Goal: Task Accomplishment & Management: Use online tool/utility

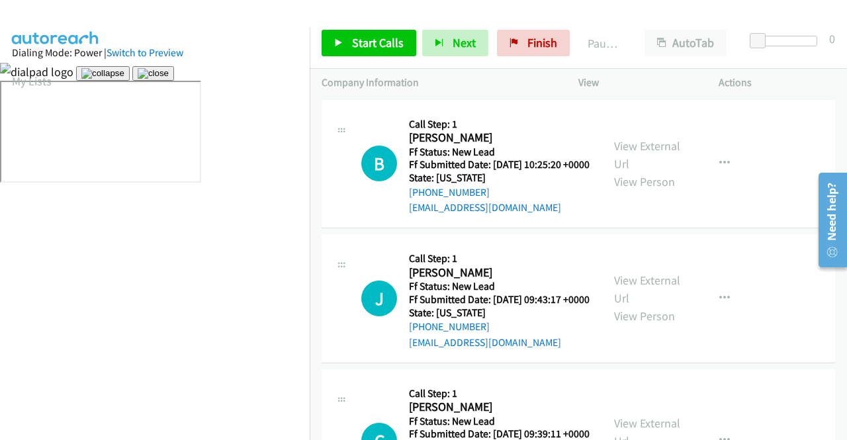
click at [644, 11] on div at bounding box center [417, 25] width 835 height 51
click at [169, 79] on img at bounding box center [153, 73] width 31 height 11
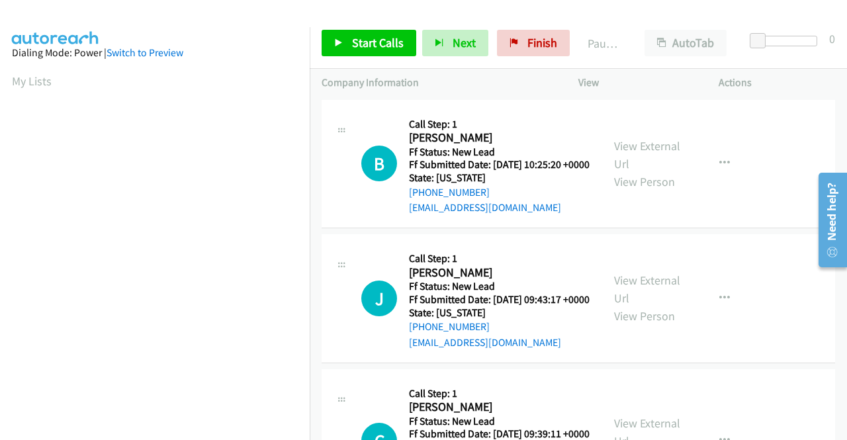
click at [714, 232] on td "B Callback Scheduled Call Step: 1 Britney Cyr America/New_York Ff Status: New L…" at bounding box center [579, 164] width 538 height 135
click at [635, 154] on link "View External Url" at bounding box center [647, 154] width 66 height 33
click at [651, 305] on link "View External Url" at bounding box center [647, 289] width 66 height 33
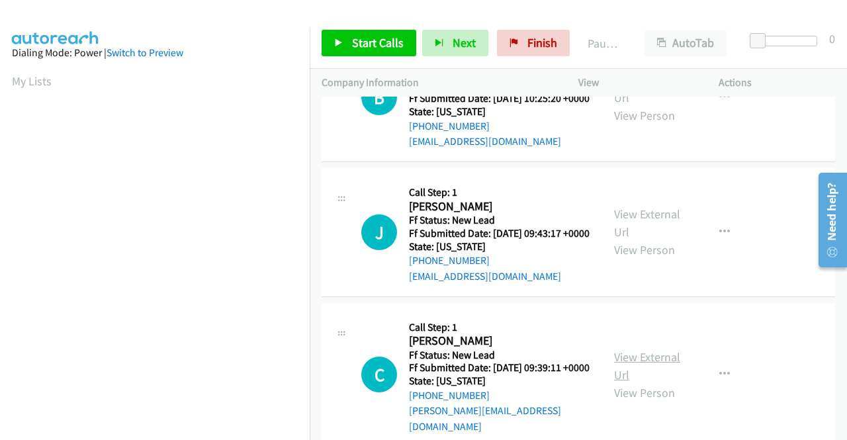
click at [647, 379] on link "View External Url" at bounding box center [647, 366] width 66 height 33
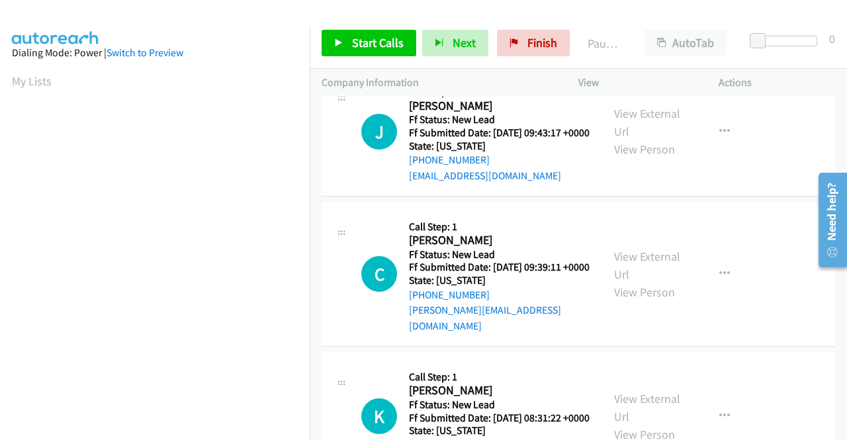
scroll to position [199, 0]
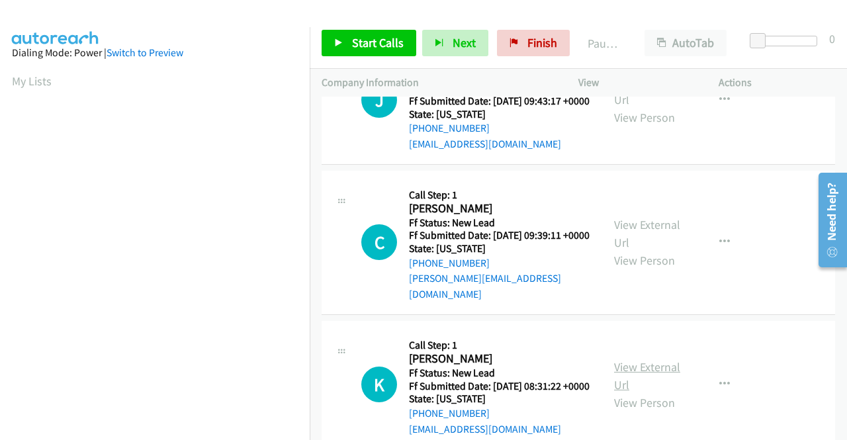
click at [652, 393] on link "View External Url" at bounding box center [647, 375] width 66 height 33
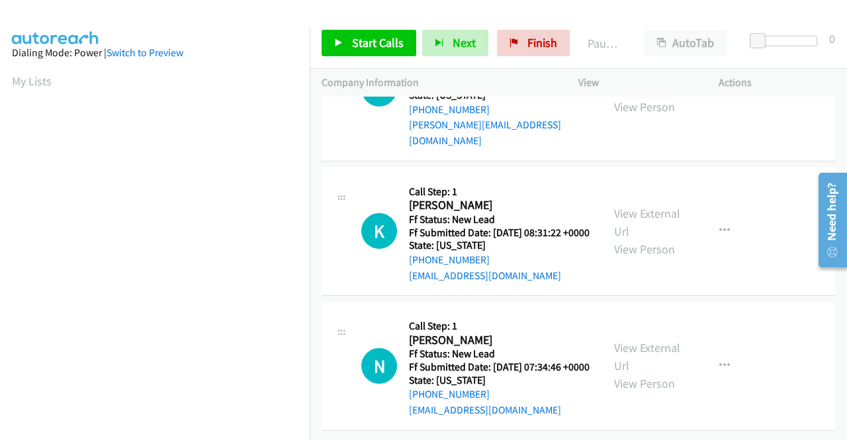
scroll to position [397, 0]
click at [638, 342] on link "View External Url" at bounding box center [647, 356] width 66 height 33
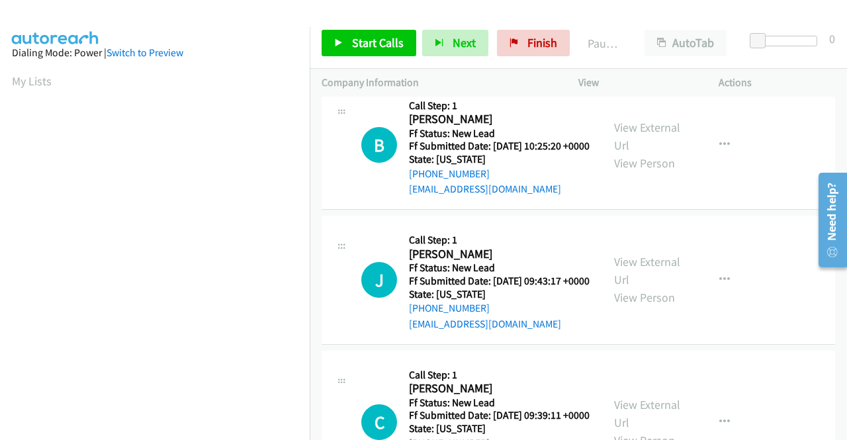
scroll to position [0, 0]
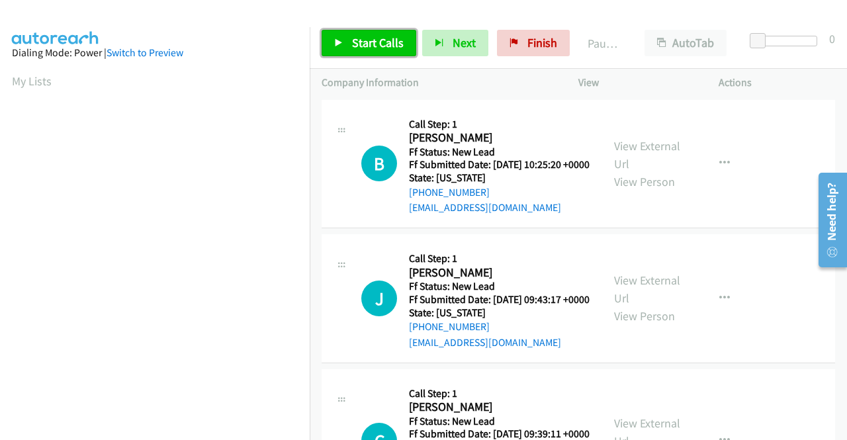
click at [356, 50] on span "Start Calls" at bounding box center [378, 42] width 52 height 15
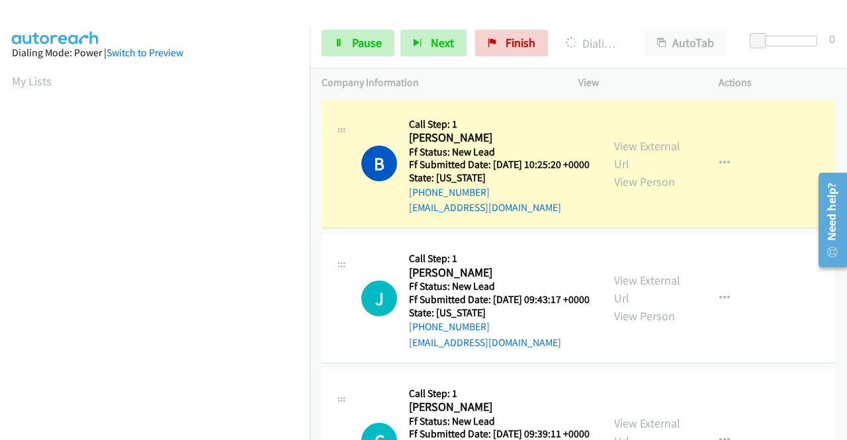
click at [763, 120] on div "B Callback Scheduled Call Step: 1 Britney Cyr America/New_York Ff Status: New L…" at bounding box center [579, 164] width 514 height 129
click at [357, 42] on span "Pause" at bounding box center [367, 42] width 30 height 15
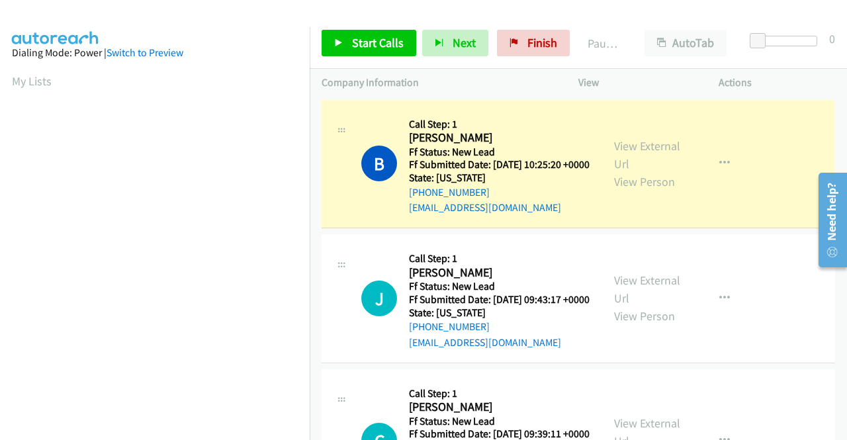
scroll to position [302, 0]
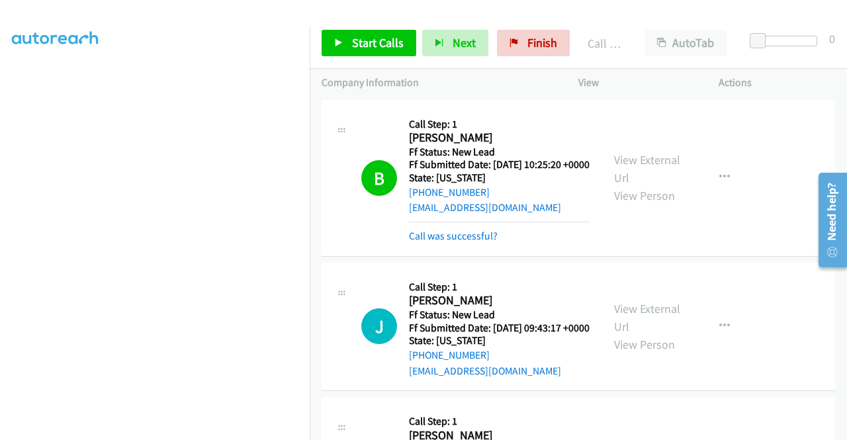
click at [791, 81] on p "Actions" at bounding box center [777, 83] width 117 height 16
click at [459, 242] on link "Call was successful?" at bounding box center [453, 236] width 89 height 13
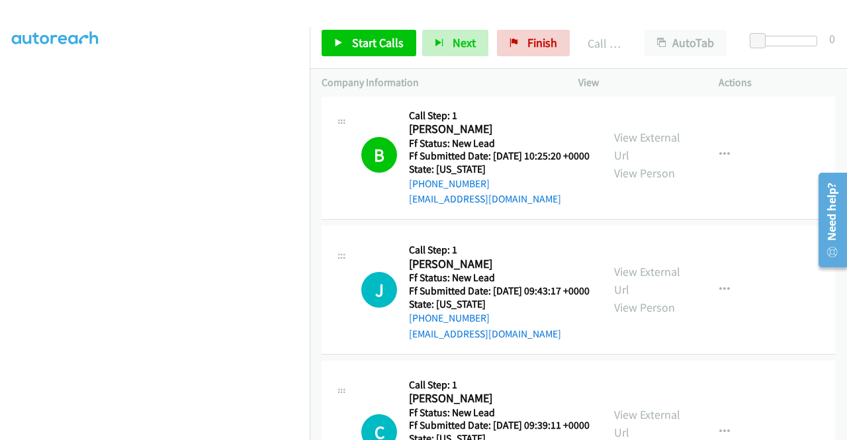
scroll to position [0, 0]
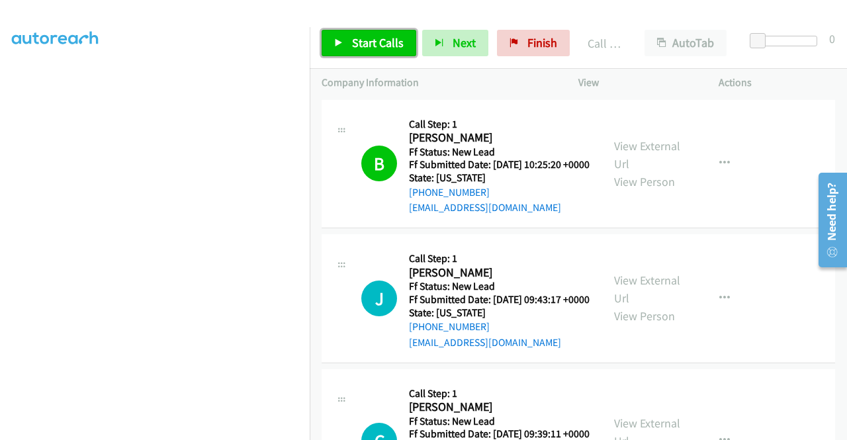
click at [363, 39] on span "Start Calls" at bounding box center [378, 42] width 52 height 15
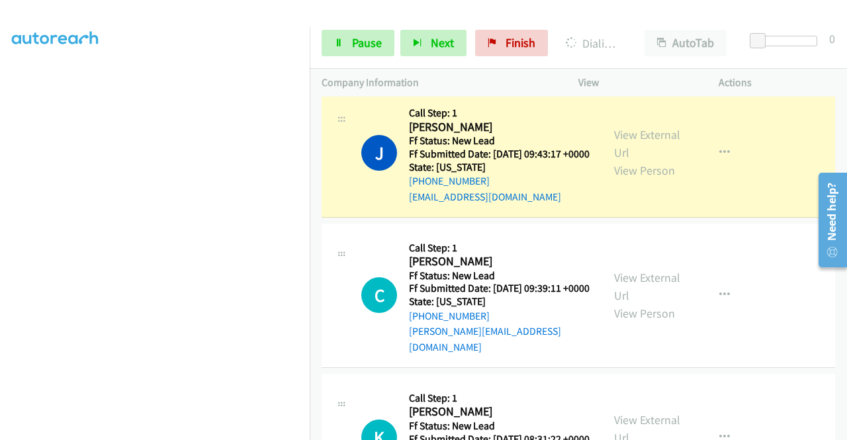
scroll to position [302, 0]
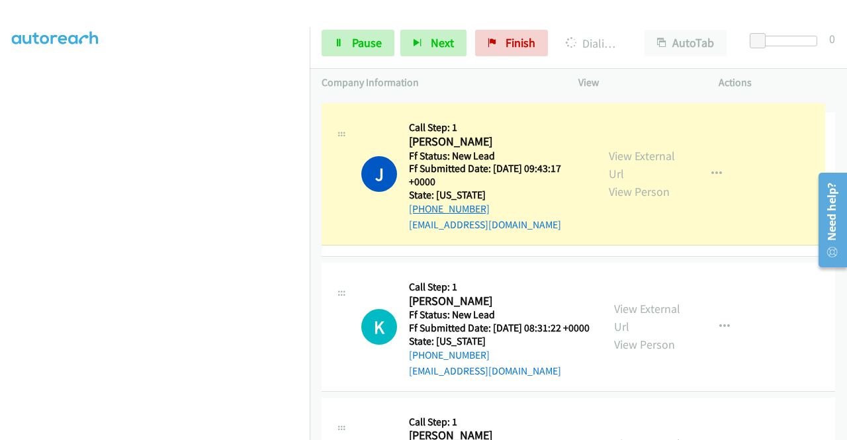
drag, startPoint x: 486, startPoint y: 206, endPoint x: 424, endPoint y: 208, distance: 62.3
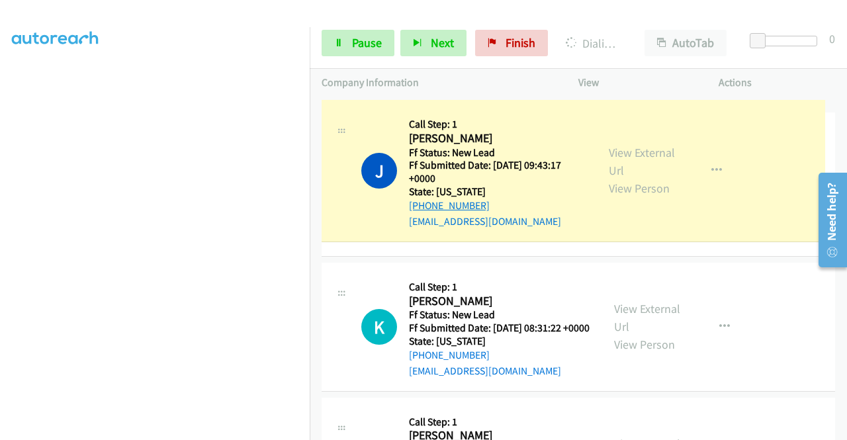
drag, startPoint x: 484, startPoint y: 207, endPoint x: 453, endPoint y: 206, distance: 31.1
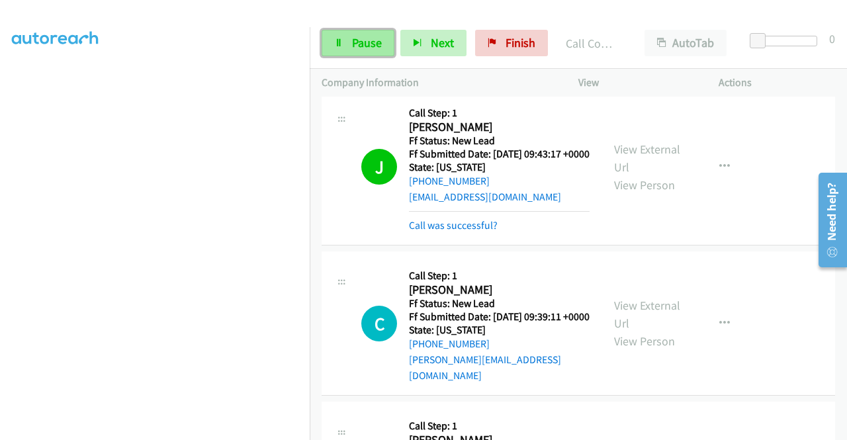
click at [343, 46] on link "Pause" at bounding box center [358, 43] width 73 height 26
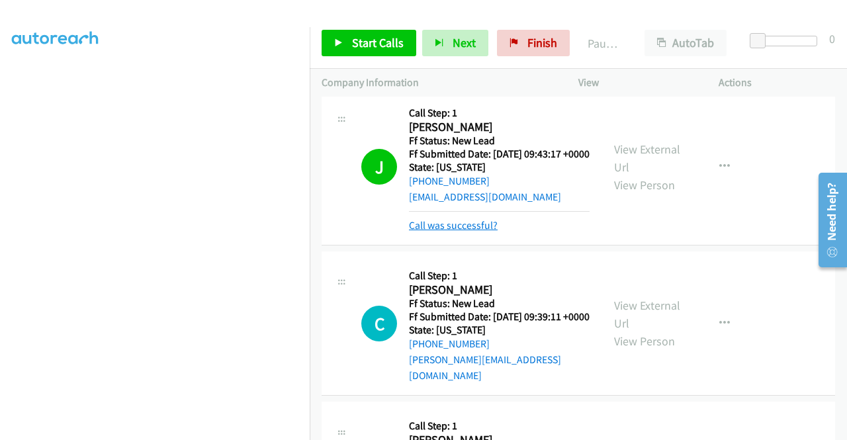
click at [475, 232] on link "Call was successful?" at bounding box center [453, 225] width 89 height 13
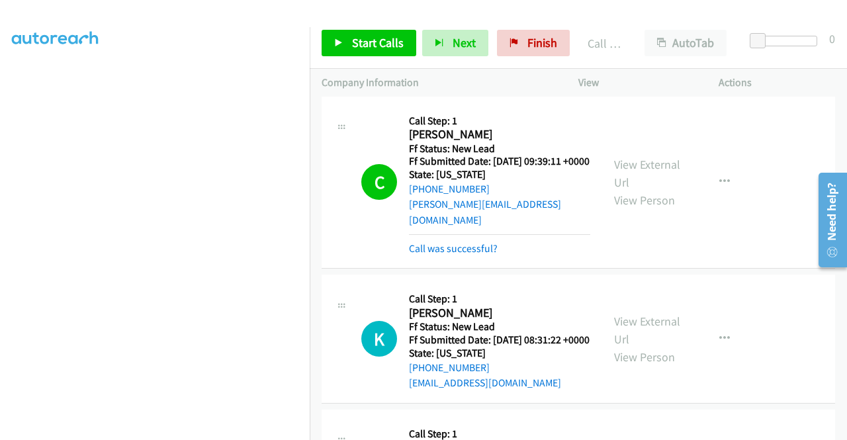
scroll to position [278, 0]
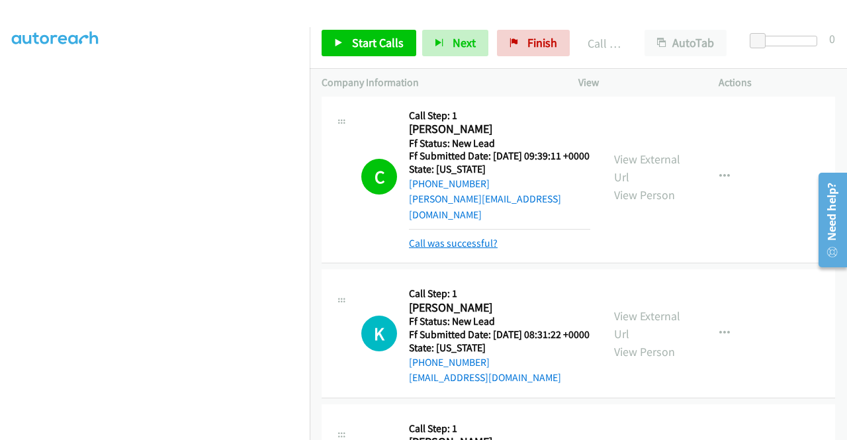
click at [481, 250] on link "Call was successful?" at bounding box center [453, 243] width 89 height 13
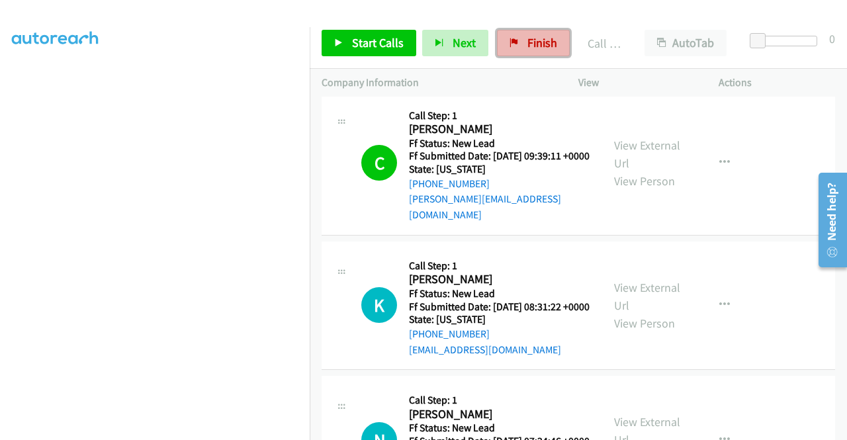
drag, startPoint x: 557, startPoint y: 46, endPoint x: 487, endPoint y: 72, distance: 74.4
click at [556, 46] on link "Finish" at bounding box center [533, 43] width 73 height 26
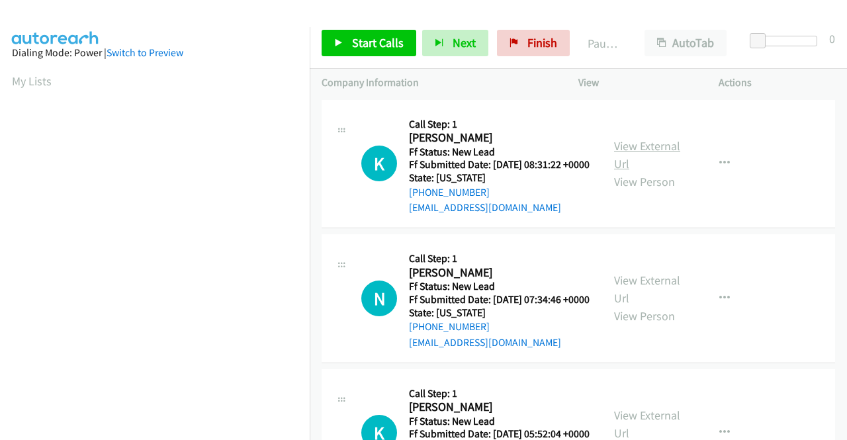
click at [639, 151] on link "View External Url" at bounding box center [647, 154] width 66 height 33
click at [633, 300] on link "View External Url" at bounding box center [647, 289] width 66 height 33
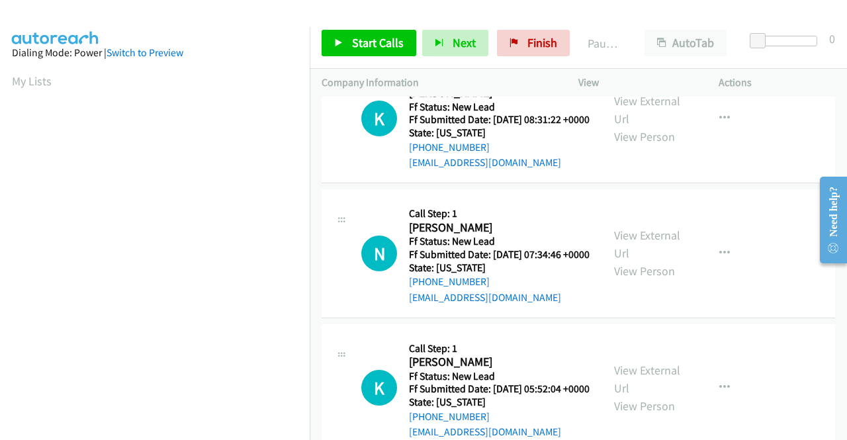
scroll to position [66, 0]
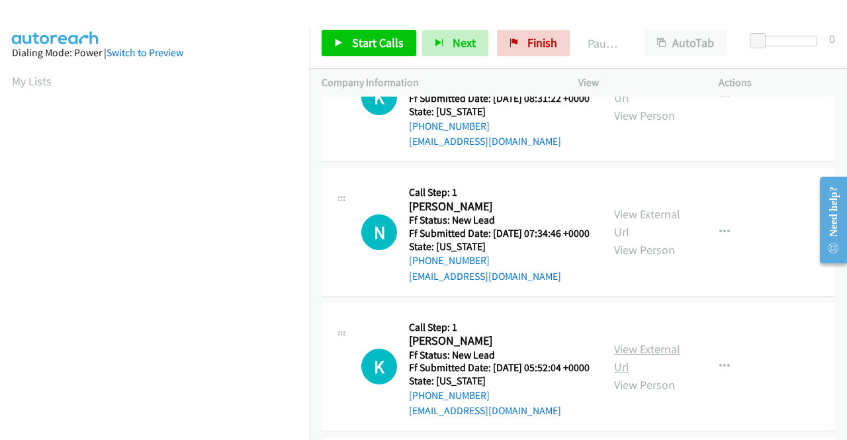
click at [656, 375] on link "View External Url" at bounding box center [647, 358] width 66 height 33
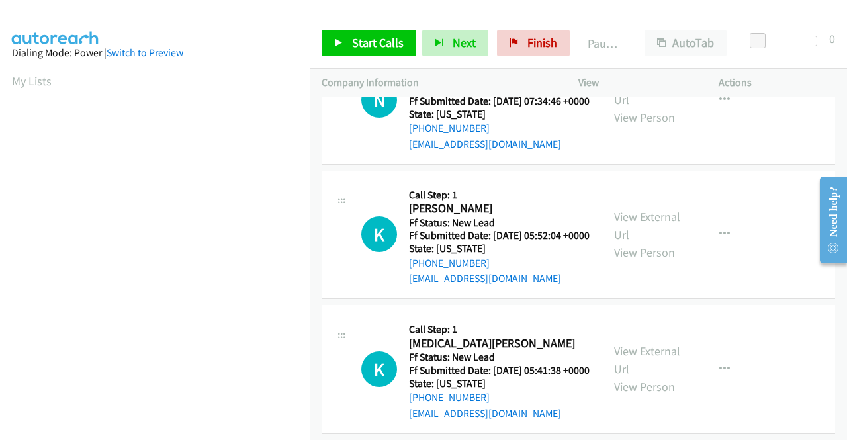
scroll to position [265, 0]
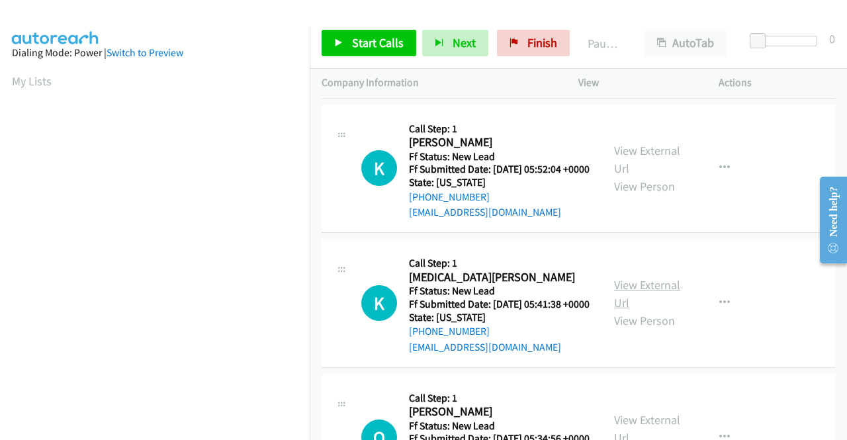
click at [653, 310] on link "View External Url" at bounding box center [647, 293] width 66 height 33
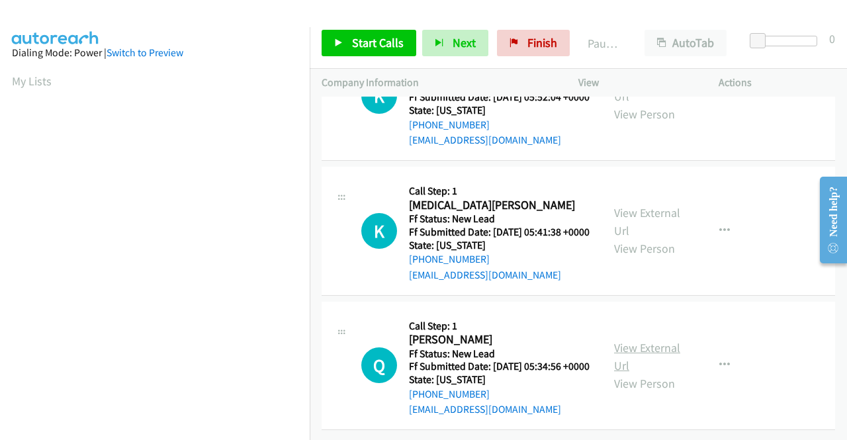
scroll to position [397, 0]
click at [651, 353] on div "View External Url View Person" at bounding box center [648, 366] width 69 height 54
click at [651, 346] on link "View External Url" at bounding box center [647, 356] width 66 height 33
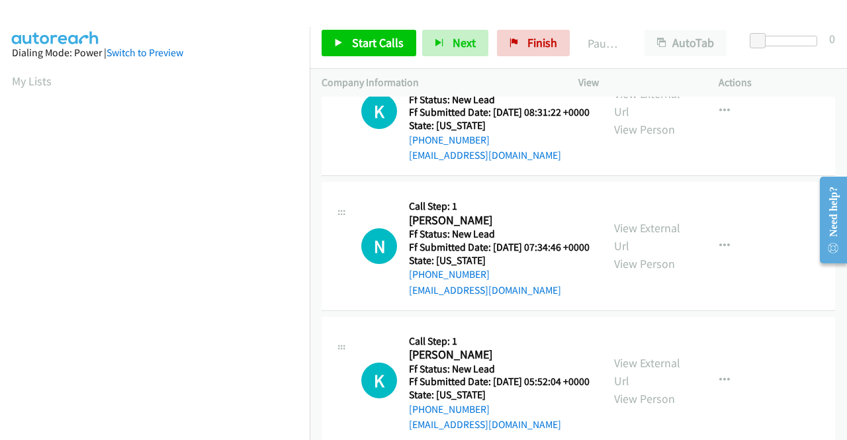
scroll to position [0, 0]
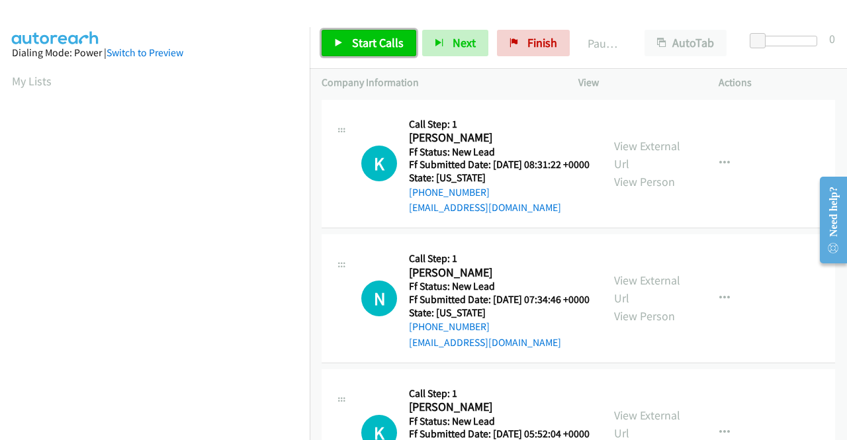
click at [391, 51] on link "Start Calls" at bounding box center [369, 43] width 95 height 26
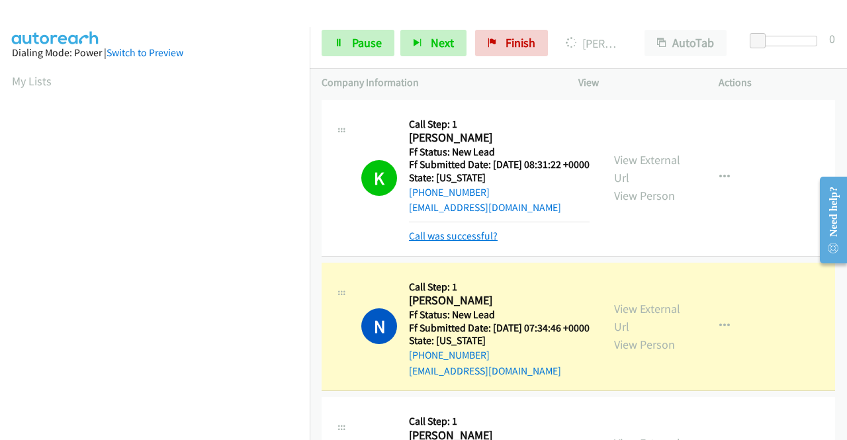
click at [437, 242] on link "Call was successful?" at bounding box center [453, 236] width 89 height 13
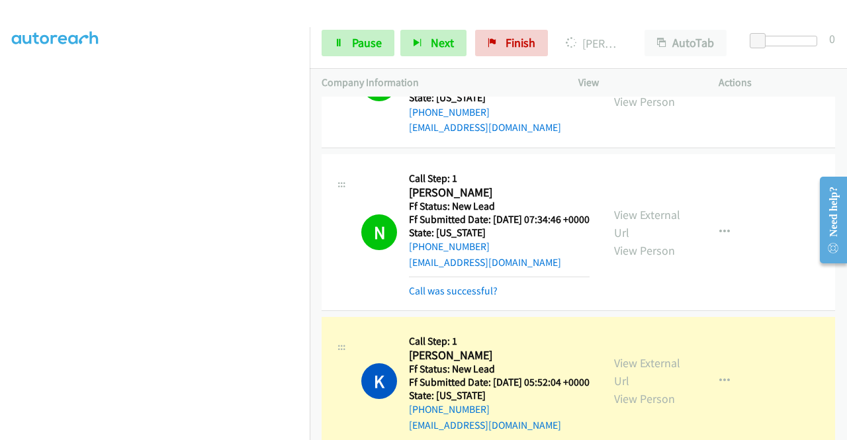
scroll to position [132, 0]
click at [424, 297] on link "Call was successful?" at bounding box center [453, 291] width 89 height 13
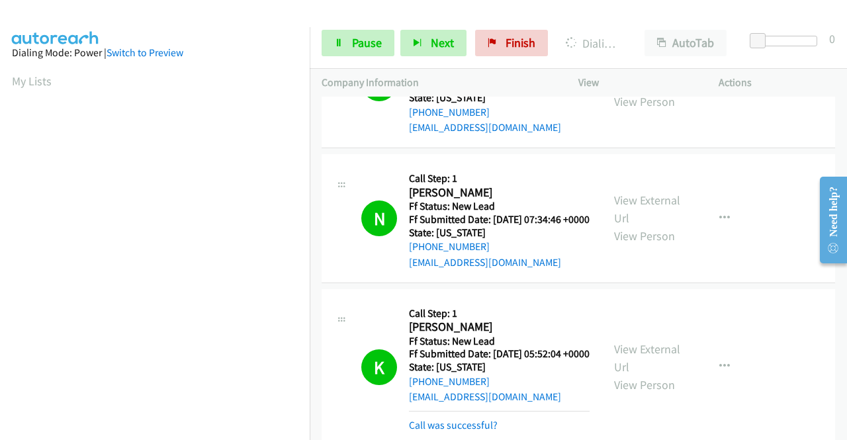
scroll to position [302, 0]
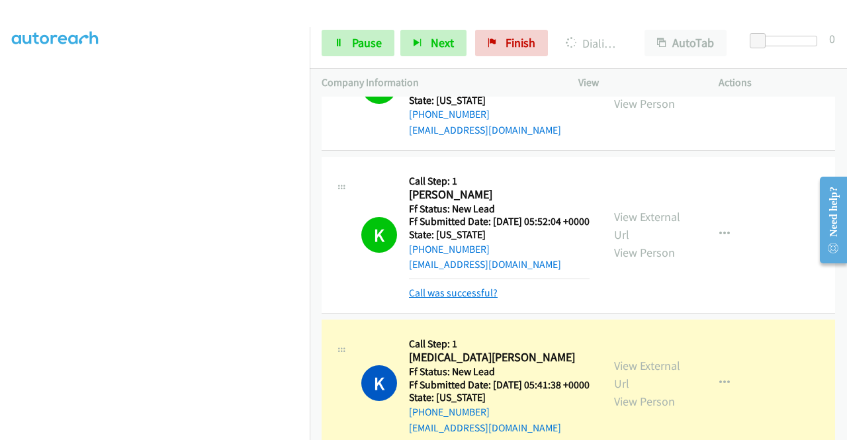
click at [473, 299] on link "Call was successful?" at bounding box center [453, 293] width 89 height 13
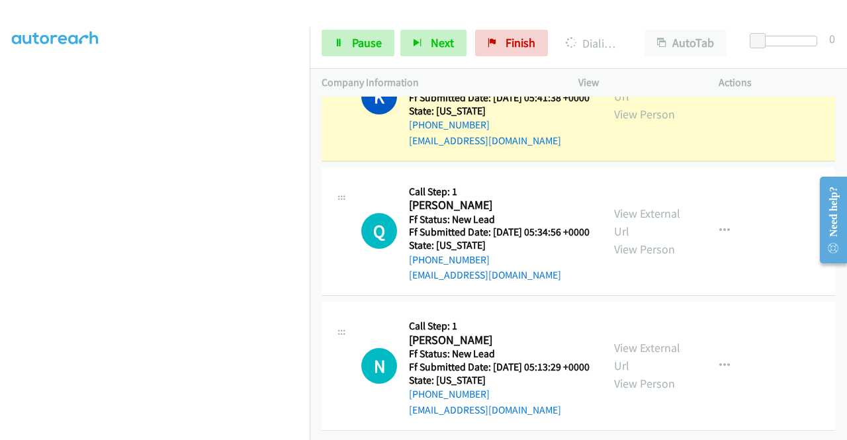
scroll to position [558, 0]
click at [630, 340] on link "View External Url" at bounding box center [647, 356] width 66 height 33
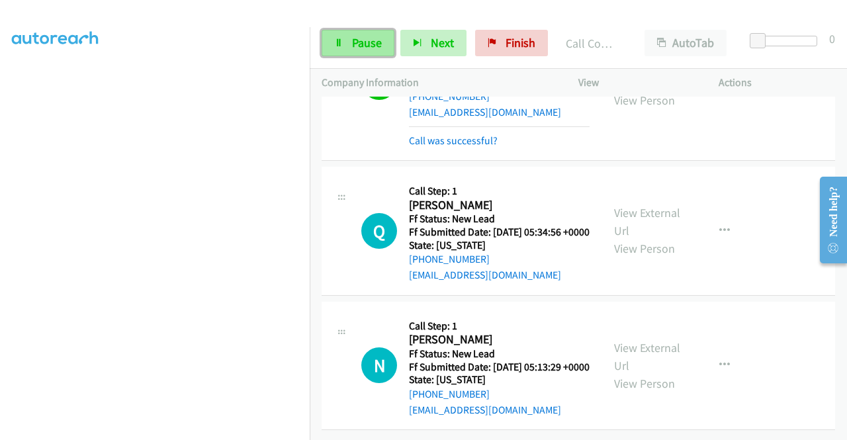
click at [342, 44] on icon at bounding box center [338, 43] width 9 height 9
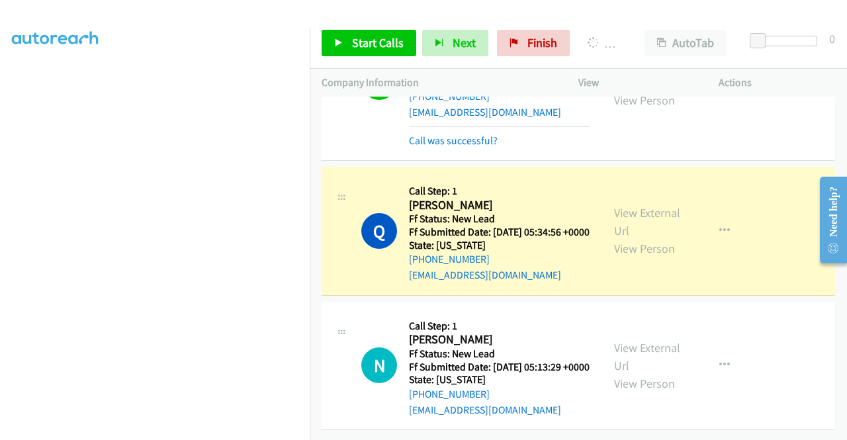
scroll to position [0, 0]
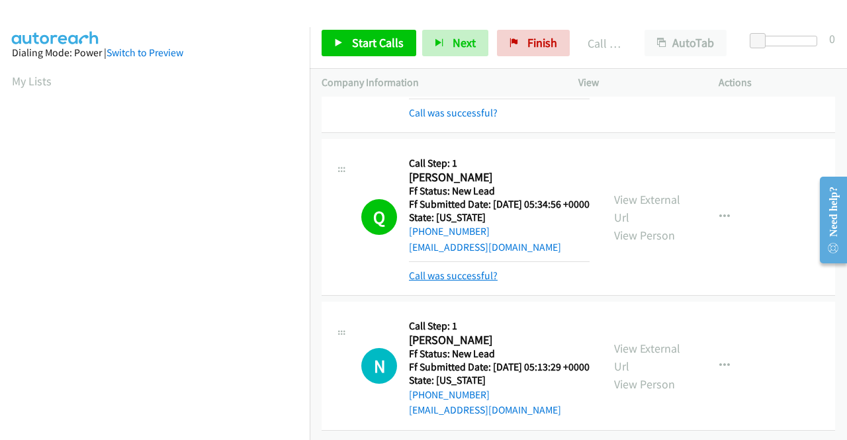
click at [455, 280] on link "Call was successful?" at bounding box center [453, 275] width 89 height 13
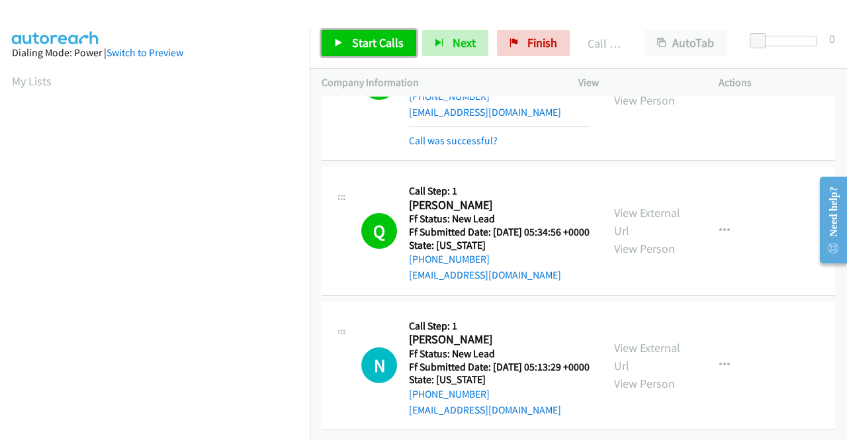
click at [373, 34] on link "Start Calls" at bounding box center [369, 43] width 95 height 26
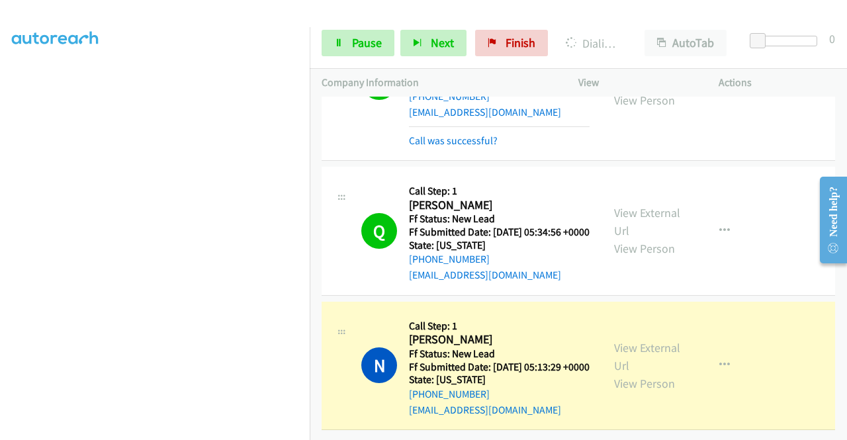
scroll to position [93, 0]
click at [350, 44] on link "Pause" at bounding box center [358, 43] width 73 height 26
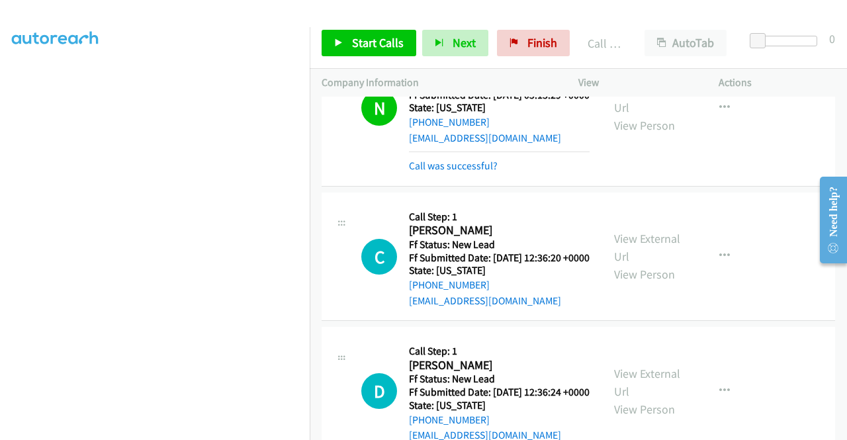
scroll to position [784, 0]
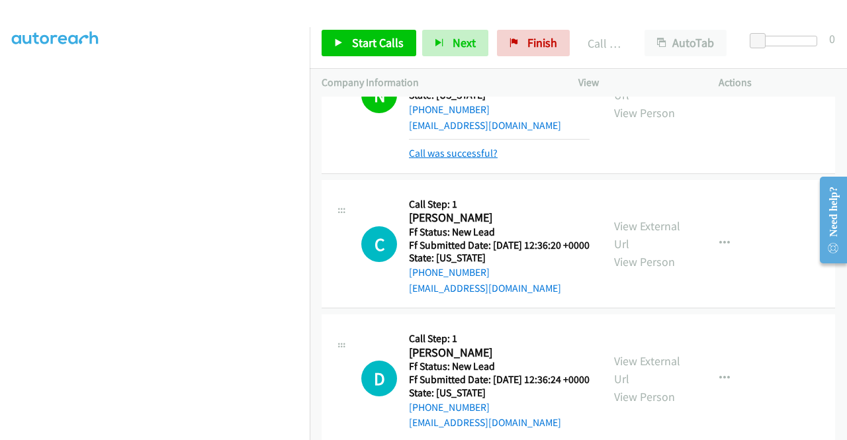
click at [477, 160] on link "Call was successful?" at bounding box center [453, 153] width 89 height 13
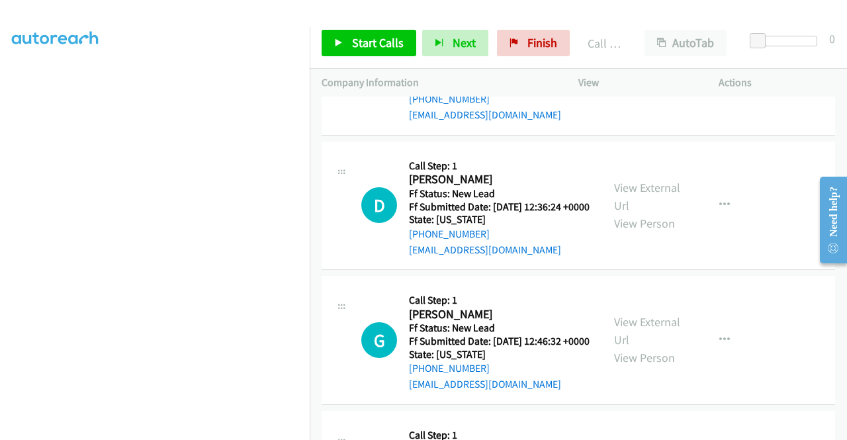
scroll to position [1176, 0]
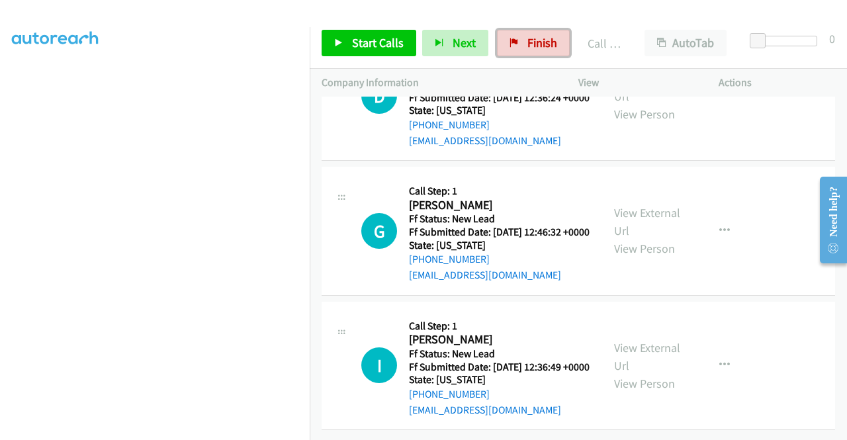
drag, startPoint x: 547, startPoint y: 47, endPoint x: 485, endPoint y: 68, distance: 65.5
click at [547, 47] on span "Finish" at bounding box center [543, 42] width 30 height 15
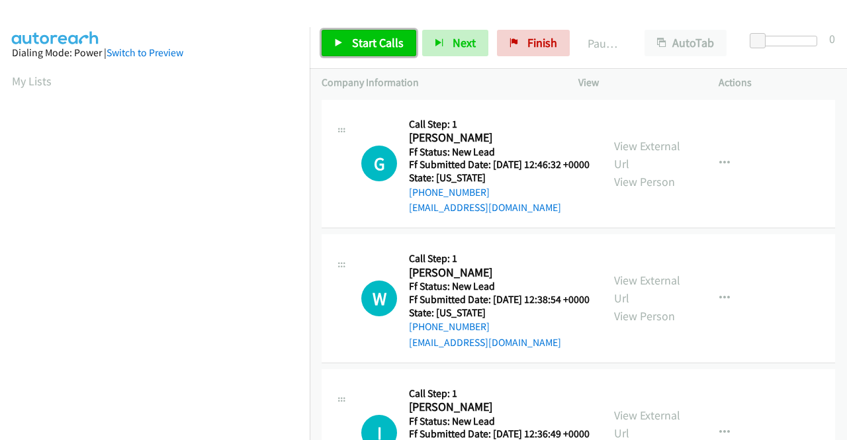
click at [360, 42] on span "Start Calls" at bounding box center [378, 42] width 52 height 15
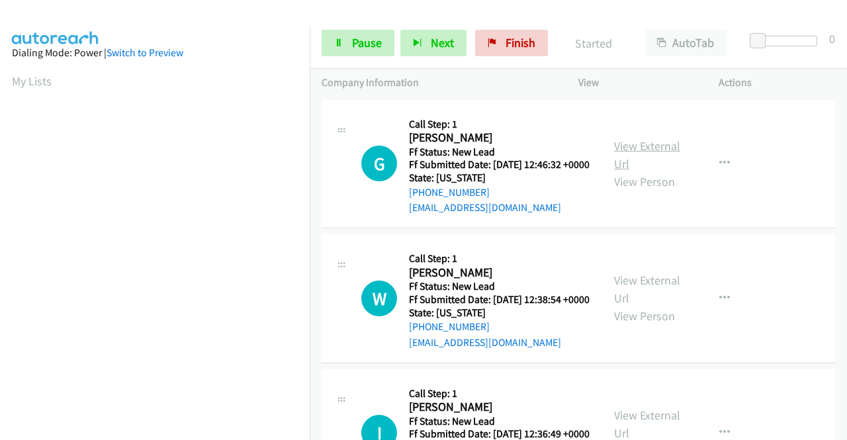
click at [624, 150] on link "View External Url" at bounding box center [647, 154] width 66 height 33
click at [647, 295] on link "View External Url" at bounding box center [647, 289] width 66 height 33
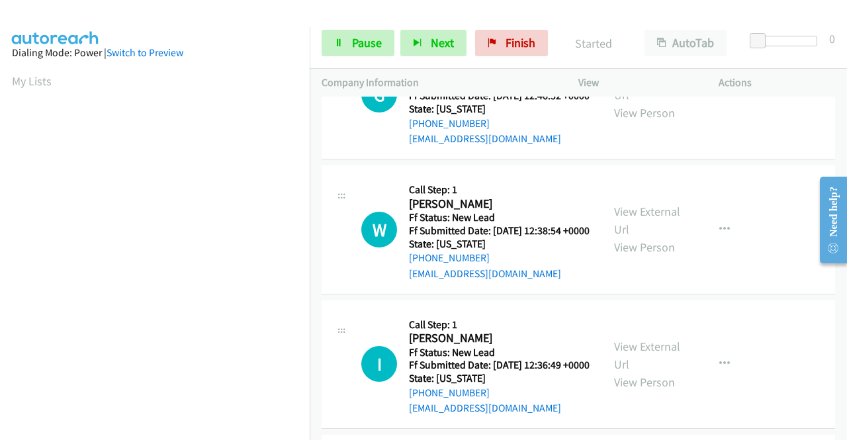
scroll to position [132, 0]
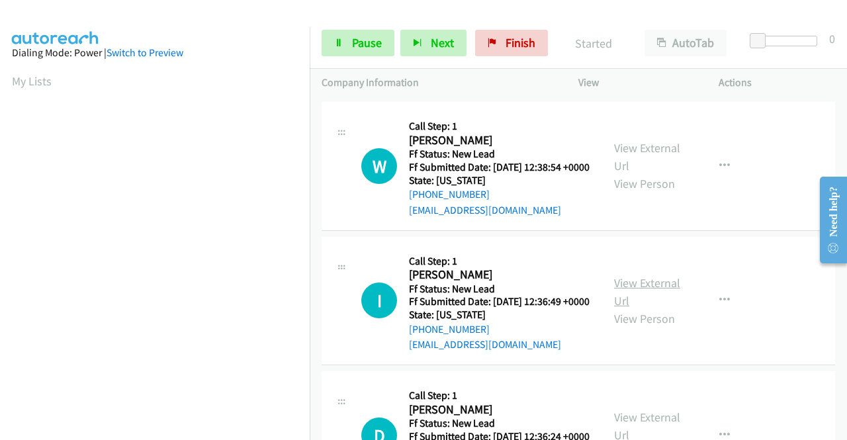
click at [650, 308] on link "View External Url" at bounding box center [647, 291] width 66 height 33
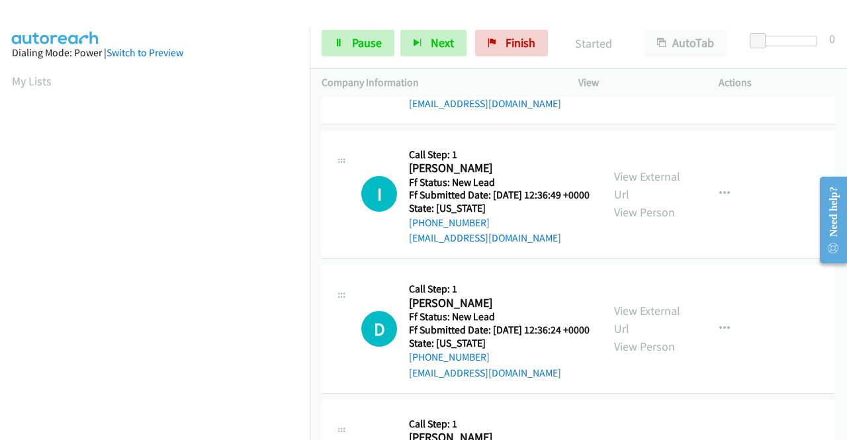
scroll to position [265, 0]
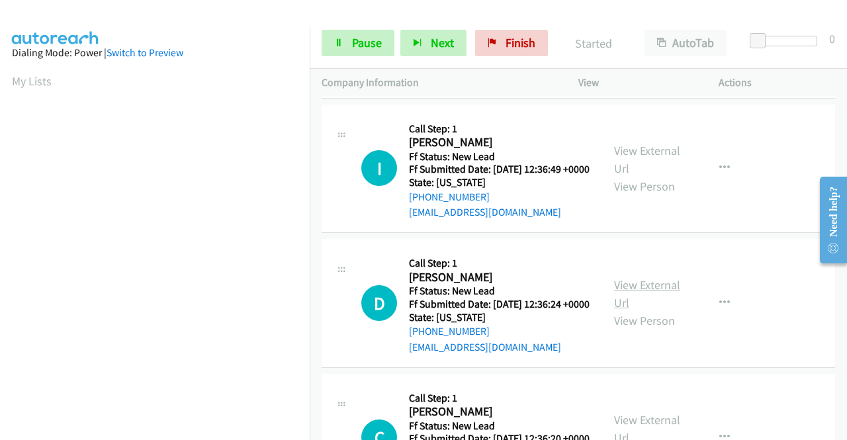
click at [658, 310] on link "View External Url" at bounding box center [647, 293] width 66 height 33
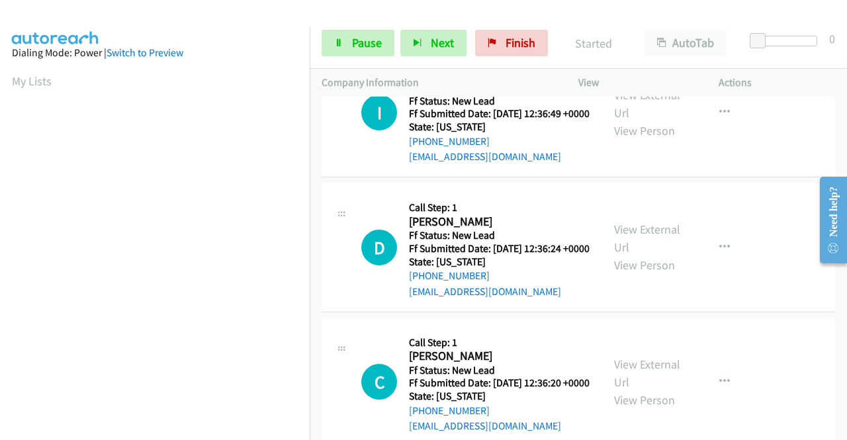
scroll to position [397, 0]
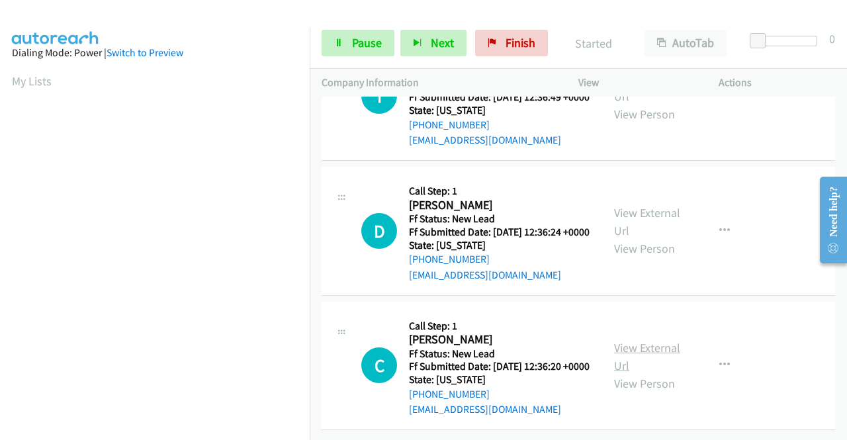
click at [651, 340] on link "View External Url" at bounding box center [647, 356] width 66 height 33
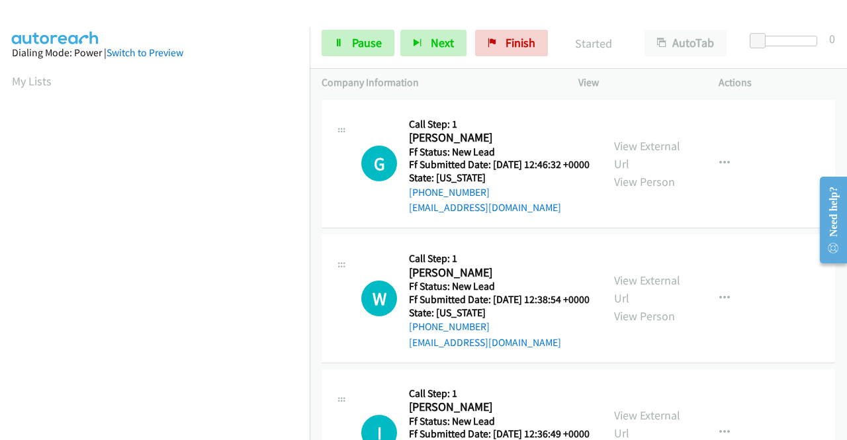
scroll to position [75, 0]
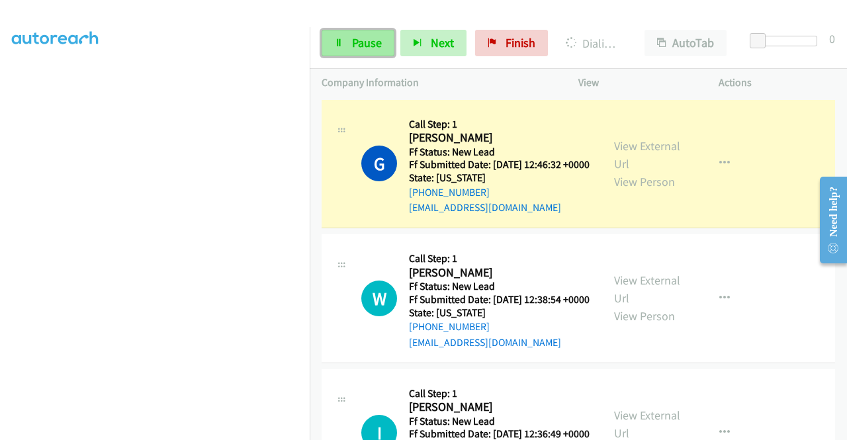
click at [361, 44] on span "Pause" at bounding box center [367, 42] width 30 height 15
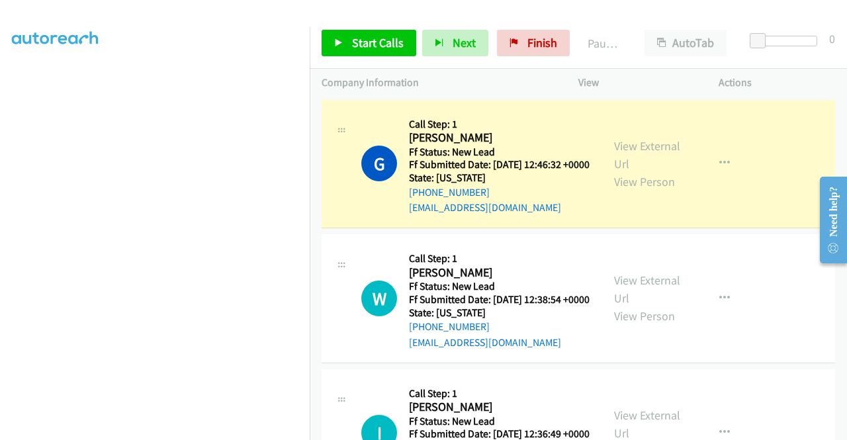
scroll to position [302, 0]
click at [528, 46] on span "Finish" at bounding box center [543, 42] width 30 height 15
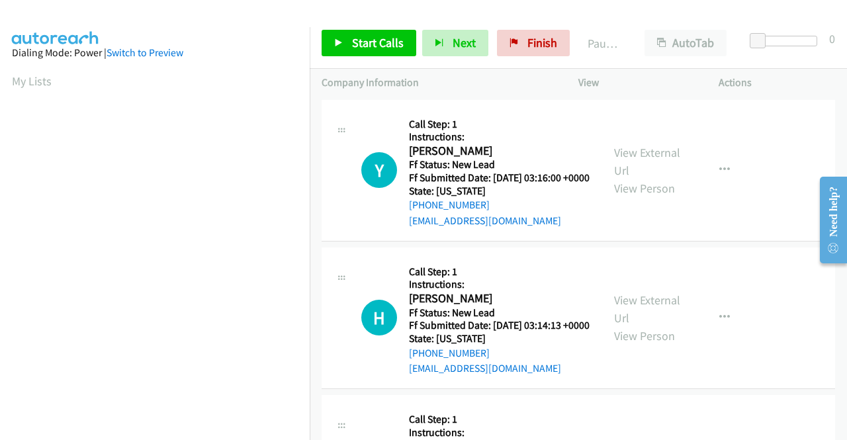
click at [754, 244] on td "Y Callback Scheduled Call Step: 1 Instructions: [PERSON_NAME] America/New_York …" at bounding box center [579, 171] width 538 height 148
click at [625, 161] on link "View External Url" at bounding box center [647, 161] width 66 height 33
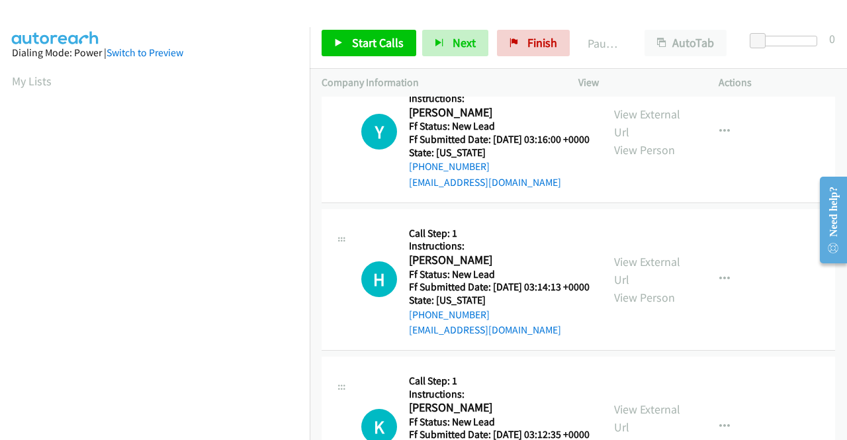
scroll to position [66, 0]
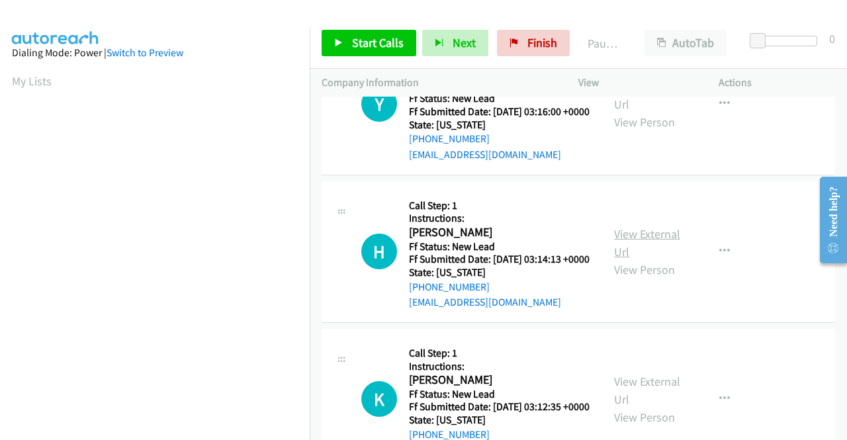
click at [657, 248] on link "View External Url" at bounding box center [647, 242] width 66 height 33
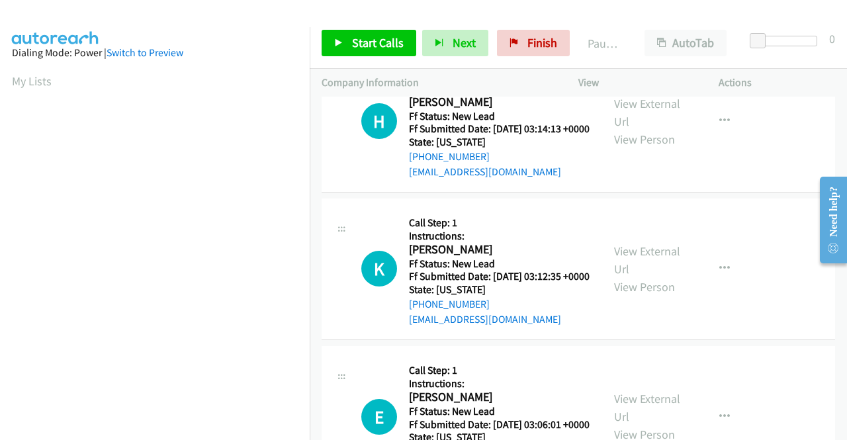
scroll to position [199, 0]
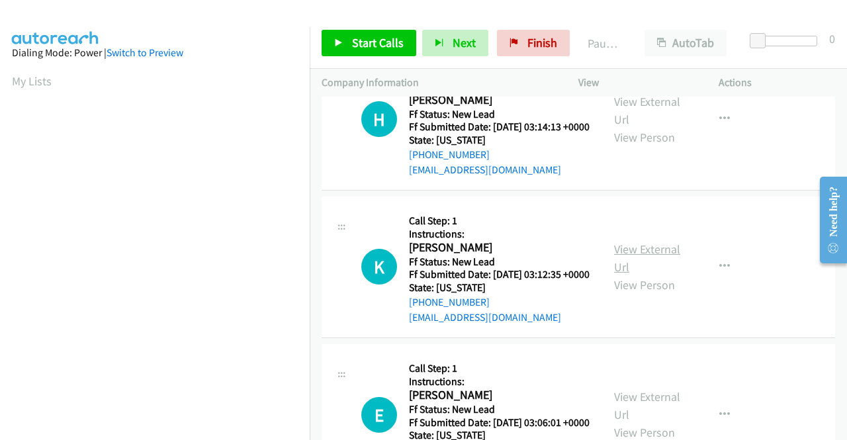
click at [649, 275] on link "View External Url" at bounding box center [647, 258] width 66 height 33
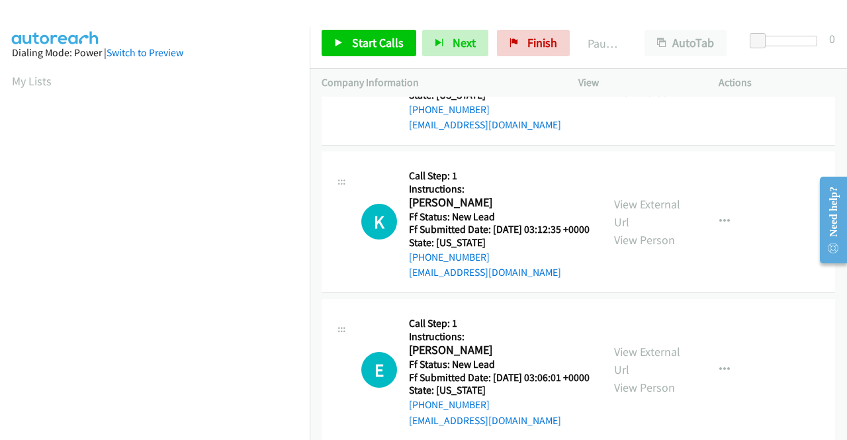
scroll to position [265, 0]
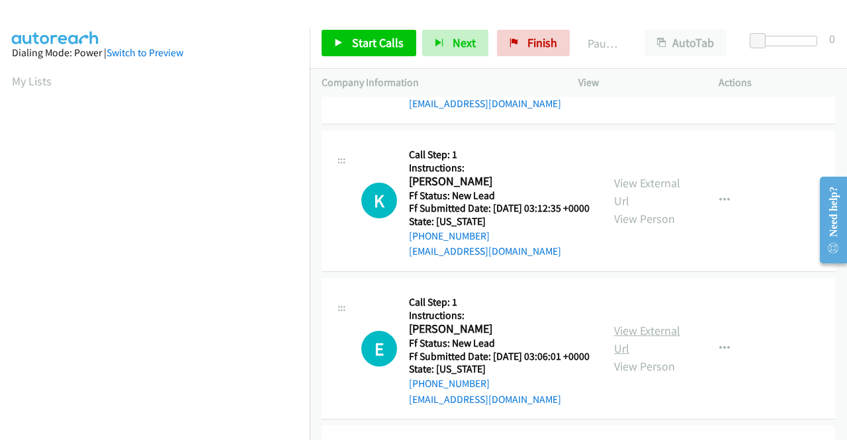
click at [647, 356] on link "View External Url" at bounding box center [647, 339] width 66 height 33
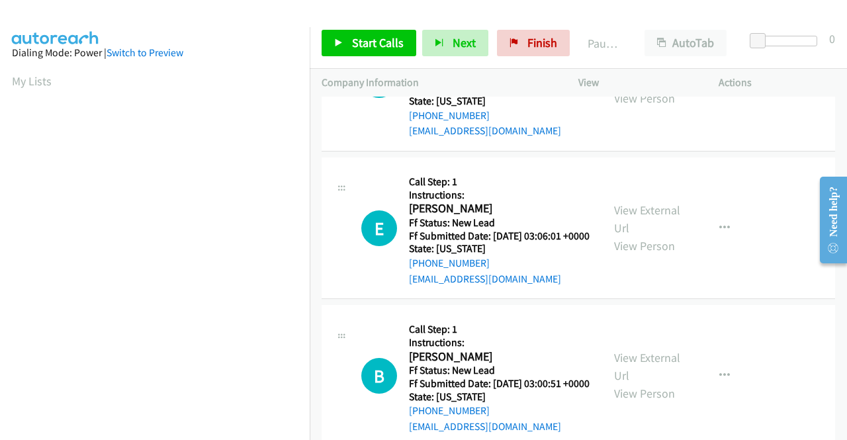
scroll to position [397, 0]
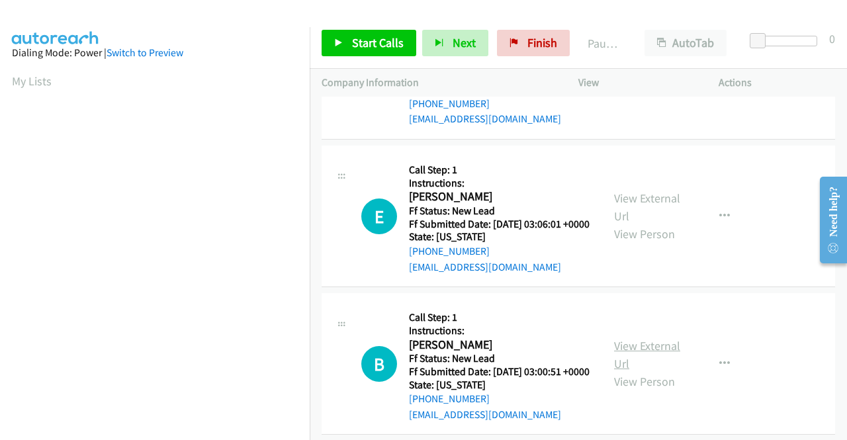
click at [657, 371] on link "View External Url" at bounding box center [647, 354] width 66 height 33
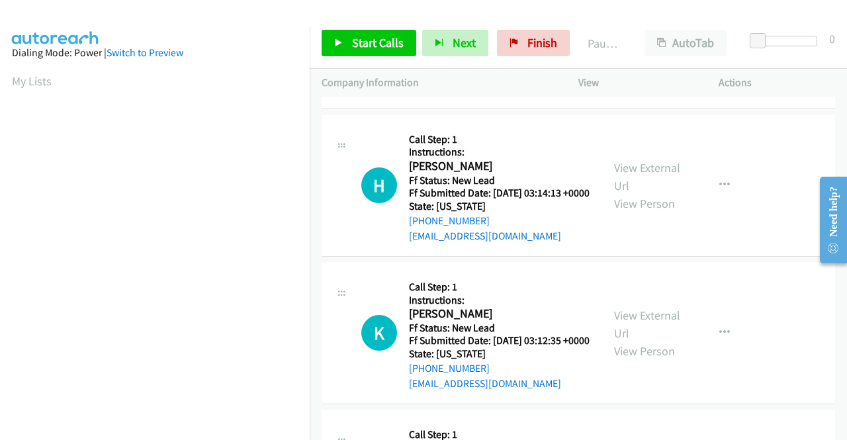
scroll to position [0, 0]
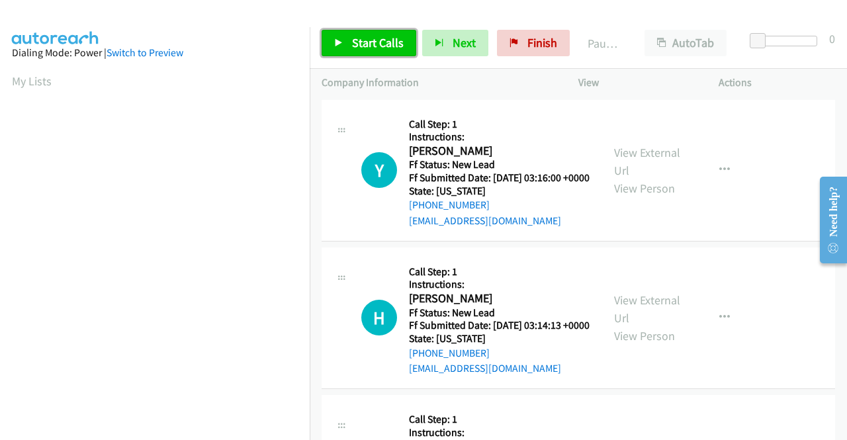
click at [364, 46] on span "Start Calls" at bounding box center [378, 42] width 52 height 15
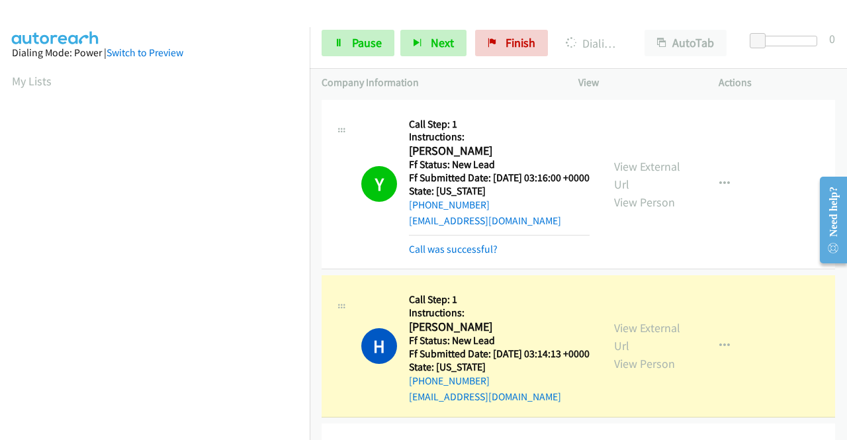
scroll to position [132, 0]
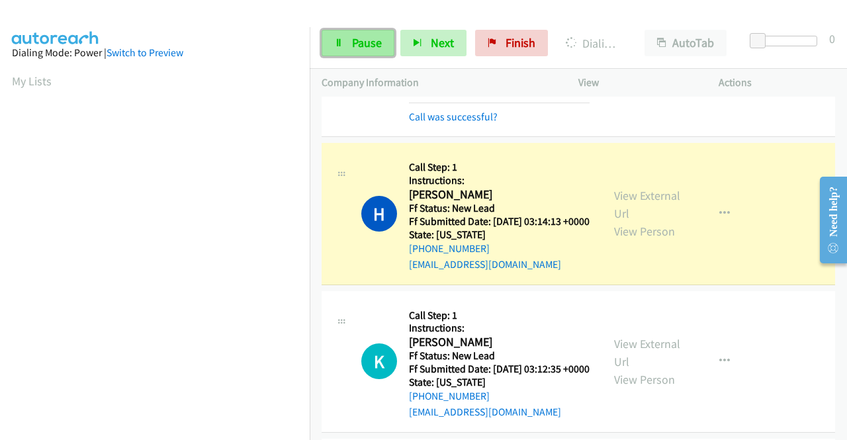
click at [366, 47] on span "Pause" at bounding box center [367, 42] width 30 height 15
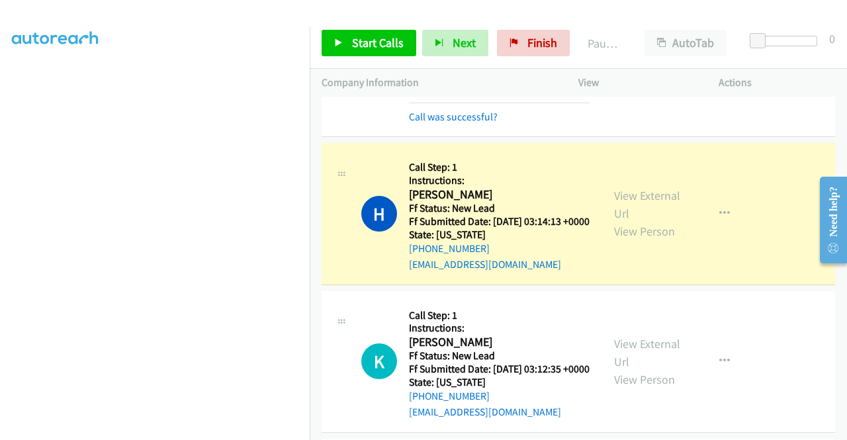
scroll to position [273, 0]
click at [483, 125] on div "Call was successful?" at bounding box center [499, 117] width 181 height 16
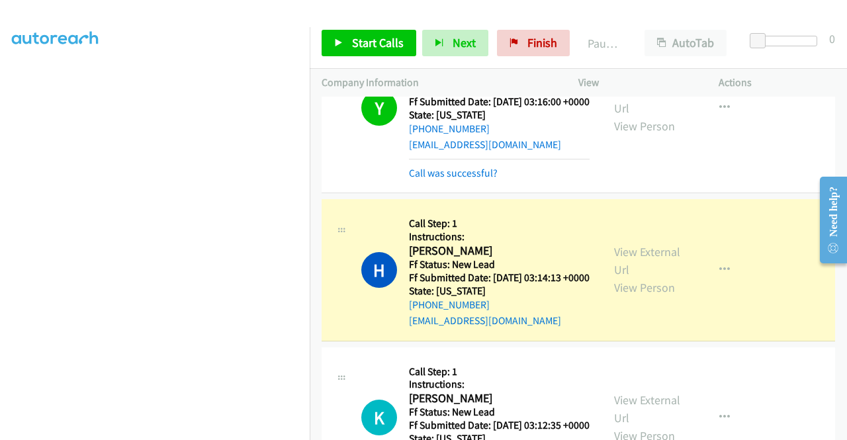
scroll to position [0, 0]
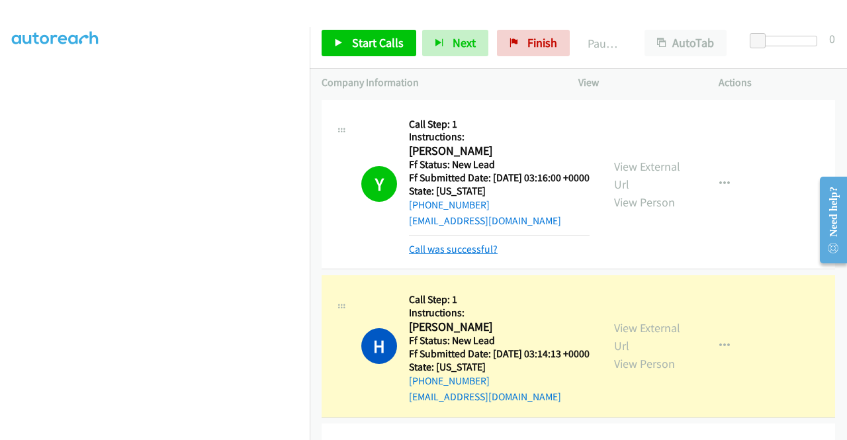
click at [479, 256] on link "Call was successful?" at bounding box center [453, 249] width 89 height 13
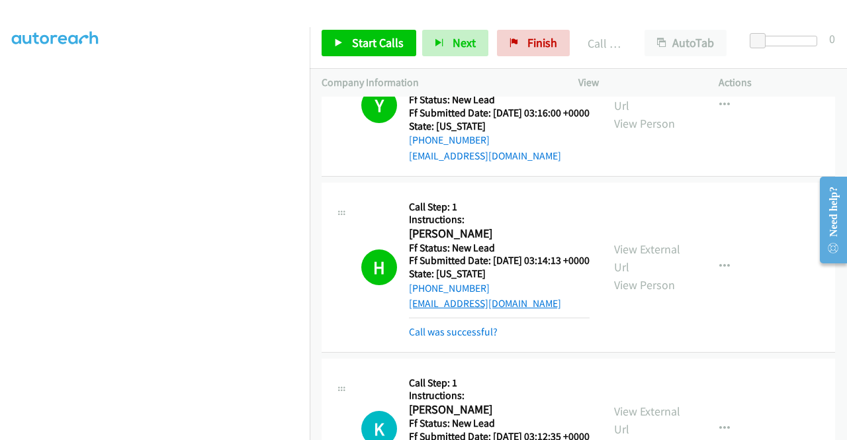
scroll to position [66, 0]
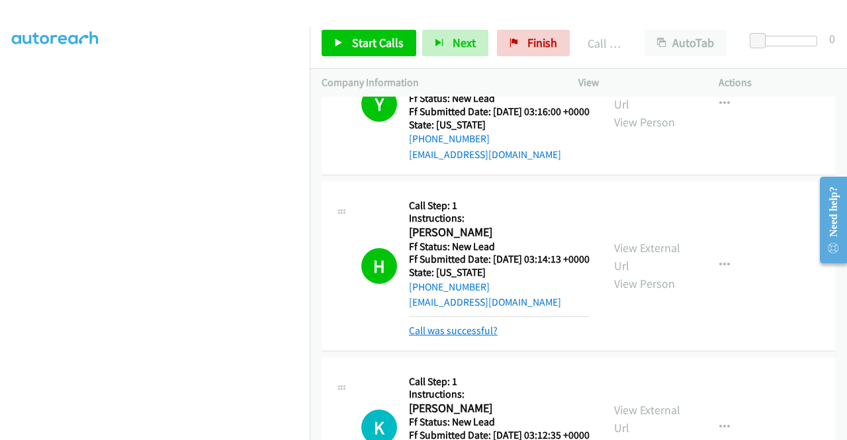
click at [465, 337] on link "Call was successful?" at bounding box center [453, 330] width 89 height 13
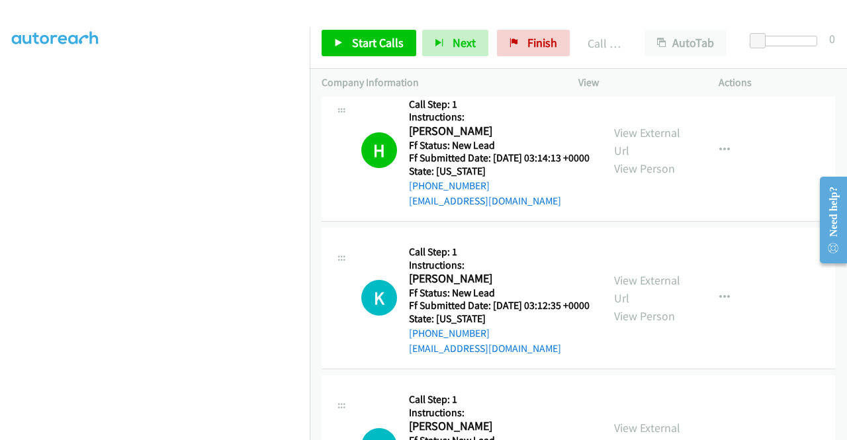
scroll to position [199, 0]
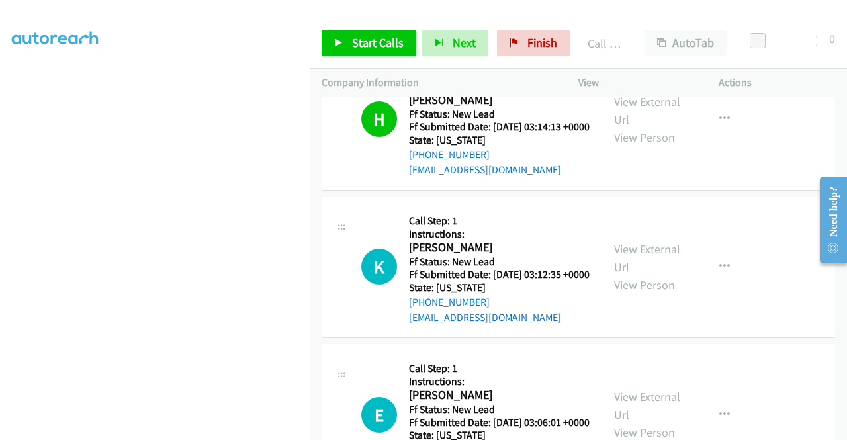
click at [810, 63] on div "Start Calls Pause Next Finish Call Completed AutoTab AutoTab 0" at bounding box center [579, 43] width 538 height 51
click at [371, 48] on span "Start Calls" at bounding box center [378, 42] width 52 height 15
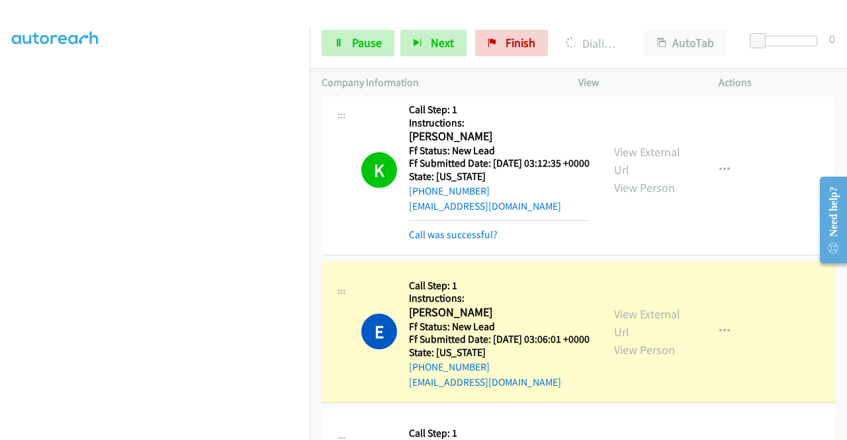
scroll to position [331, 0]
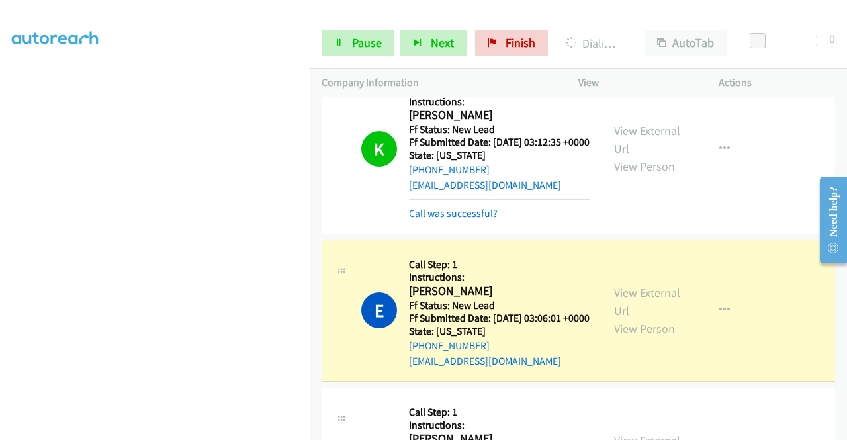
click at [491, 220] on link "Call was successful?" at bounding box center [453, 213] width 89 height 13
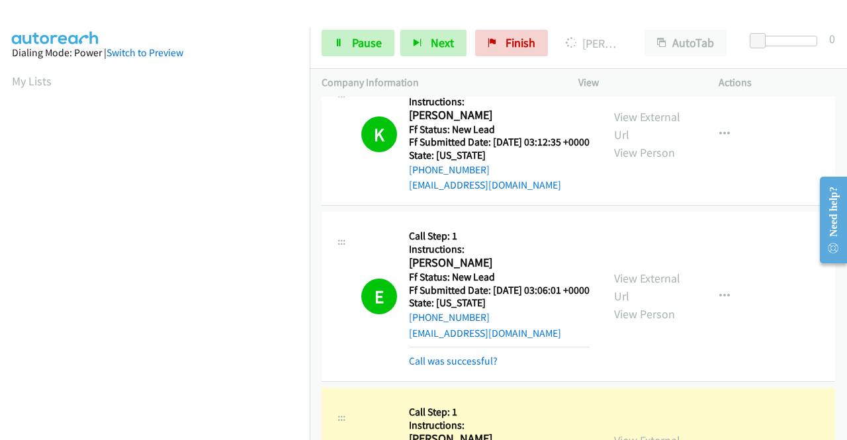
scroll to position [302, 0]
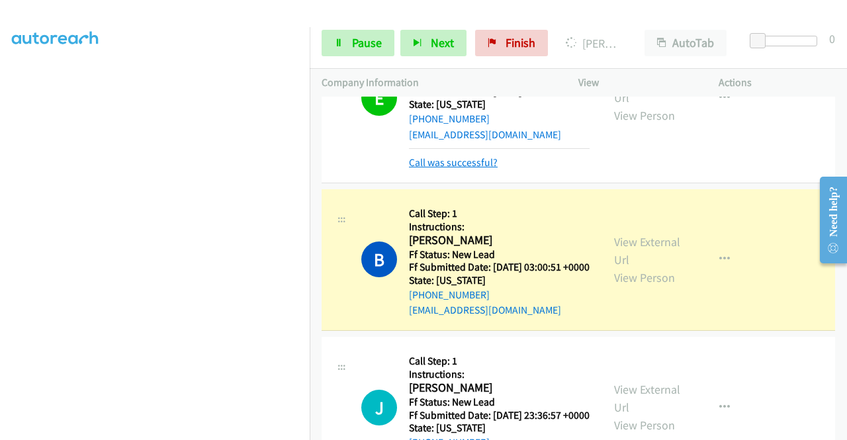
click at [484, 169] on link "Call was successful?" at bounding box center [453, 162] width 89 height 13
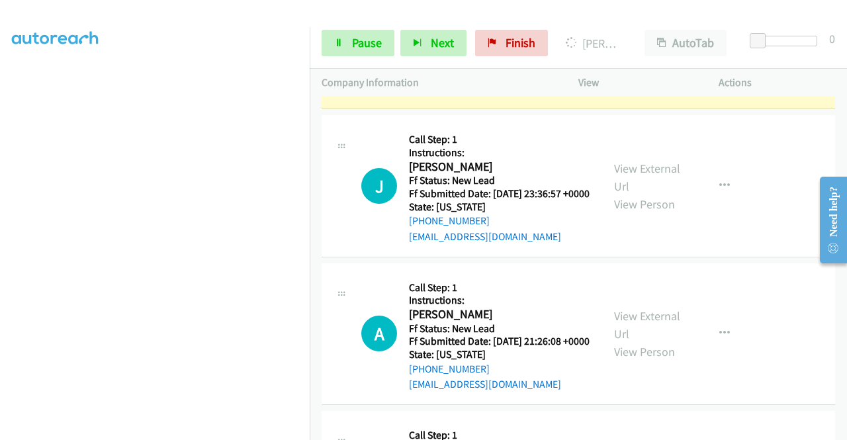
scroll to position [728, 0]
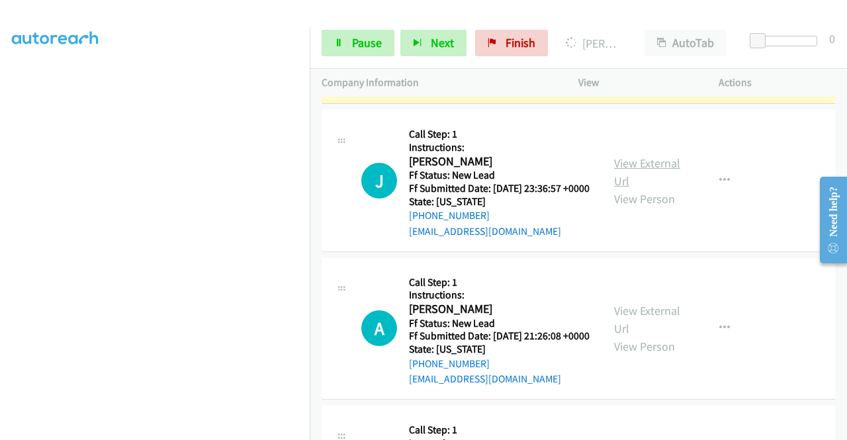
click at [632, 189] on link "View External Url" at bounding box center [647, 172] width 66 height 33
click at [671, 336] on link "View External Url" at bounding box center [647, 319] width 66 height 33
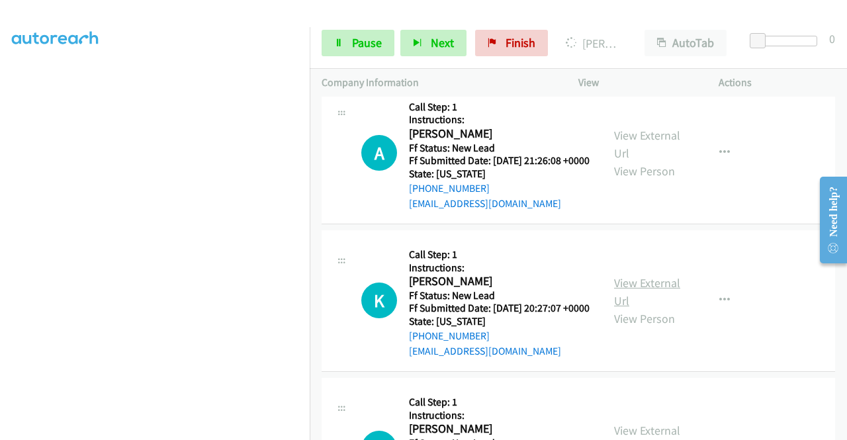
scroll to position [927, 0]
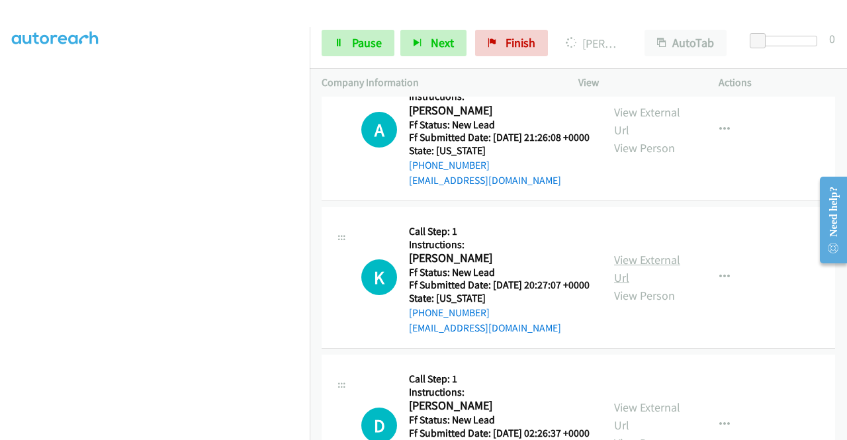
click at [662, 285] on link "View External Url" at bounding box center [647, 268] width 66 height 33
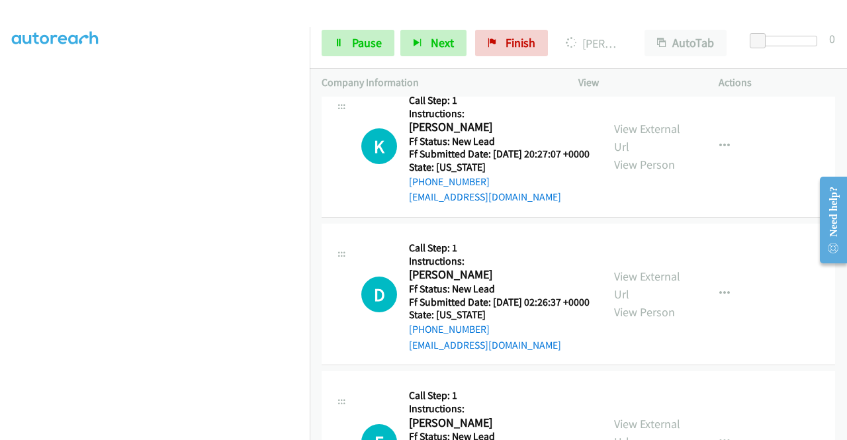
scroll to position [1059, 0]
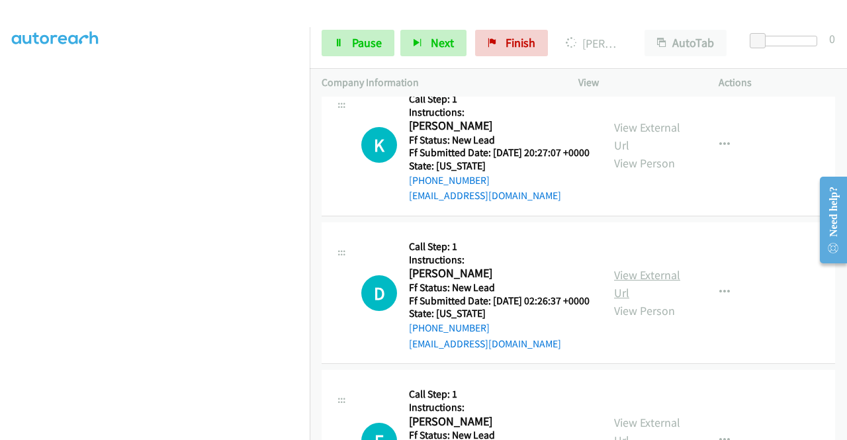
click at [671, 301] on link "View External Url" at bounding box center [647, 283] width 66 height 33
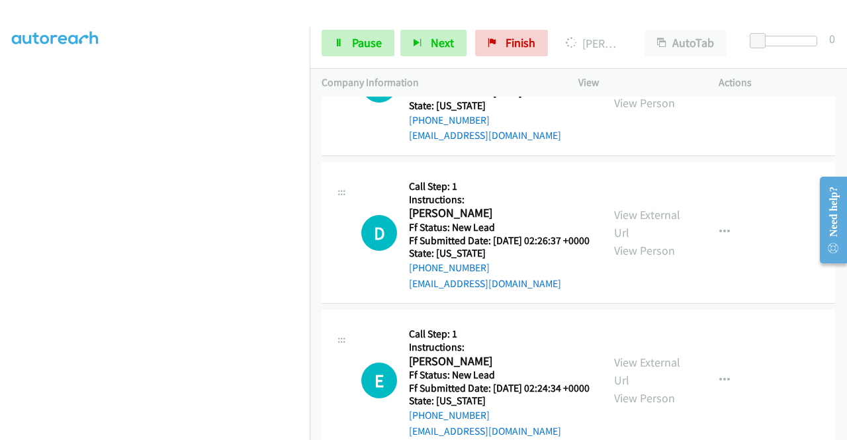
scroll to position [1258, 0]
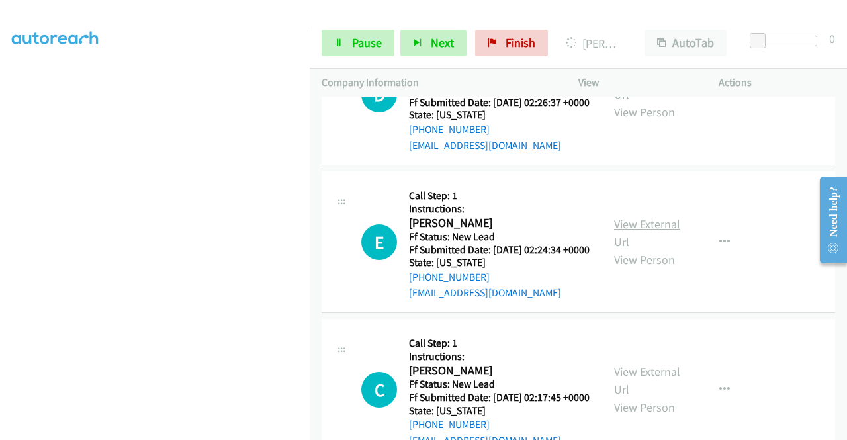
click at [645, 250] on link "View External Url" at bounding box center [647, 232] width 66 height 33
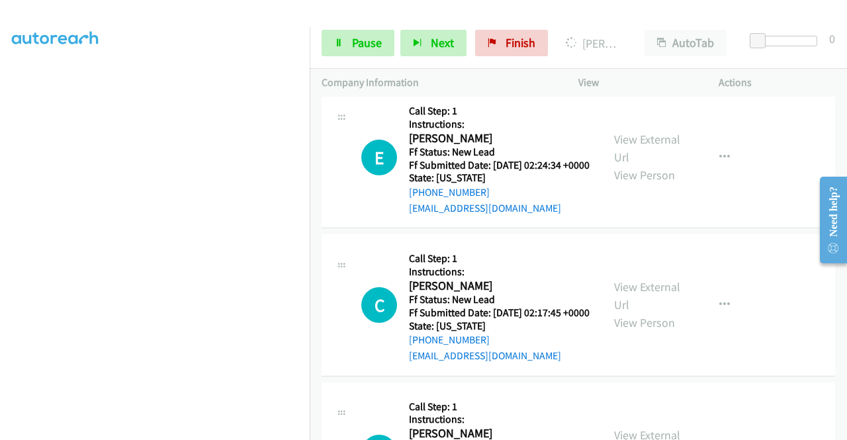
scroll to position [1390, 0]
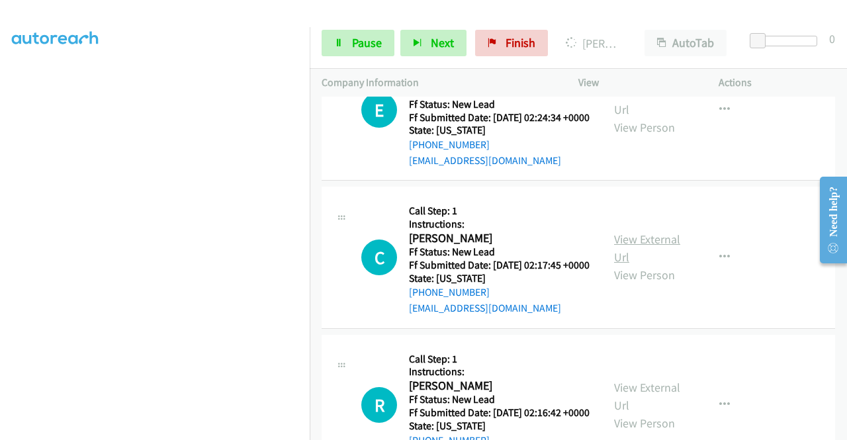
click at [625, 265] on link "View External Url" at bounding box center [647, 248] width 66 height 33
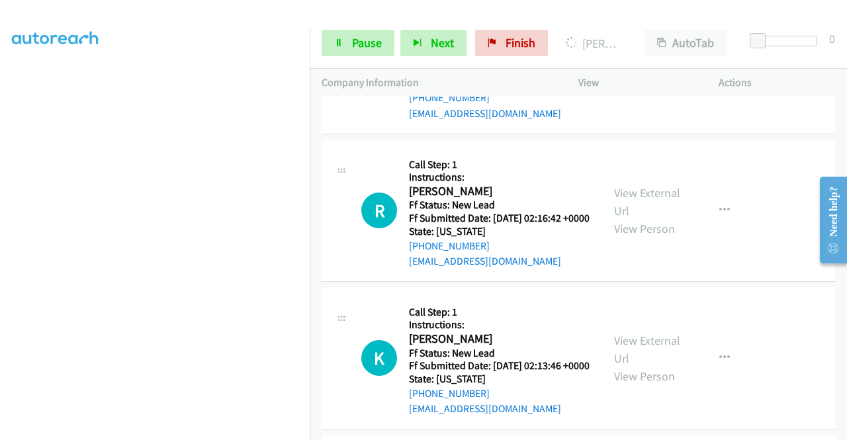
scroll to position [1589, 0]
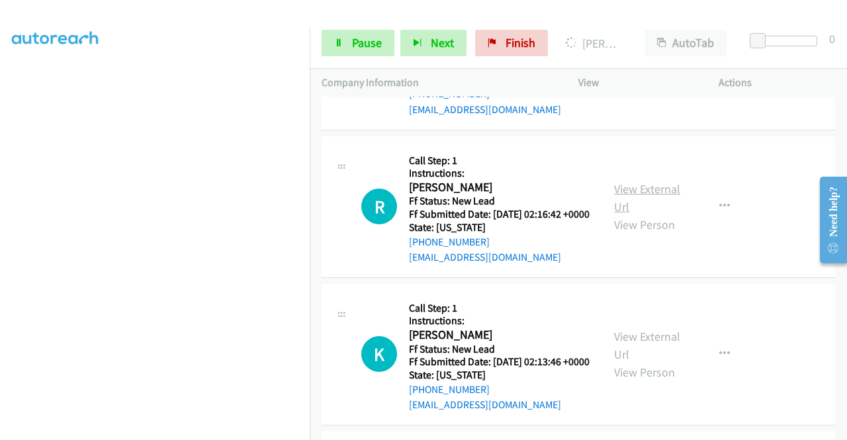
click at [641, 214] on link "View External Url" at bounding box center [647, 197] width 66 height 33
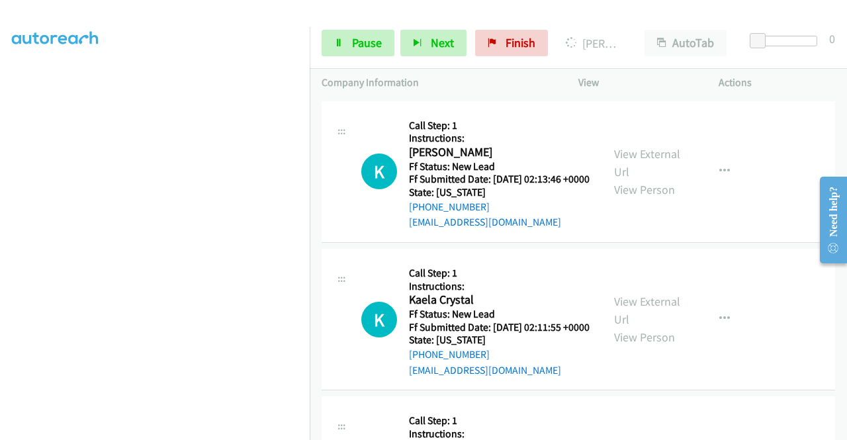
scroll to position [1787, 0]
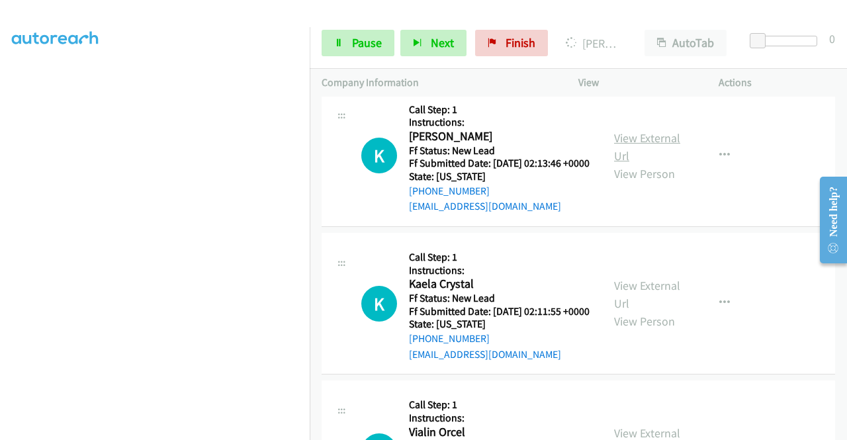
click at [624, 164] on link "View External Url" at bounding box center [647, 146] width 66 height 33
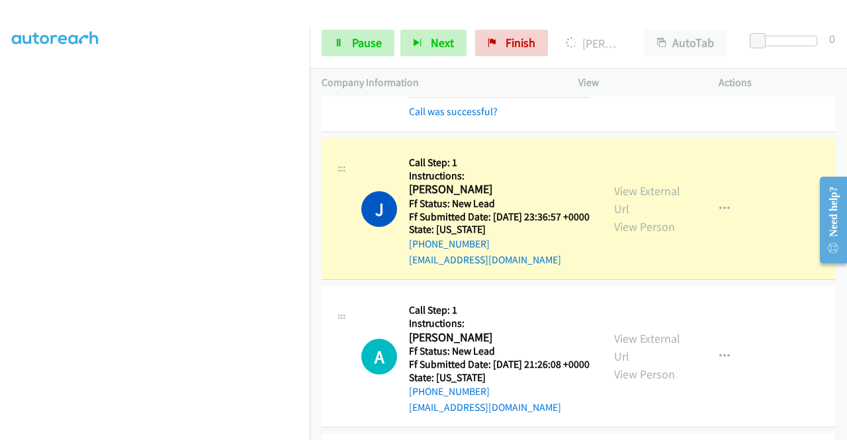
scroll to position [0, 0]
click at [432, 118] on link "Call was successful?" at bounding box center [453, 111] width 89 height 13
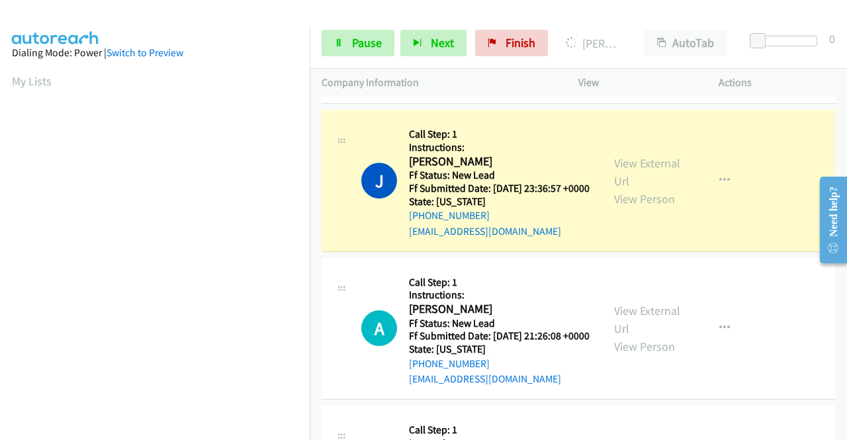
scroll to position [714, 0]
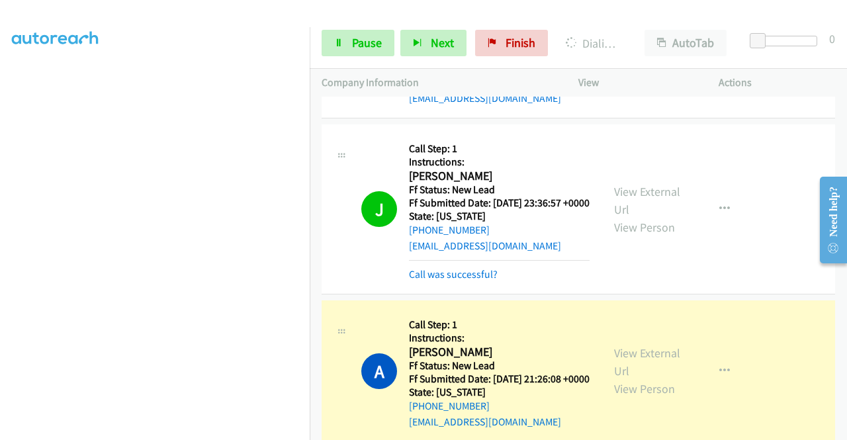
click at [795, 58] on div "Start Calls Pause Next Finish Dialing Antony Odhiambo AutoTab AutoTab 0" at bounding box center [579, 43] width 538 height 51
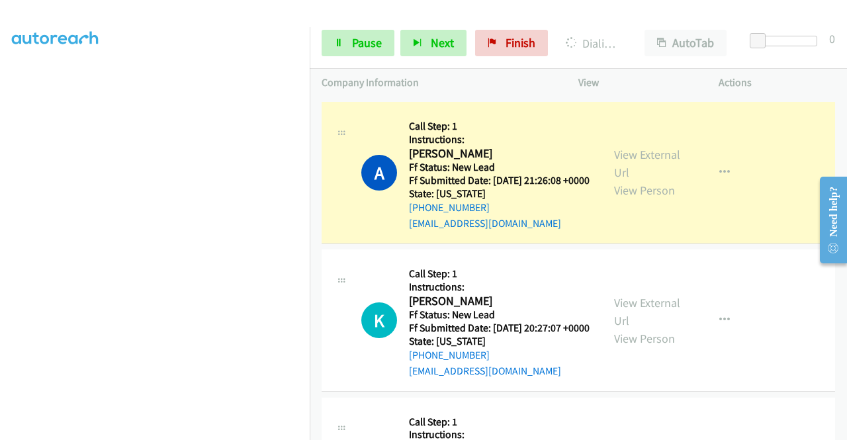
scroll to position [0, 0]
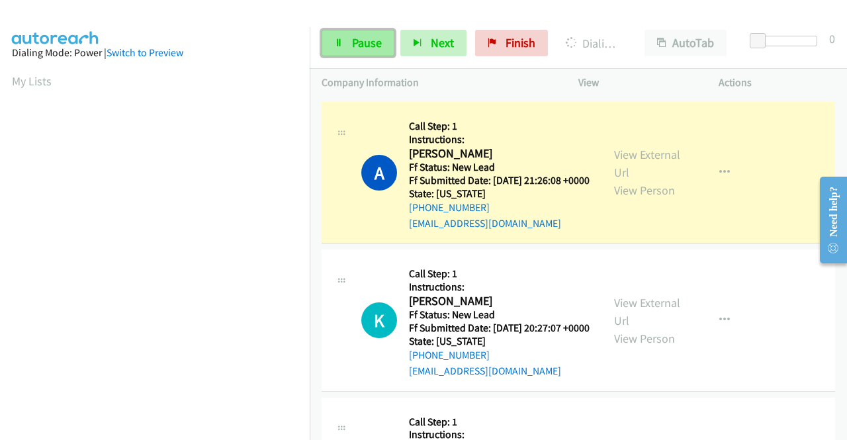
drag, startPoint x: 351, startPoint y: 38, endPoint x: 357, endPoint y: 38, distance: 6.7
click at [352, 38] on span "Pause" at bounding box center [367, 42] width 30 height 15
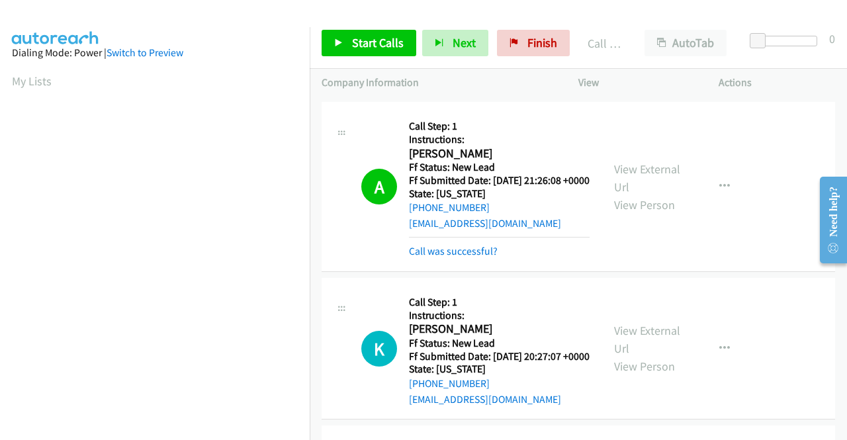
scroll to position [302, 0]
click at [466, 258] on link "Call was successful?" at bounding box center [453, 251] width 89 height 13
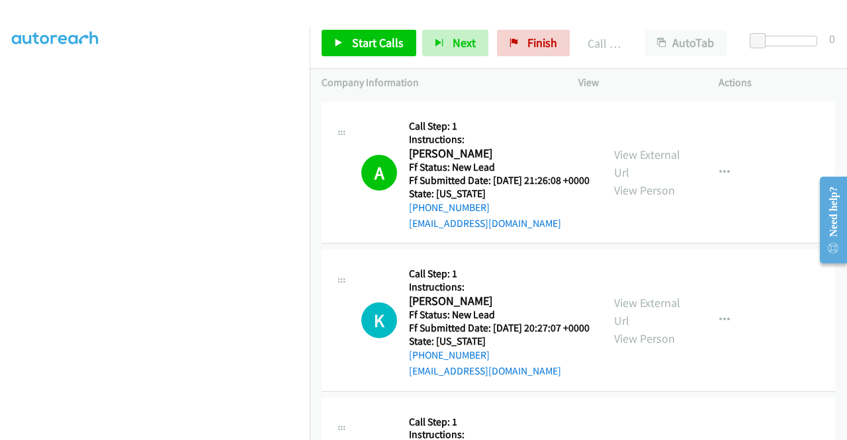
click at [479, 82] on link "Call was successful?" at bounding box center [453, 76] width 89 height 13
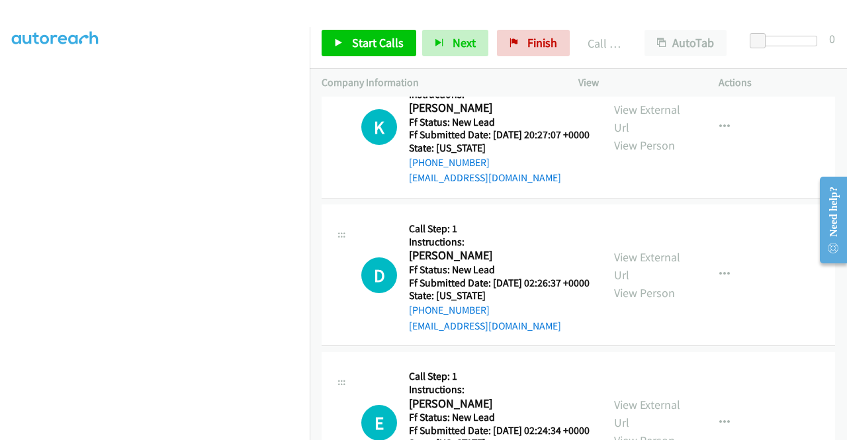
scroll to position [1097, 0]
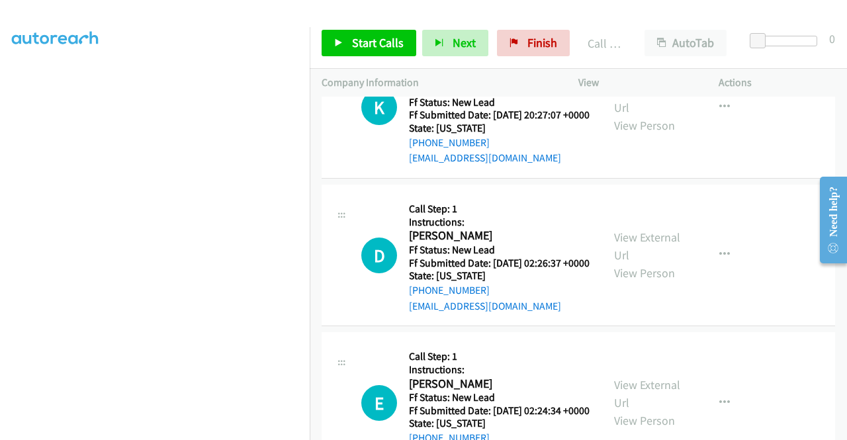
click at [732, 22] on div "Start Calls Pause Next Finish Call Completed AutoTab AutoTab 0" at bounding box center [579, 43] width 538 height 51
click at [363, 53] on link "Start Calls" at bounding box center [369, 43] width 95 height 26
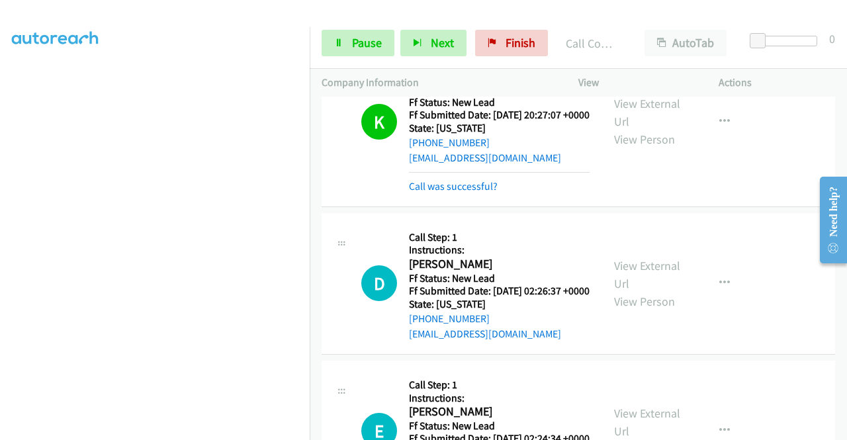
scroll to position [1163, 0]
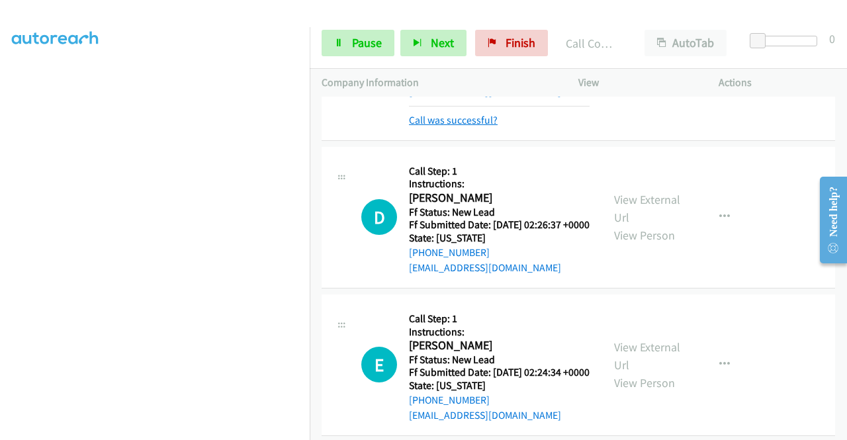
click at [483, 126] on link "Call was successful?" at bounding box center [453, 120] width 89 height 13
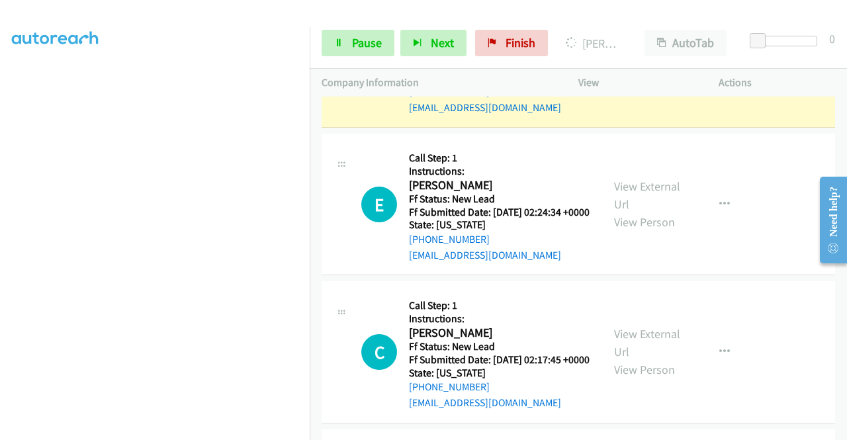
scroll to position [0, 0]
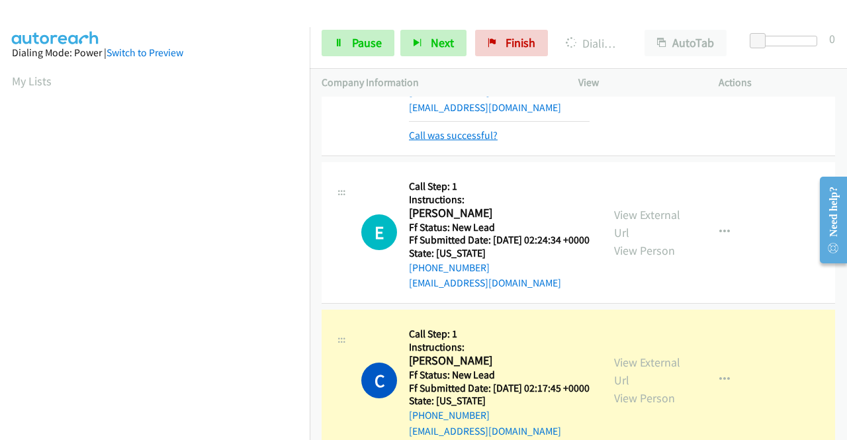
click at [449, 142] on link "Call was successful?" at bounding box center [453, 135] width 89 height 13
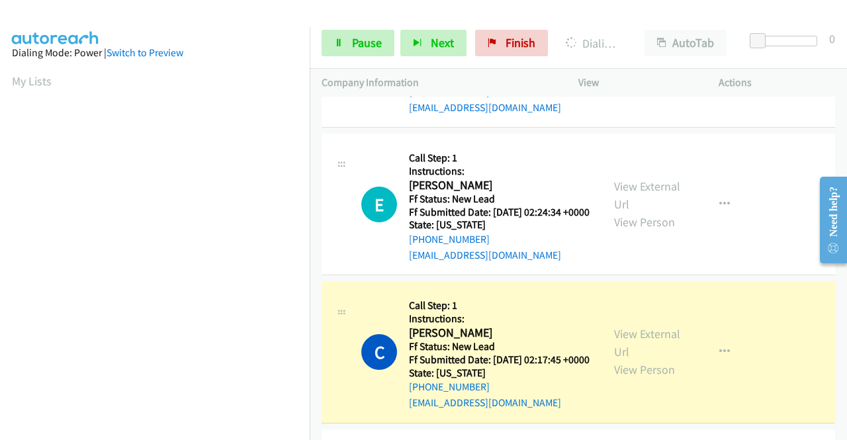
scroll to position [1428, 0]
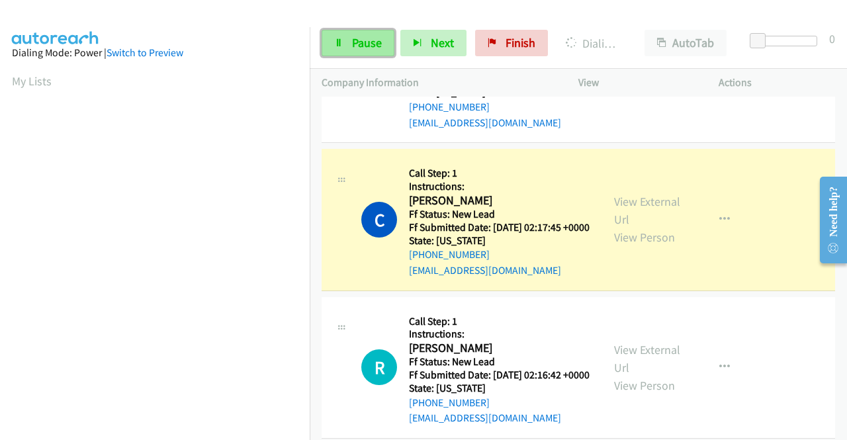
click at [362, 52] on link "Pause" at bounding box center [358, 43] width 73 height 26
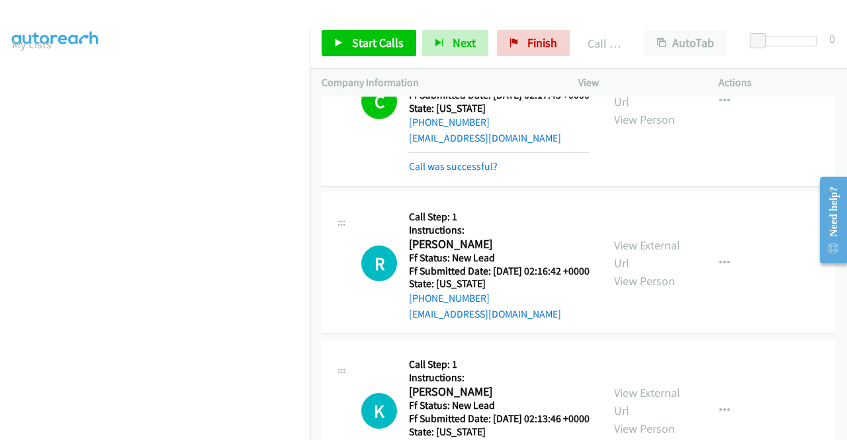
scroll to position [0, 0]
click at [434, 173] on link "Call was successful?" at bounding box center [453, 166] width 89 height 13
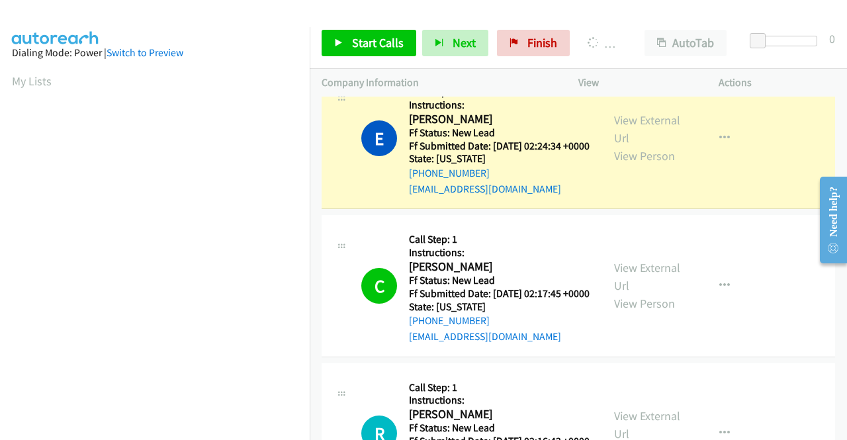
scroll to position [302, 0]
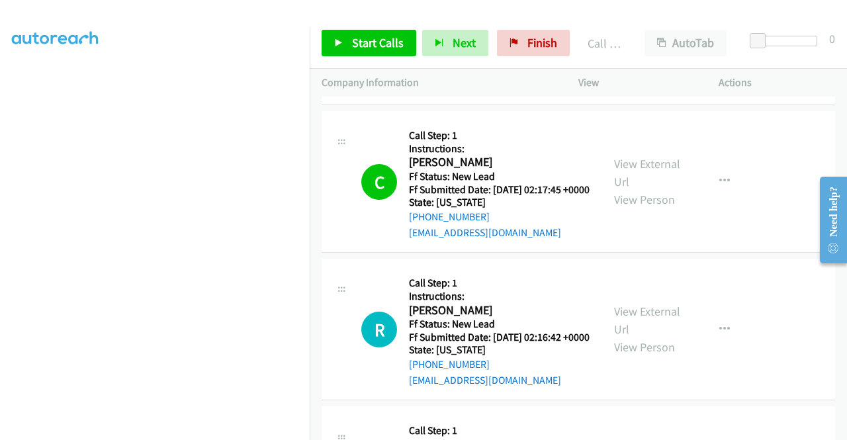
click at [446, 91] on link "Call was successful?" at bounding box center [453, 84] width 89 height 13
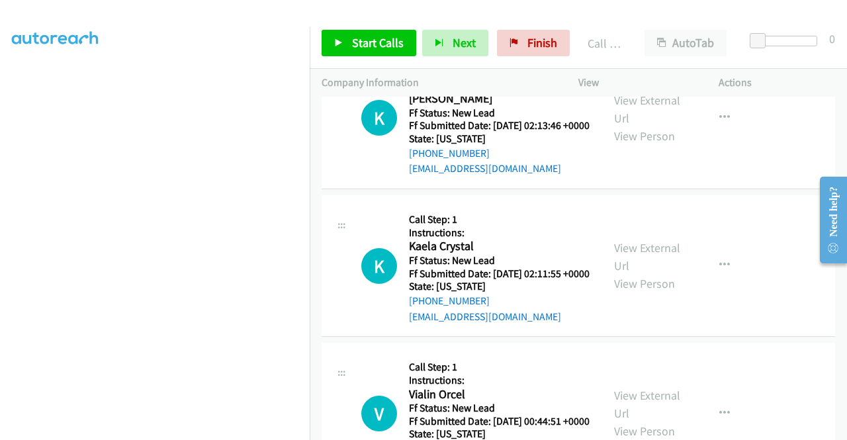
scroll to position [1891, 0]
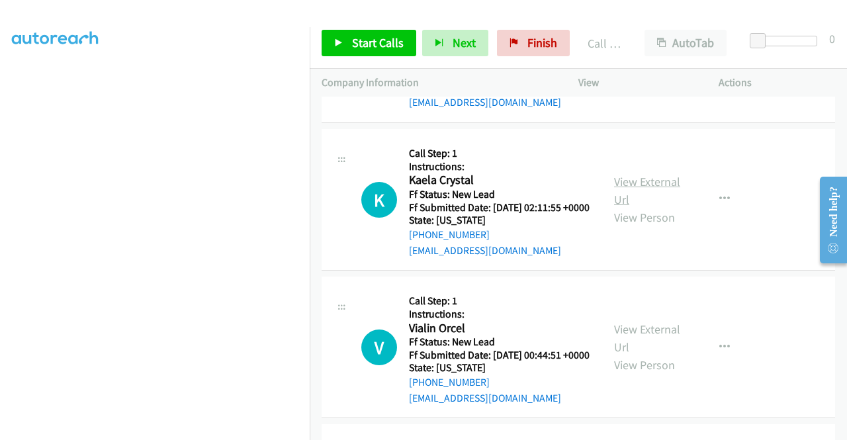
click at [653, 207] on link "View External Url" at bounding box center [647, 190] width 66 height 33
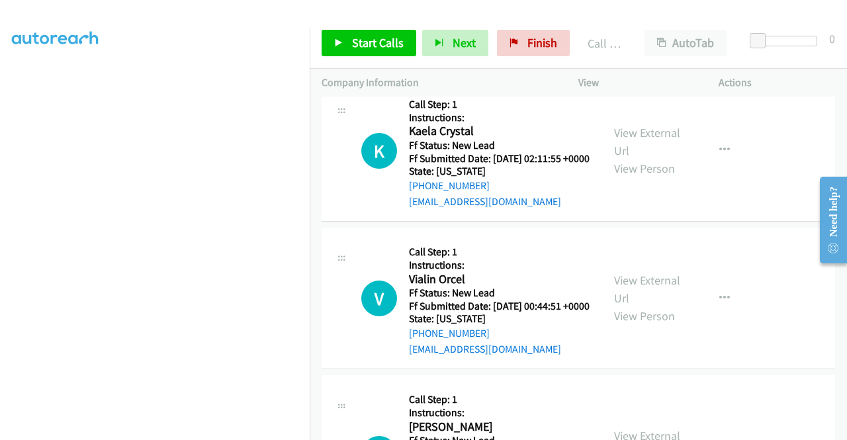
scroll to position [2024, 0]
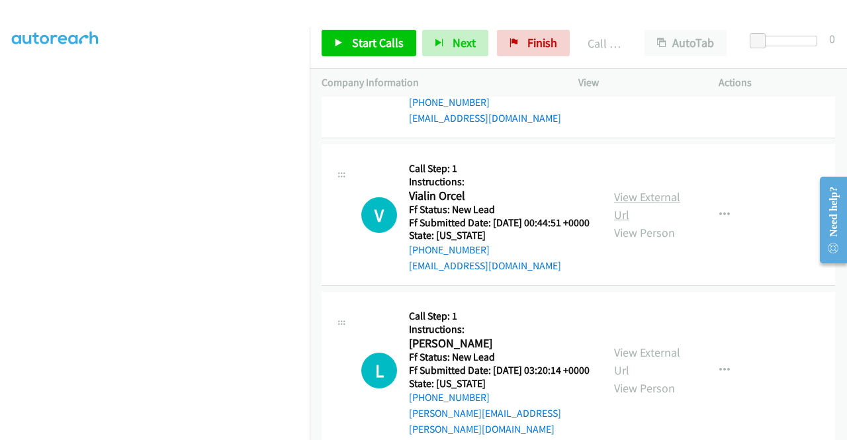
click at [655, 222] on link "View External Url" at bounding box center [647, 205] width 66 height 33
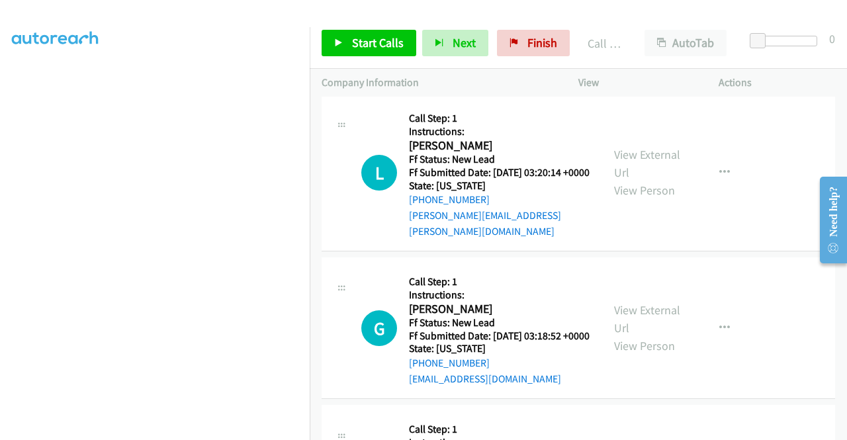
scroll to position [2222, 0]
click at [650, 179] on link "View External Url" at bounding box center [647, 162] width 66 height 33
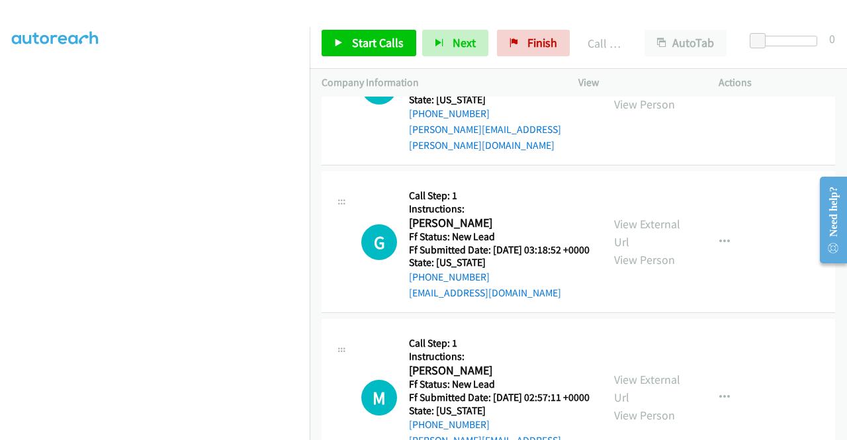
scroll to position [2355, 0]
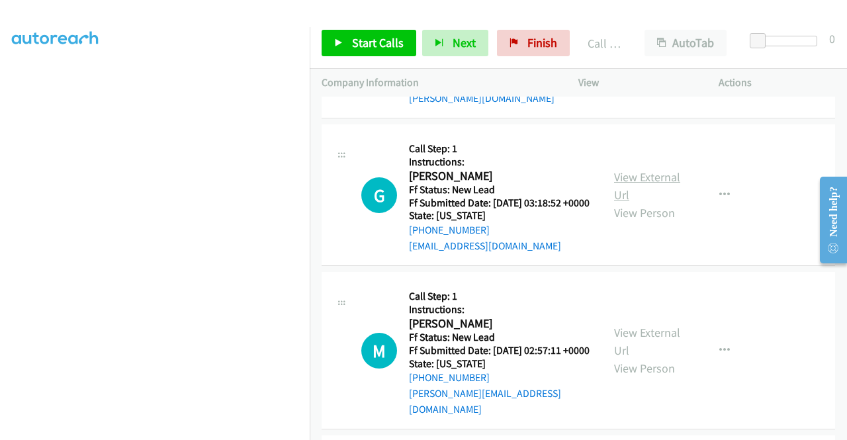
click at [650, 203] on link "View External Url" at bounding box center [647, 185] width 66 height 33
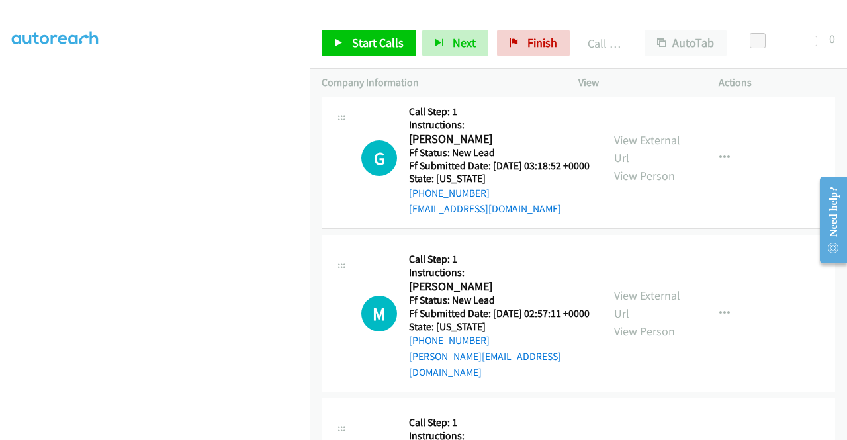
scroll to position [2553, 0]
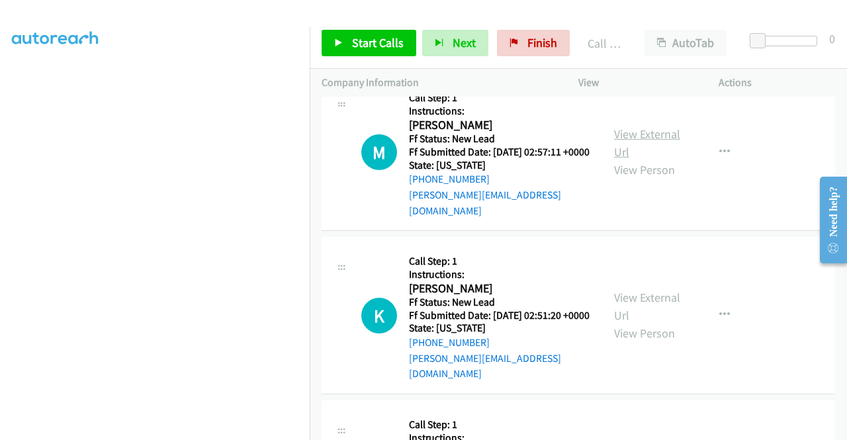
click at [642, 160] on link "View External Url" at bounding box center [647, 142] width 66 height 33
click at [379, 39] on span "Start Calls" at bounding box center [378, 42] width 52 height 15
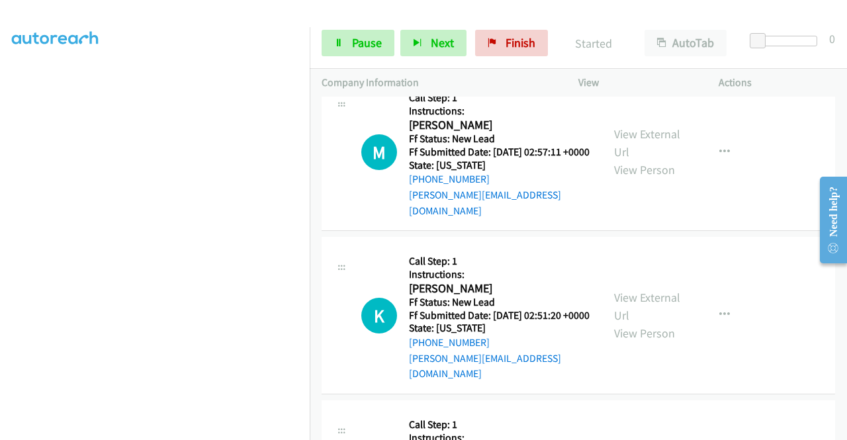
click at [811, 62] on div "Start Calls Pause Next Finish Started AutoTab AutoTab 0" at bounding box center [579, 43] width 538 height 51
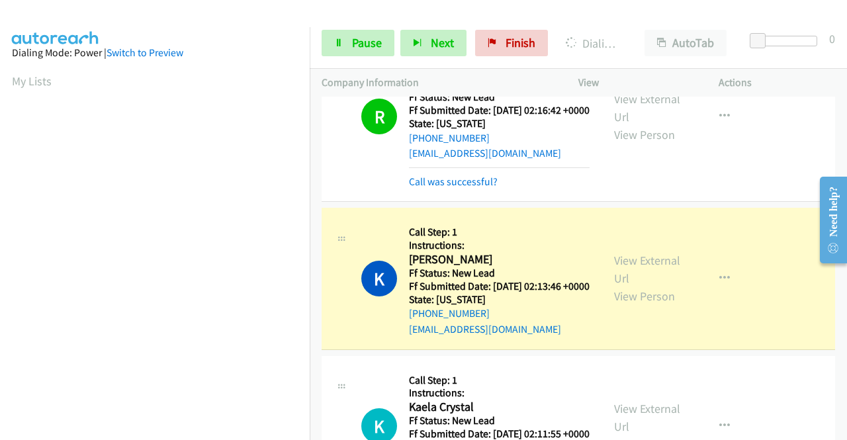
scroll to position [302, 0]
click at [435, 188] on link "Call was successful?" at bounding box center [453, 181] width 89 height 13
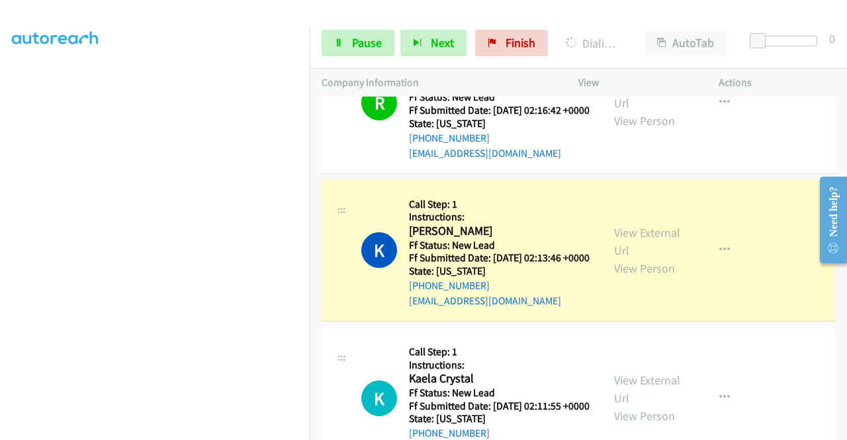
scroll to position [0, 0]
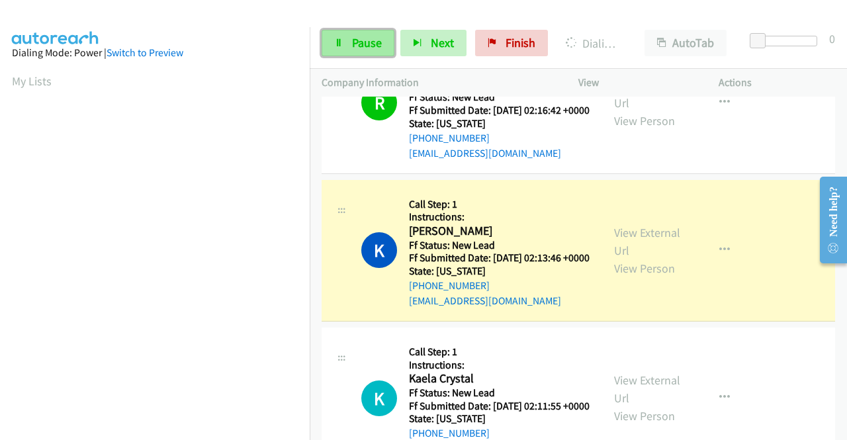
click at [335, 44] on icon at bounding box center [338, 43] width 9 height 9
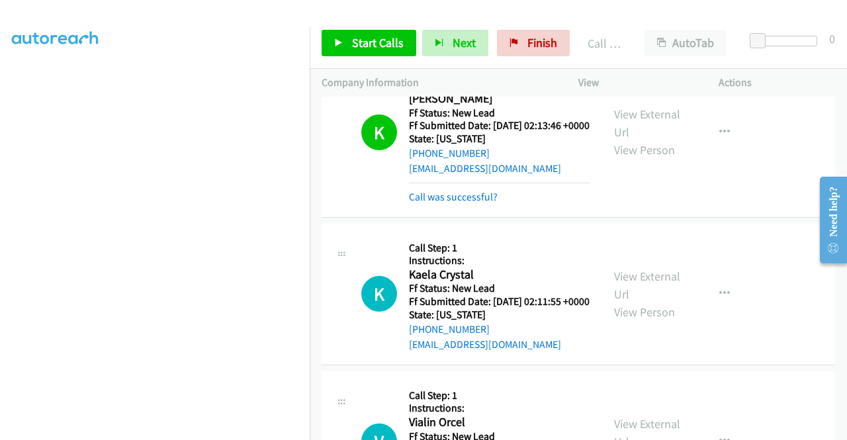
scroll to position [1957, 0]
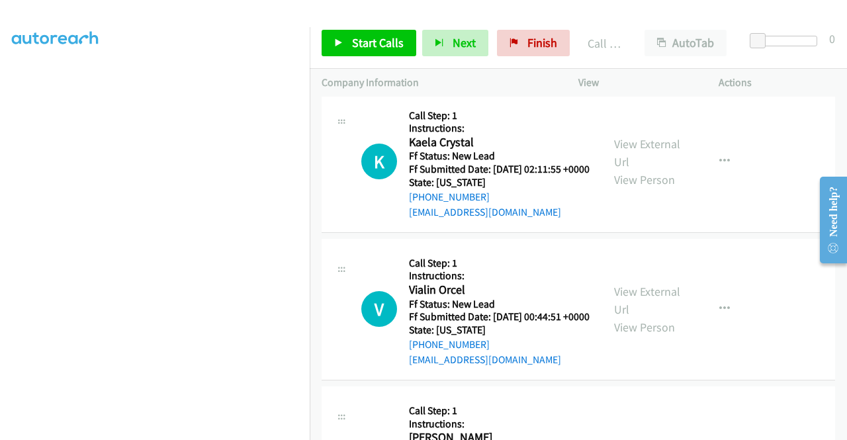
click at [491, 71] on link "Call was successful?" at bounding box center [453, 64] width 89 height 13
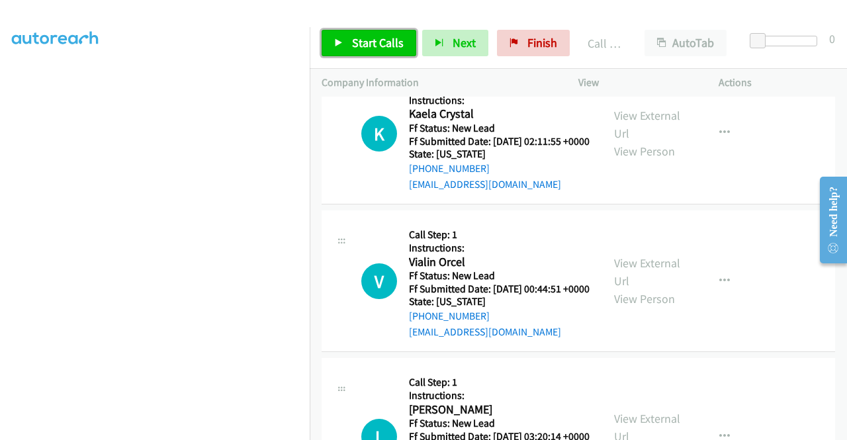
click at [379, 45] on span "Start Calls" at bounding box center [378, 42] width 52 height 15
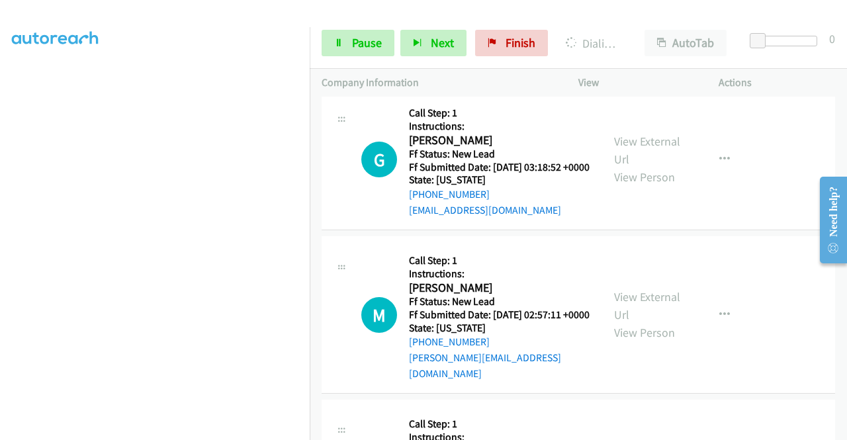
scroll to position [2421, 0]
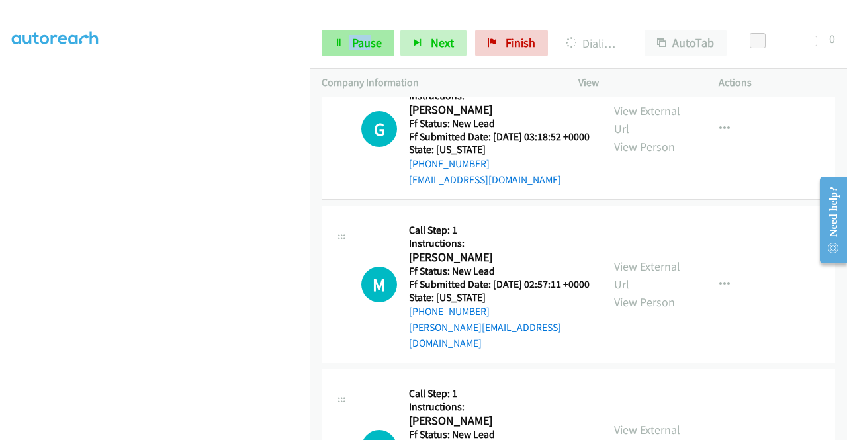
drag, startPoint x: 365, startPoint y: 28, endPoint x: 364, endPoint y: 37, distance: 8.7
click at [364, 36] on div "Start Calls Pause Next Finish Dialing Kaela Crystal AutoTab AutoTab 0" at bounding box center [579, 43] width 538 height 51
click at [369, 40] on span "Pause" at bounding box center [367, 42] width 30 height 15
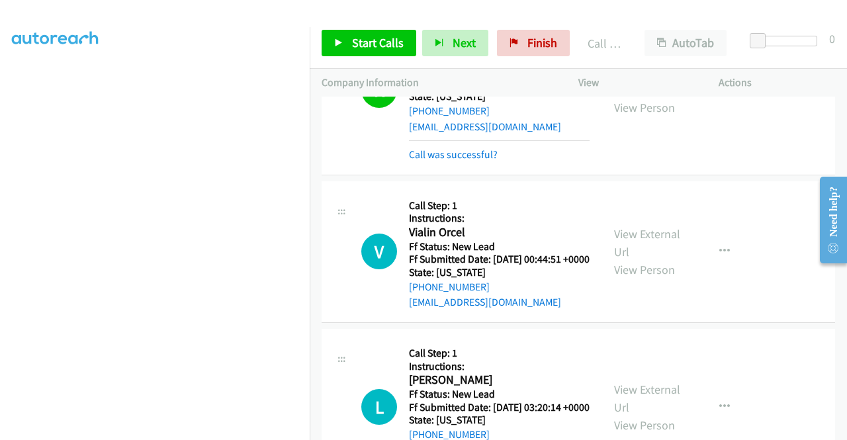
scroll to position [2024, 0]
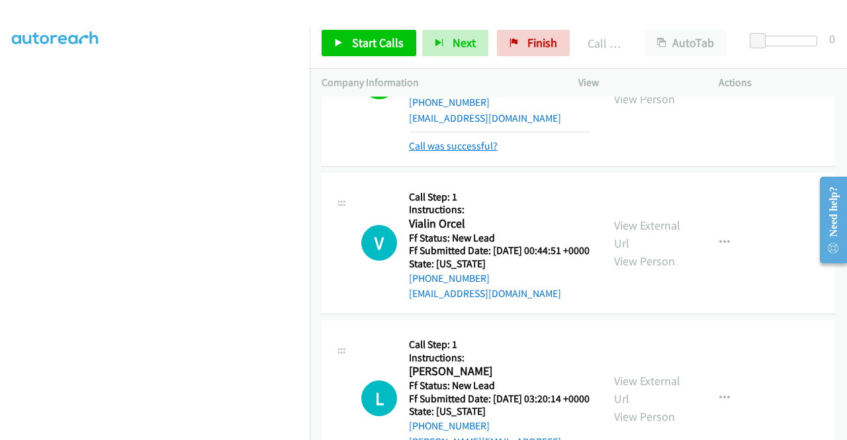
click at [482, 152] on link "Call was successful?" at bounding box center [453, 146] width 89 height 13
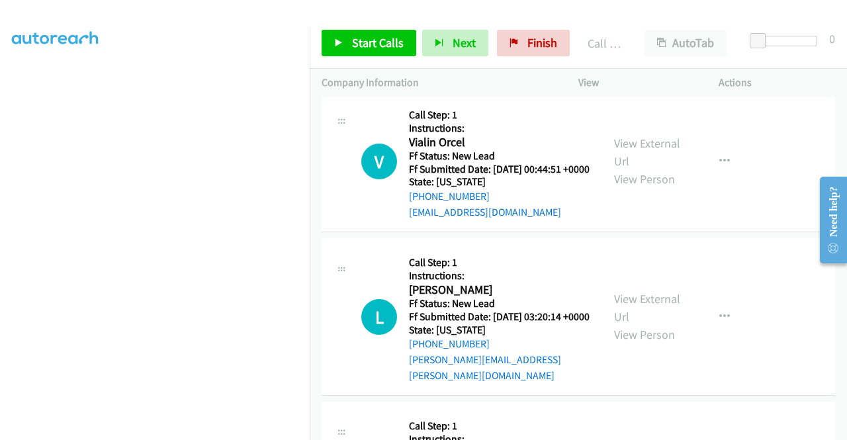
scroll to position [2090, 0]
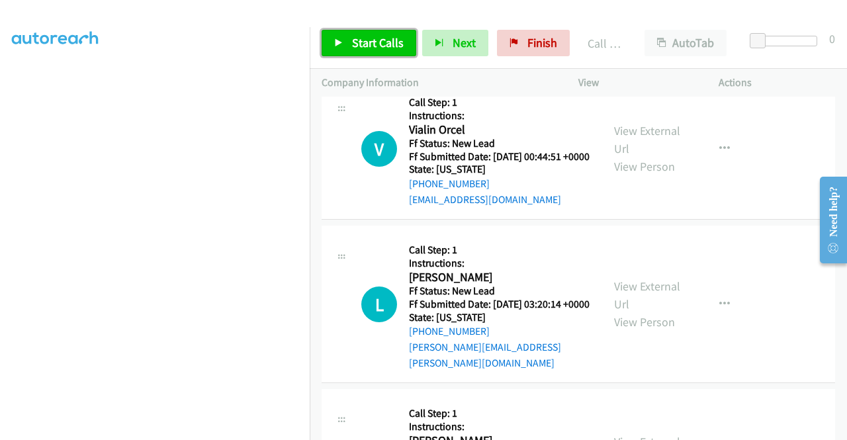
click at [344, 48] on link "Start Calls" at bounding box center [369, 43] width 95 height 26
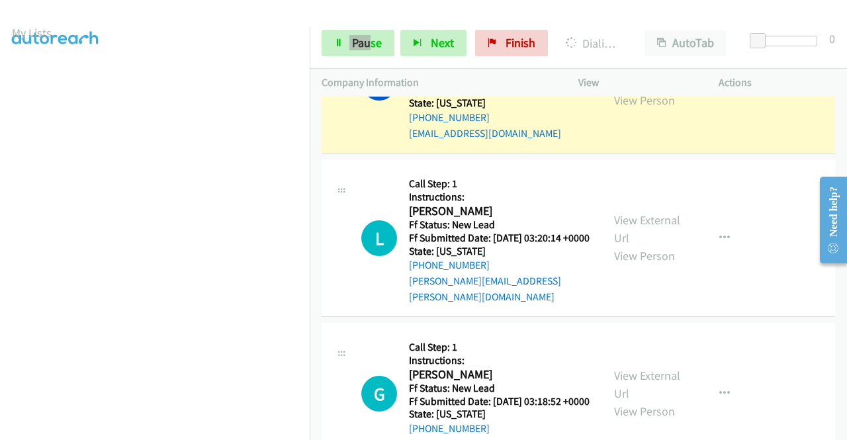
scroll to position [0, 0]
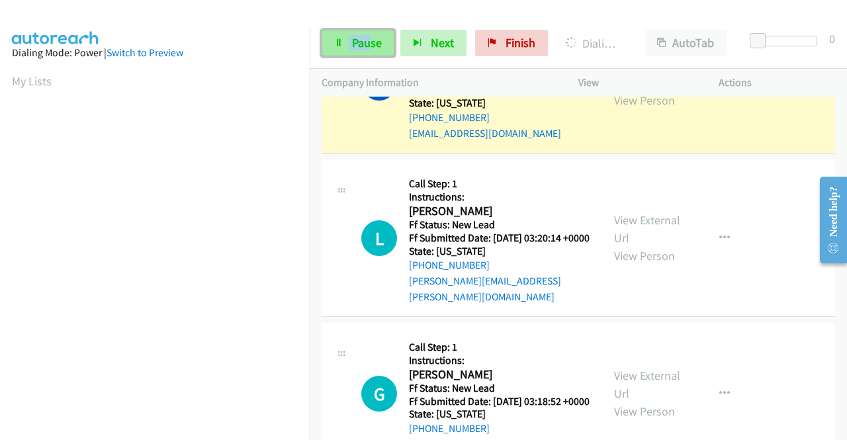
click at [334, 44] on icon at bounding box center [338, 43] width 9 height 9
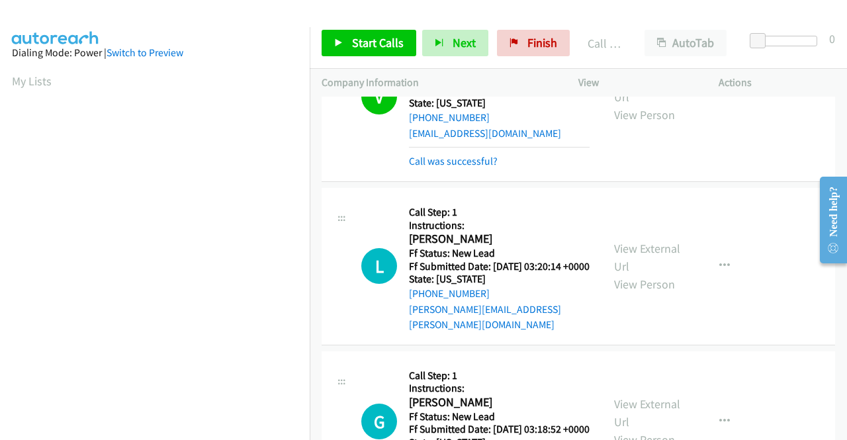
scroll to position [302, 0]
click at [806, 75] on p "Actions" at bounding box center [777, 83] width 117 height 16
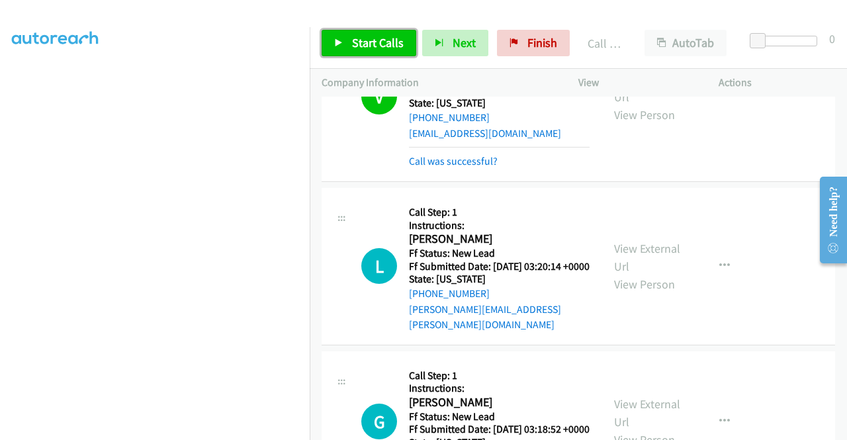
drag, startPoint x: 378, startPoint y: 48, endPoint x: 382, endPoint y: 58, distance: 10.1
click at [378, 48] on span "Start Calls" at bounding box center [378, 42] width 52 height 15
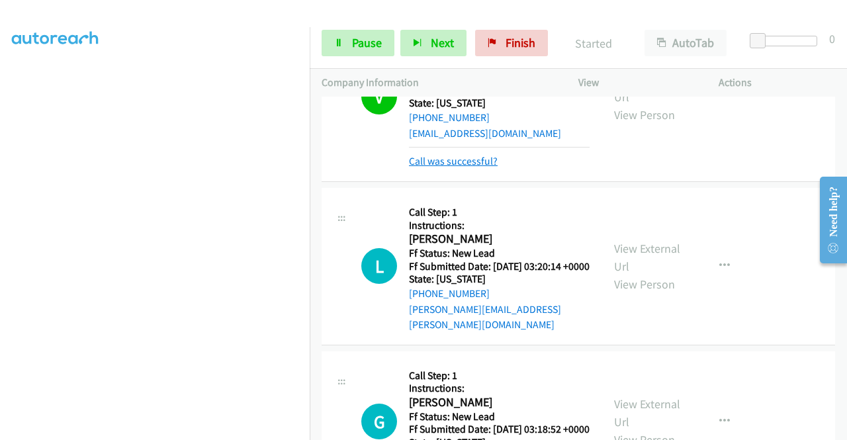
click at [462, 167] on link "Call was successful?" at bounding box center [453, 161] width 89 height 13
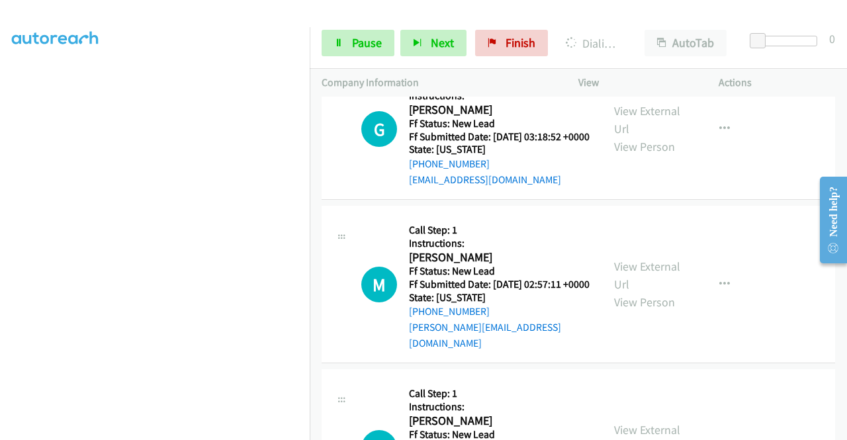
scroll to position [103, 0]
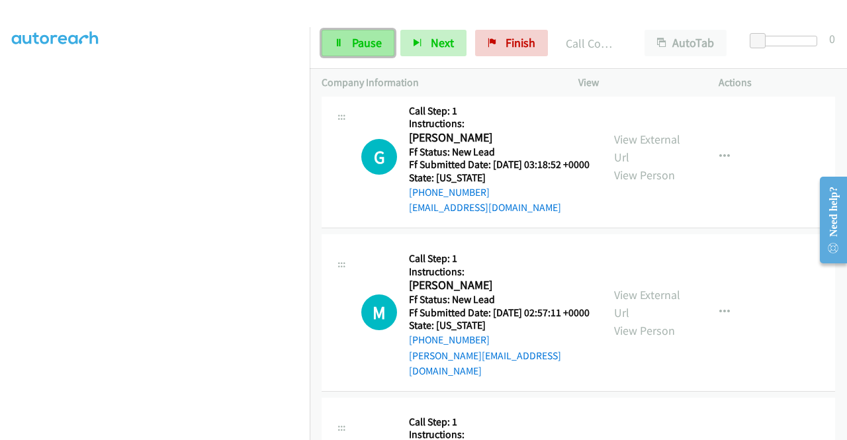
click at [367, 42] on span "Pause" at bounding box center [367, 42] width 30 height 15
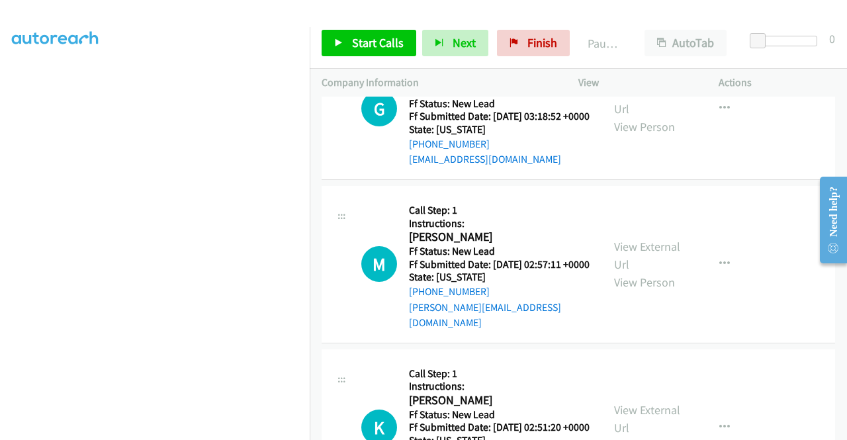
scroll to position [2487, 0]
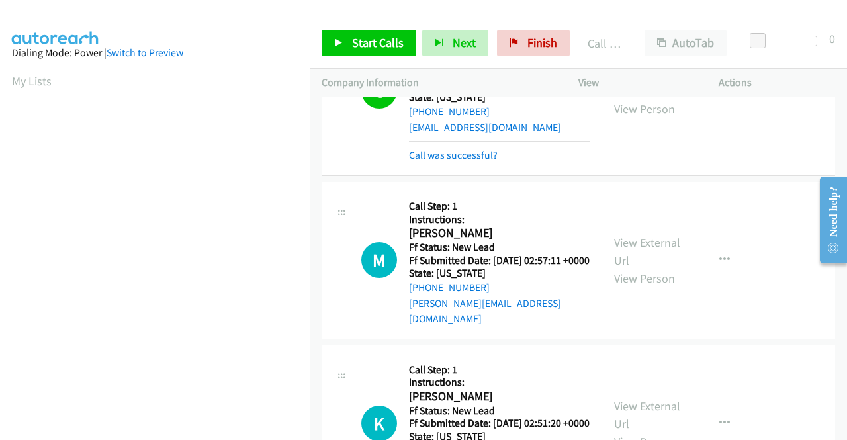
scroll to position [302, 0]
click at [491, 162] on link "Call was successful?" at bounding box center [453, 155] width 89 height 13
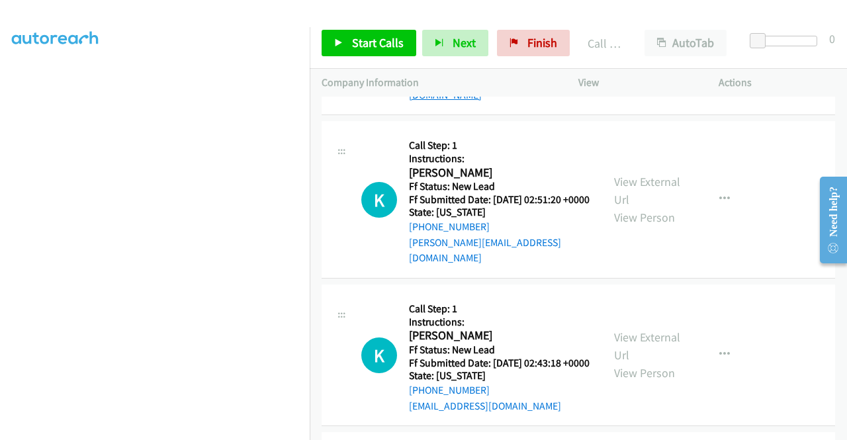
scroll to position [2672, 0]
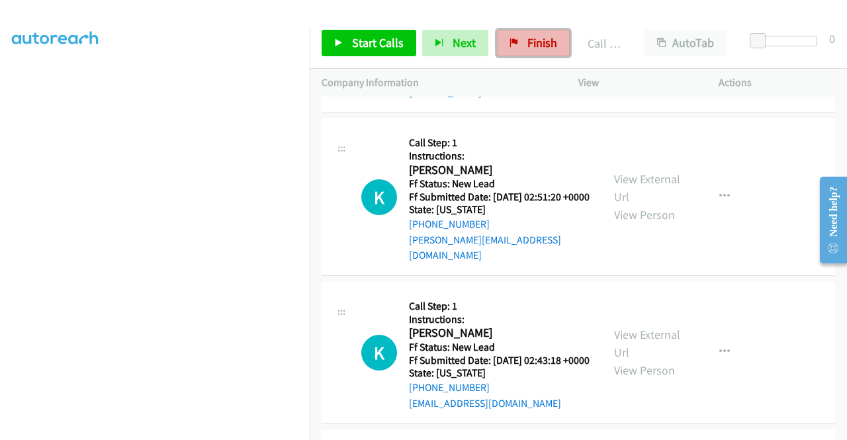
click at [522, 44] on link "Finish" at bounding box center [533, 43] width 73 height 26
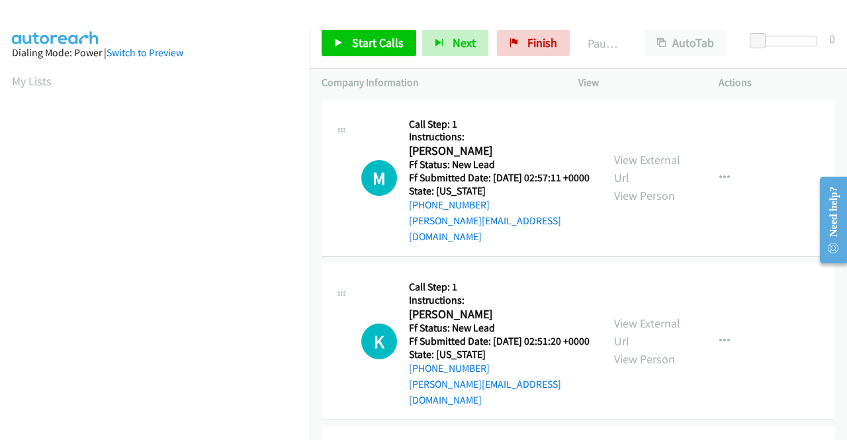
click at [312, 20] on div "Start Calls Pause Next Finish Paused AutoTab AutoTab 0" at bounding box center [579, 43] width 538 height 51
click at [711, 255] on td "M Callback Scheduled Call Step: 1 Instructions: Maria Almanza America/New_York …" at bounding box center [579, 179] width 538 height 164
click at [636, 156] on link "View External Url" at bounding box center [647, 168] width 66 height 33
click at [657, 320] on link "View External Url" at bounding box center [647, 332] width 66 height 33
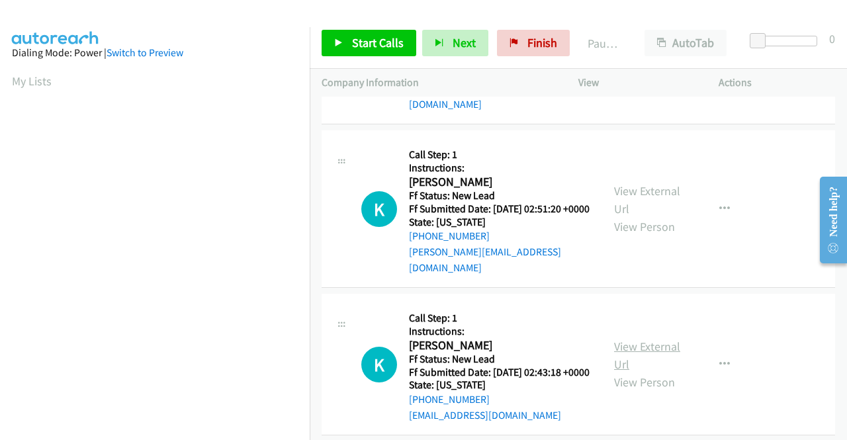
click at [664, 350] on link "View External Url" at bounding box center [647, 355] width 66 height 33
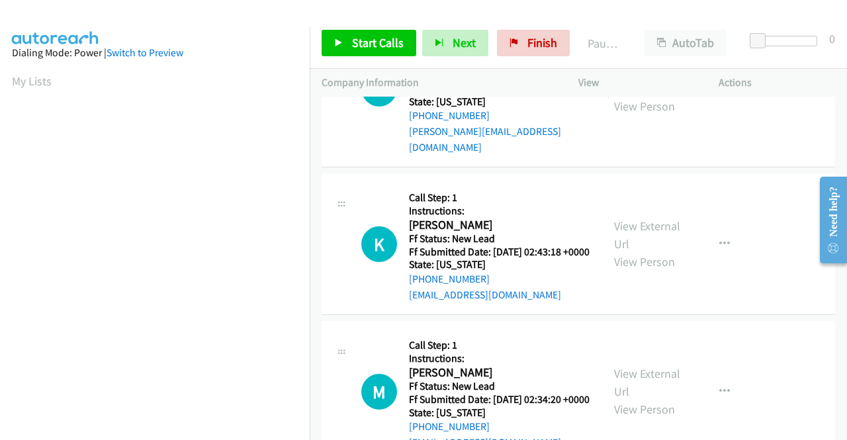
scroll to position [265, 0]
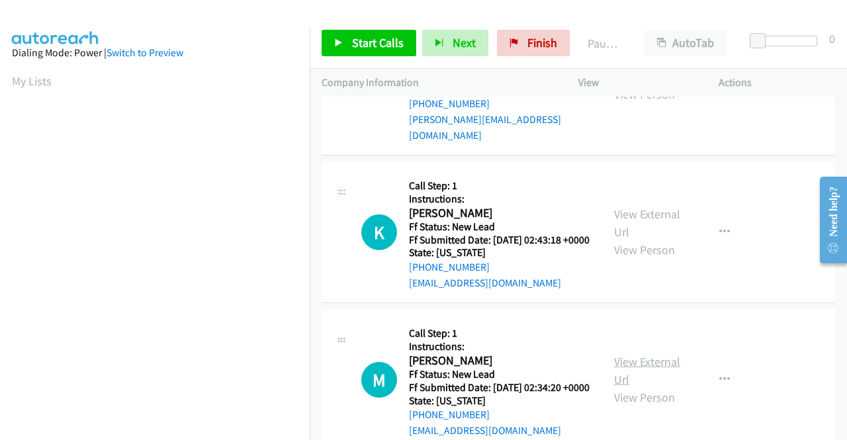
click at [642, 375] on link "View External Url" at bounding box center [647, 370] width 66 height 33
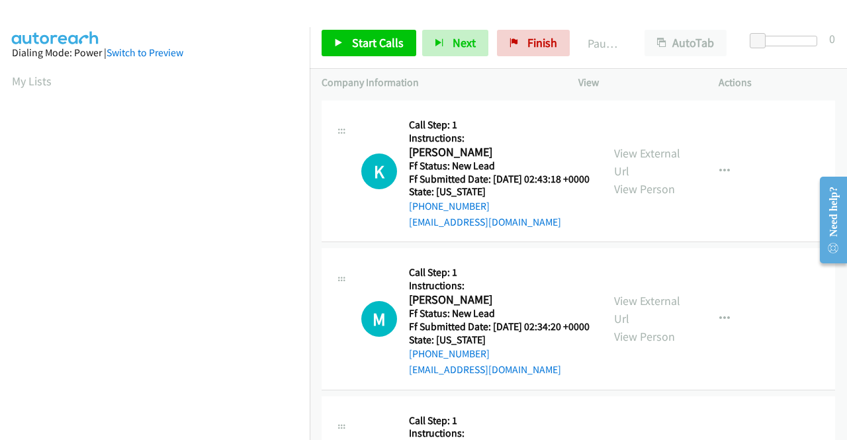
scroll to position [331, 0]
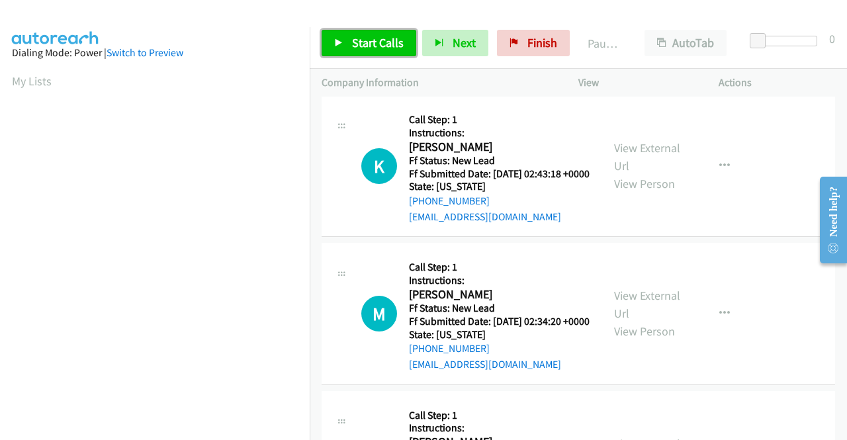
click at [388, 40] on span "Start Calls" at bounding box center [378, 42] width 52 height 15
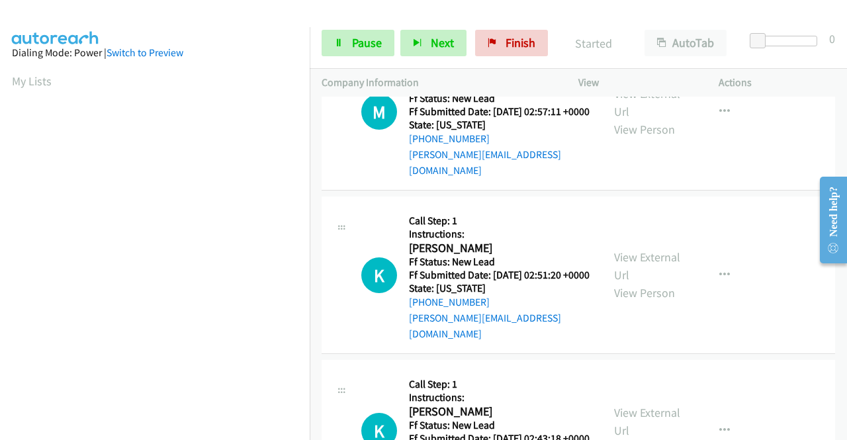
scroll to position [0, 0]
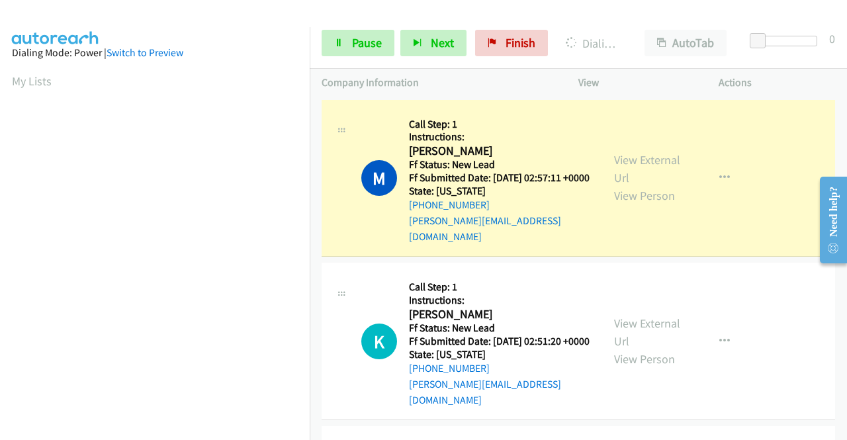
click at [784, 79] on p "Actions" at bounding box center [777, 83] width 117 height 16
click at [352, 51] on link "Pause" at bounding box center [358, 43] width 73 height 26
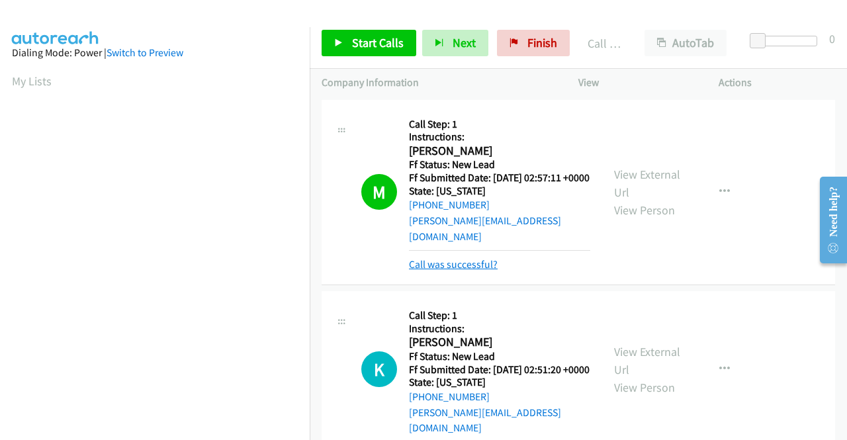
click at [478, 261] on link "Call was successful?" at bounding box center [453, 264] width 89 height 13
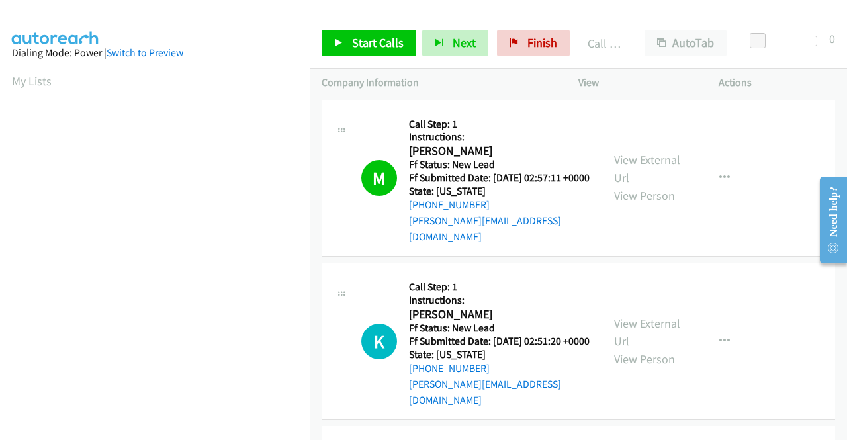
click at [493, 14] on div at bounding box center [417, 25] width 835 height 51
click at [347, 42] on link "Start Calls" at bounding box center [369, 43] width 95 height 26
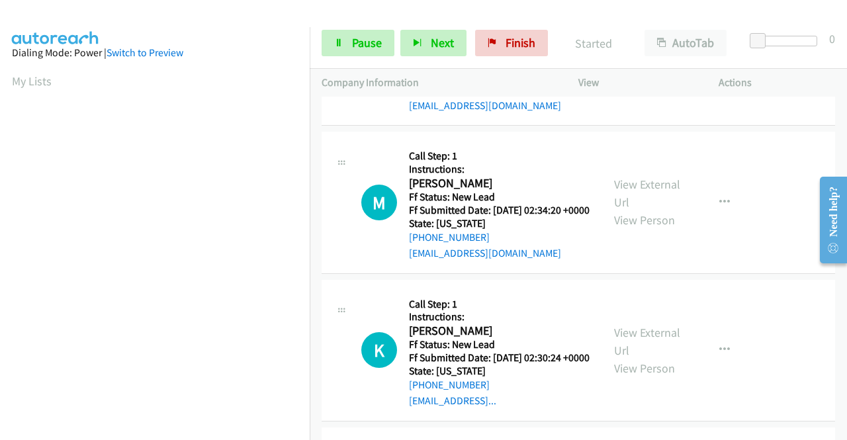
scroll to position [463, 0]
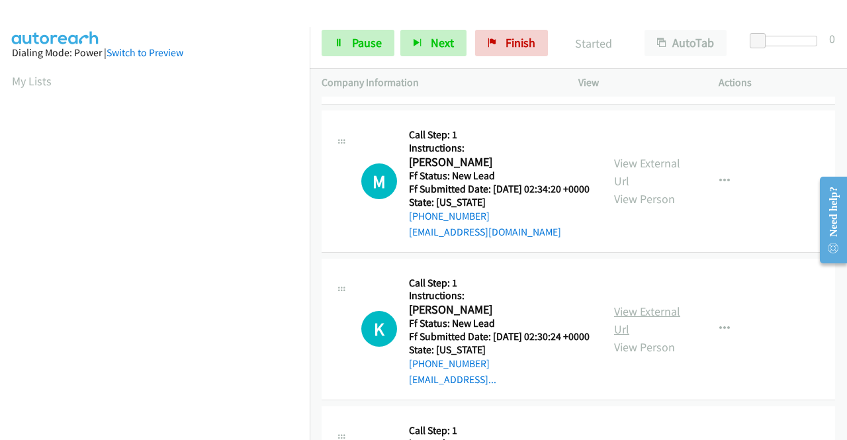
click at [646, 332] on link "View External Url" at bounding box center [647, 320] width 66 height 33
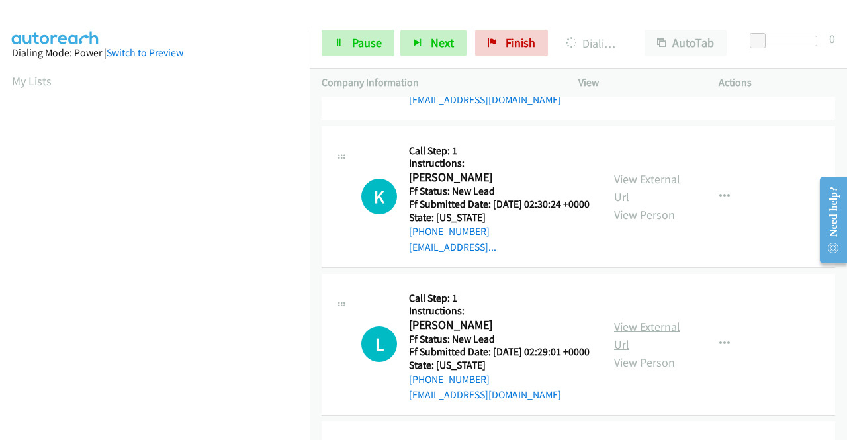
click at [659, 352] on link "View External Url" at bounding box center [647, 335] width 66 height 33
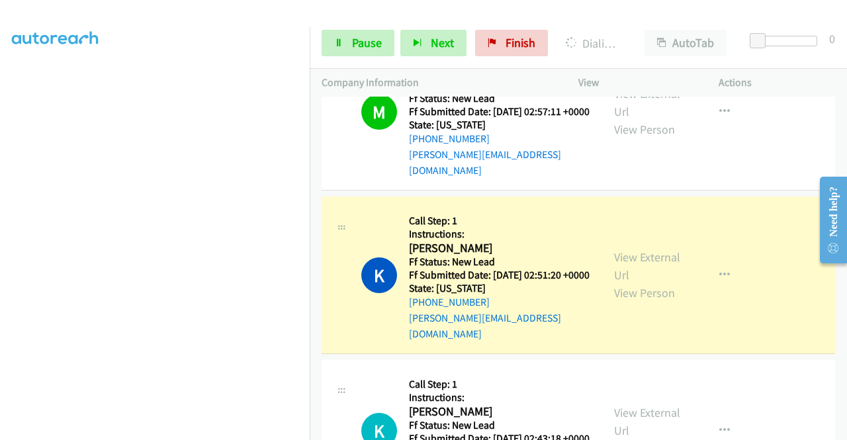
scroll to position [0, 0]
click at [345, 28] on div "Start Calls Pause Next Finish Dialing Karla Ramirez AutoTab AutoTab 0" at bounding box center [579, 43] width 538 height 51
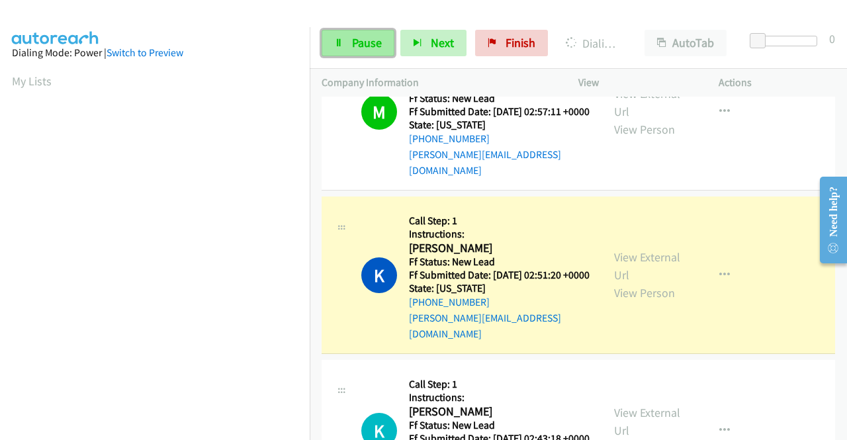
click at [374, 38] on span "Pause" at bounding box center [367, 42] width 30 height 15
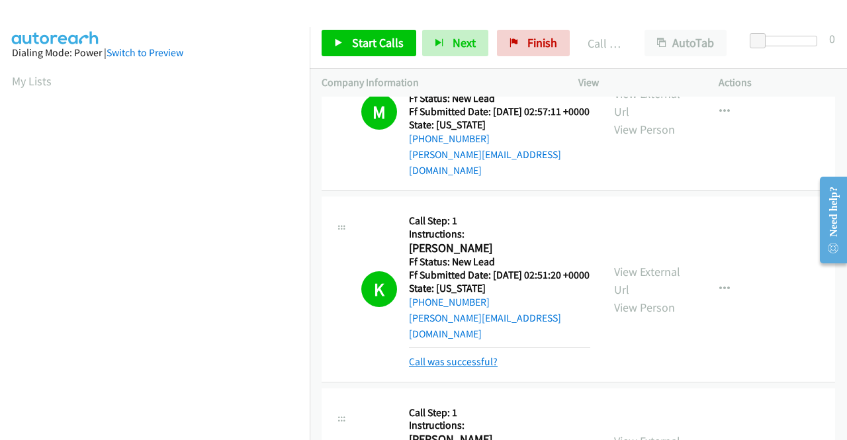
click at [488, 357] on link "Call was successful?" at bounding box center [453, 361] width 89 height 13
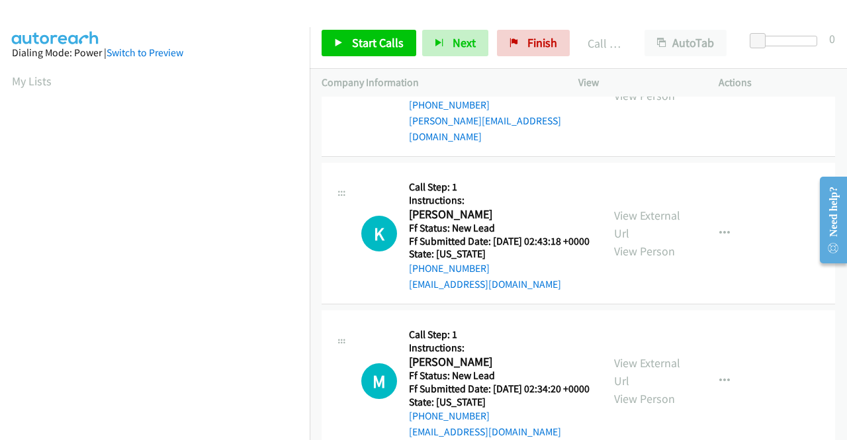
scroll to position [265, 0]
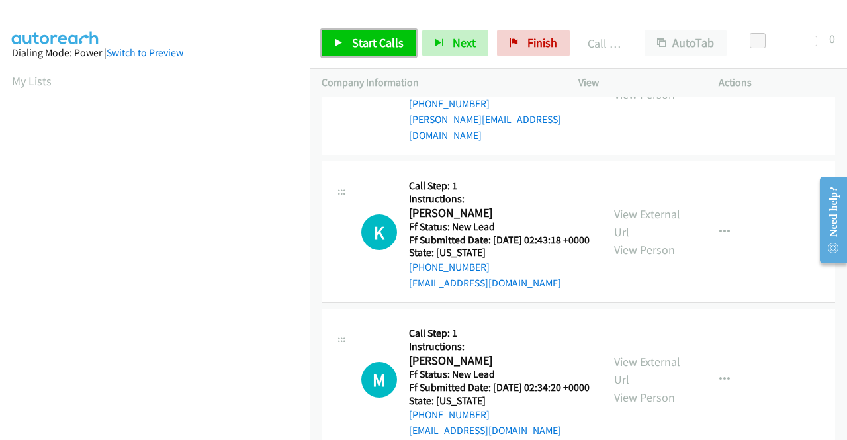
click at [402, 33] on link "Start Calls" at bounding box center [369, 43] width 95 height 26
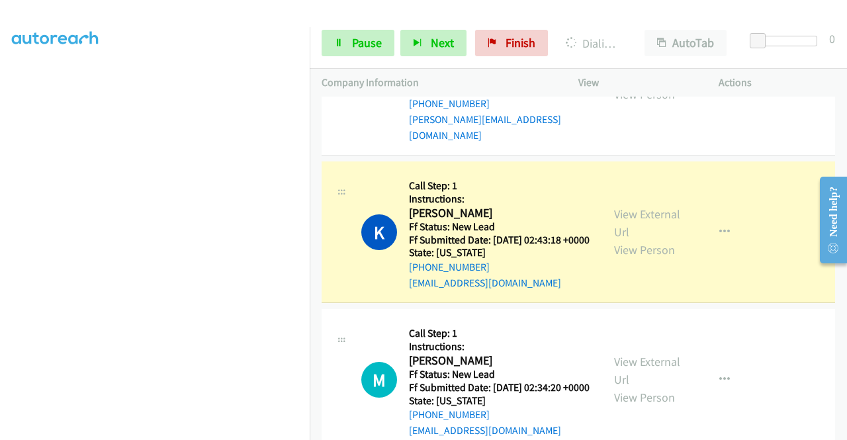
scroll to position [0, 0]
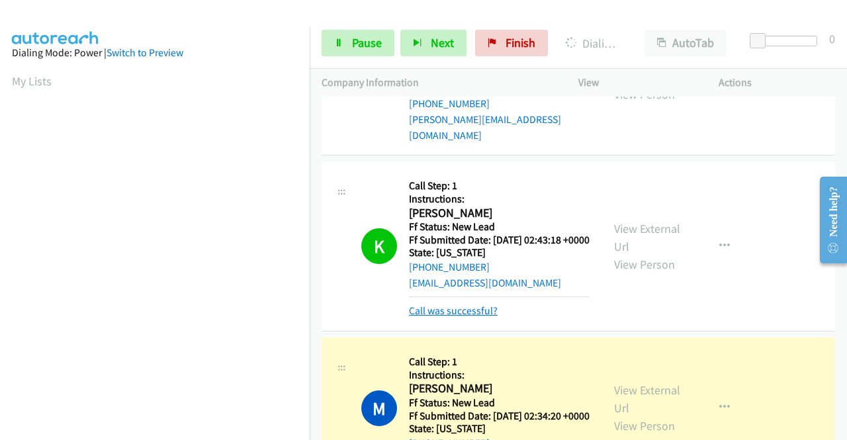
click at [477, 317] on link "Call was successful?" at bounding box center [453, 311] width 89 height 13
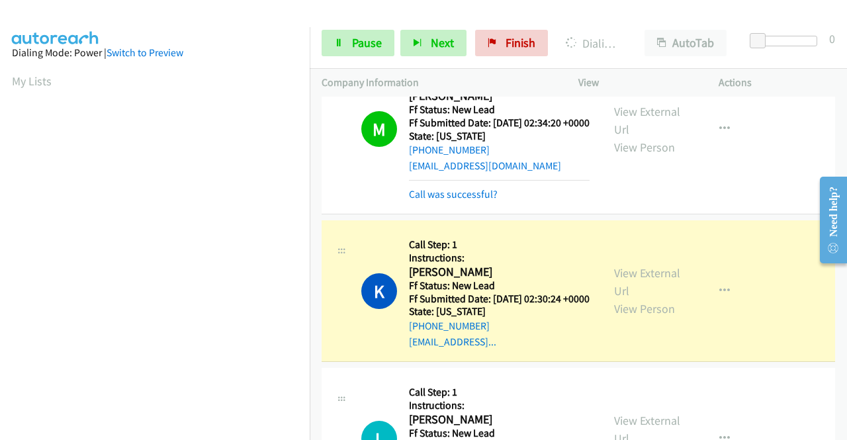
click at [354, 59] on div "Start Calls Pause Next Finish Dialing Kenneth Harrison AutoTab AutoTab 0" at bounding box center [579, 43] width 538 height 51
click at [353, 48] on span "Pause" at bounding box center [367, 42] width 30 height 15
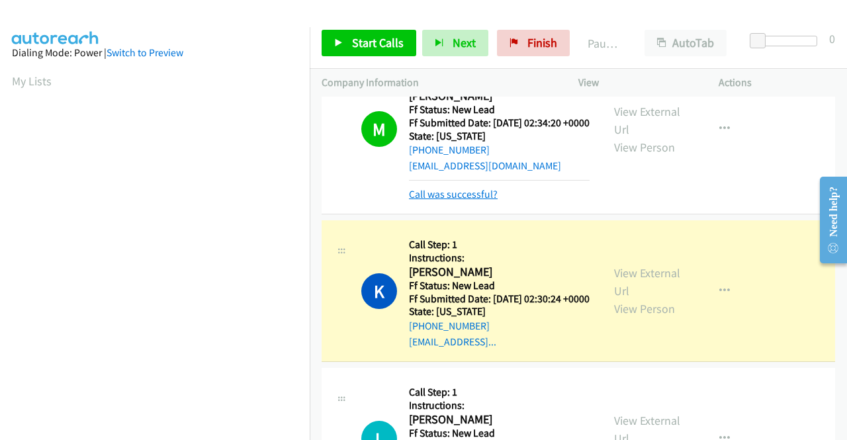
scroll to position [302, 0]
click at [451, 201] on link "Call was successful?" at bounding box center [453, 194] width 89 height 13
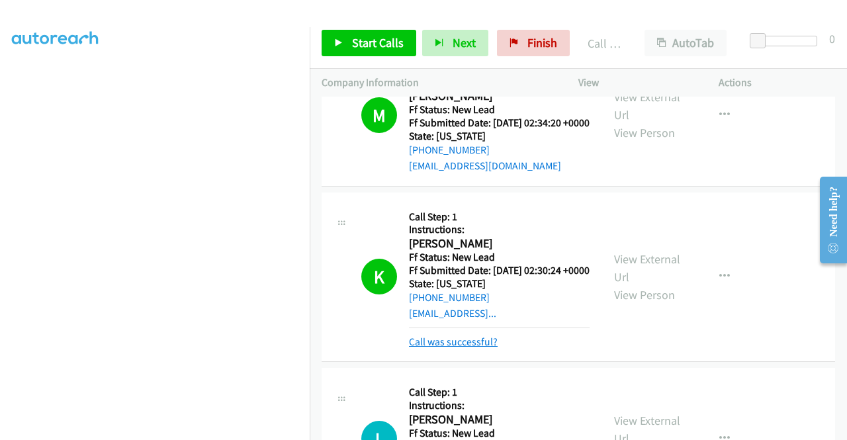
click at [477, 348] on link "Call was successful?" at bounding box center [453, 342] width 89 height 13
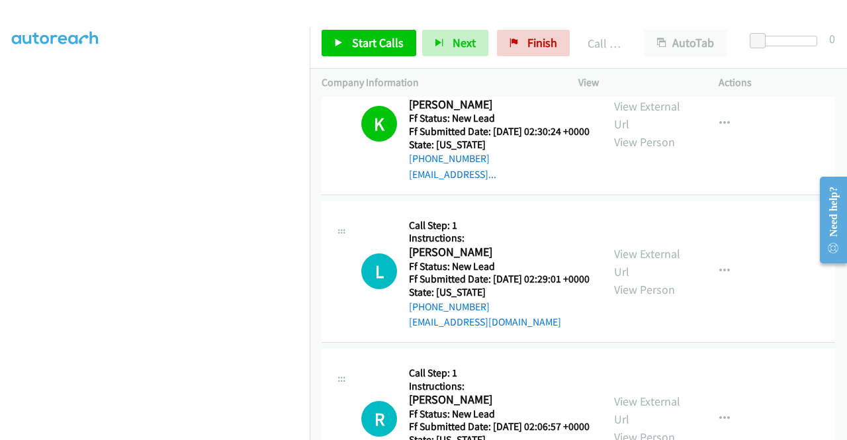
scroll to position [728, 0]
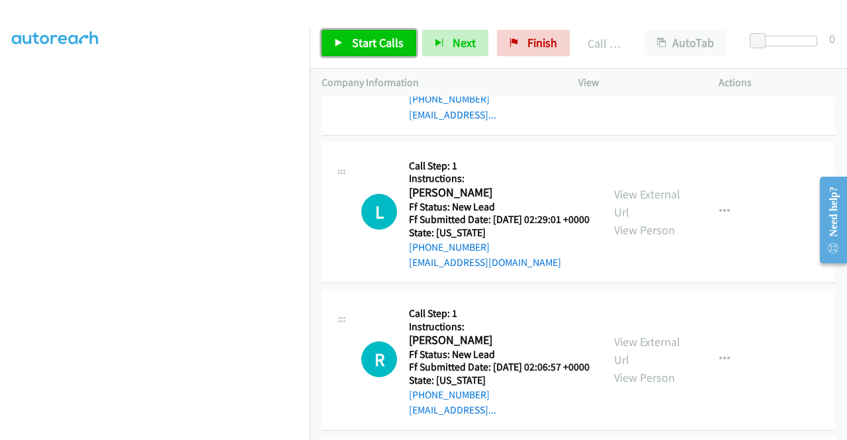
click at [391, 30] on link "Start Calls" at bounding box center [369, 43] width 95 height 26
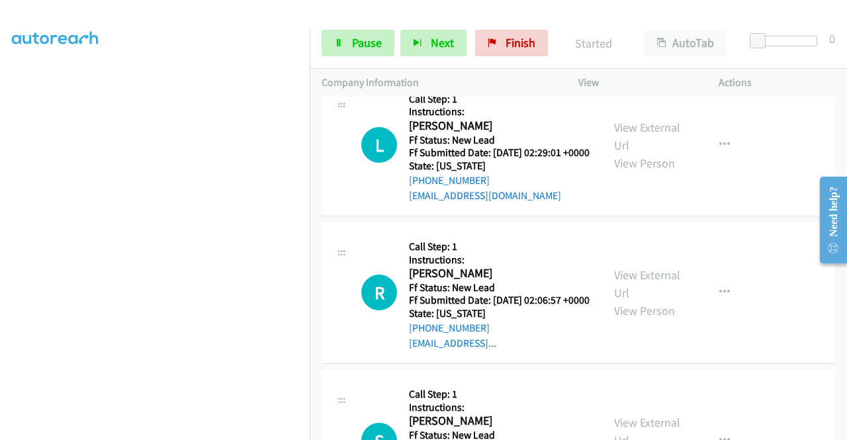
scroll to position [861, 0]
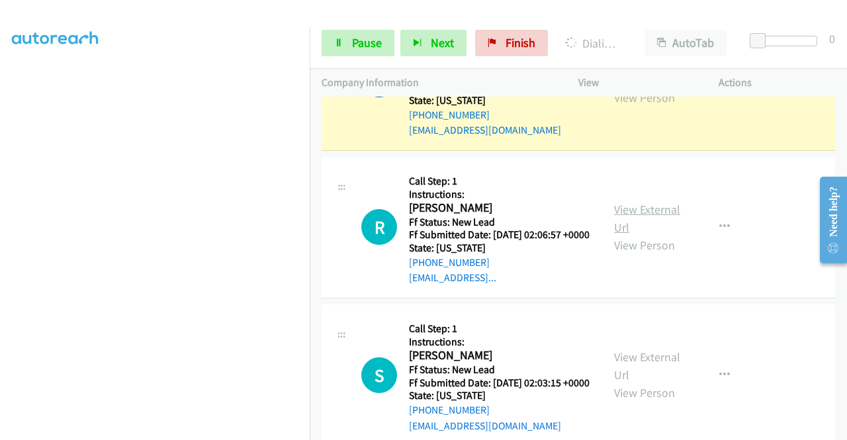
click at [648, 235] on link "View External Url" at bounding box center [647, 218] width 66 height 33
click at [647, 383] on link "View External Url" at bounding box center [647, 366] width 66 height 33
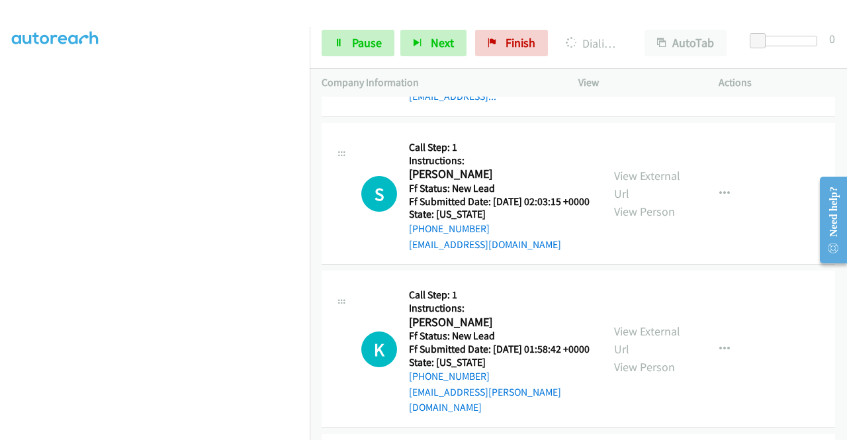
scroll to position [1059, 0]
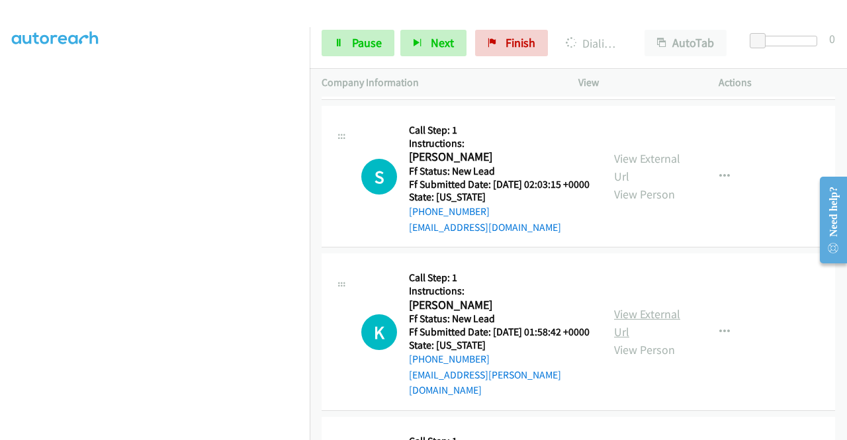
click at [661, 340] on link "View External Url" at bounding box center [647, 322] width 66 height 33
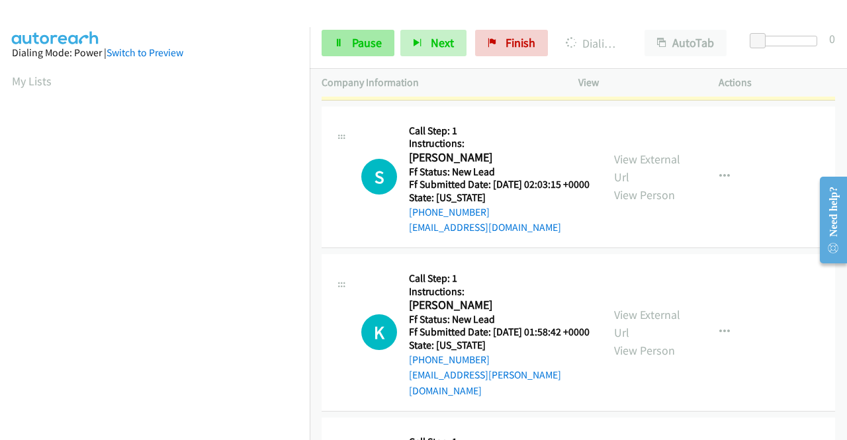
click at [359, 50] on span "Pause" at bounding box center [367, 42] width 30 height 15
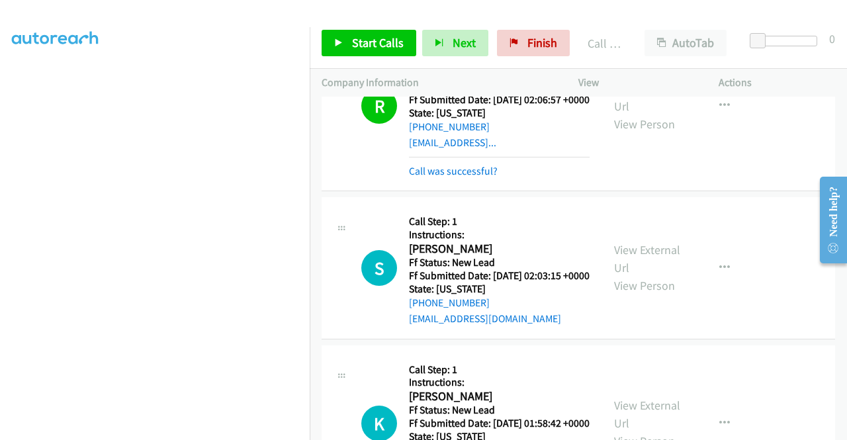
scroll to position [968, 0]
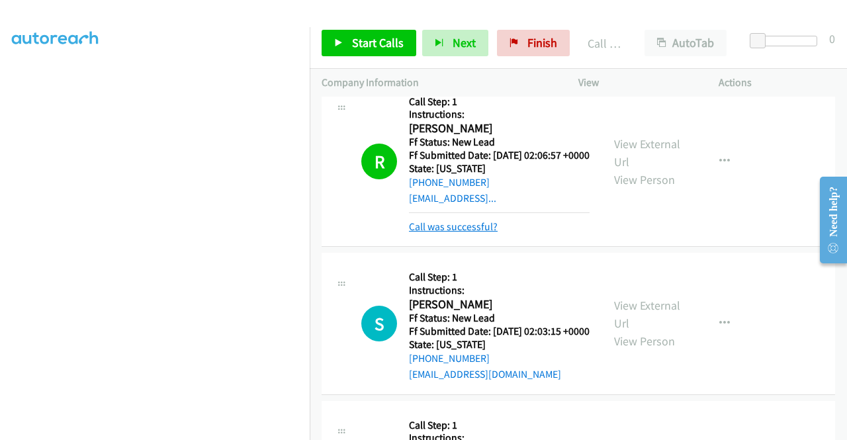
click at [461, 233] on link "Call was successful?" at bounding box center [453, 226] width 89 height 13
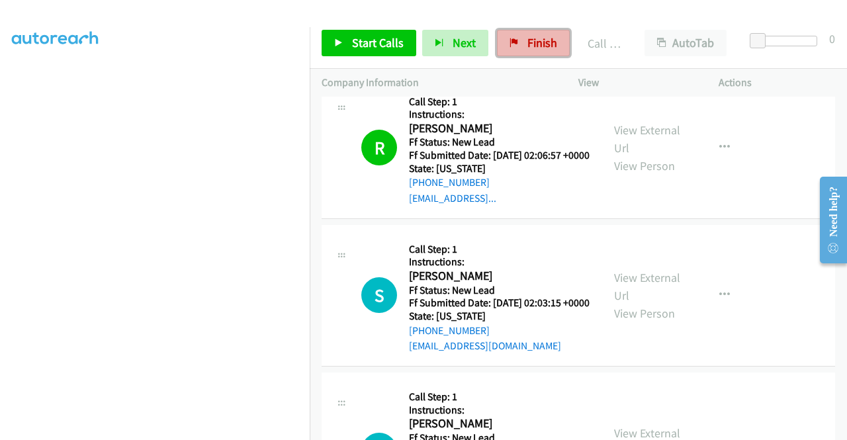
click at [514, 45] on link "Finish" at bounding box center [533, 43] width 73 height 26
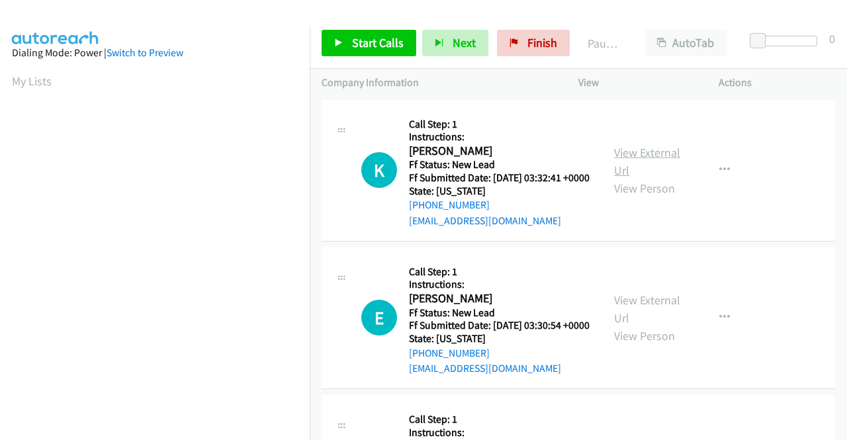
click at [656, 164] on link "View External Url" at bounding box center [647, 161] width 66 height 33
click at [643, 319] on link "View External Url" at bounding box center [647, 309] width 66 height 33
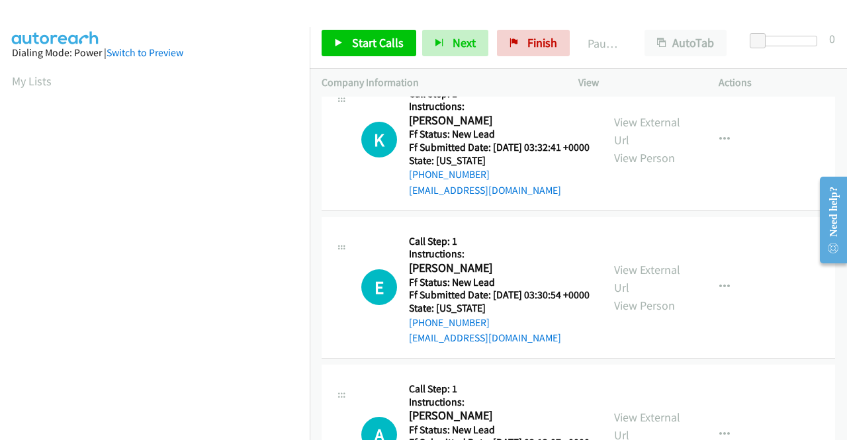
scroll to position [132, 0]
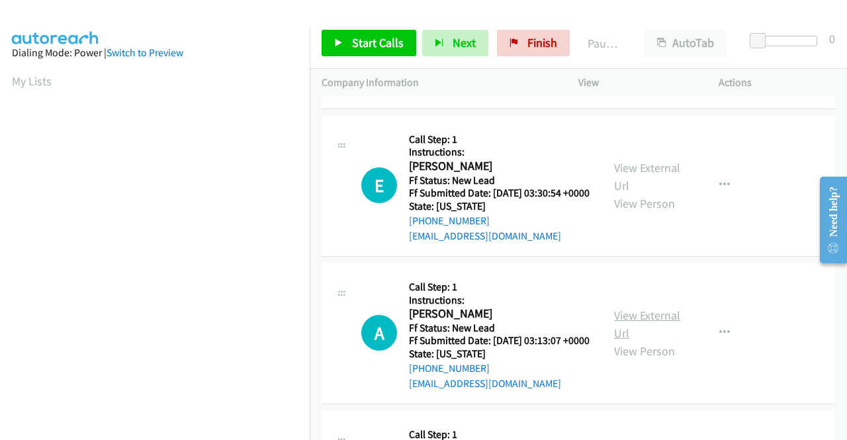
click at [649, 341] on link "View External Url" at bounding box center [647, 324] width 66 height 33
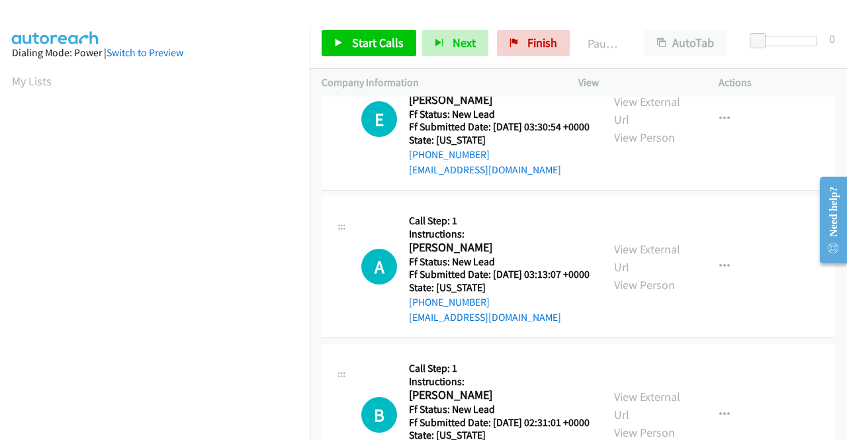
scroll to position [265, 0]
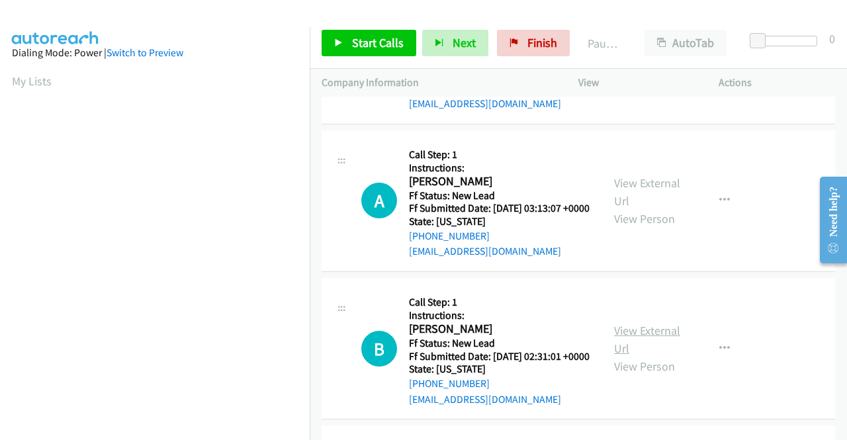
click at [635, 356] on link "View External Url" at bounding box center [647, 339] width 66 height 33
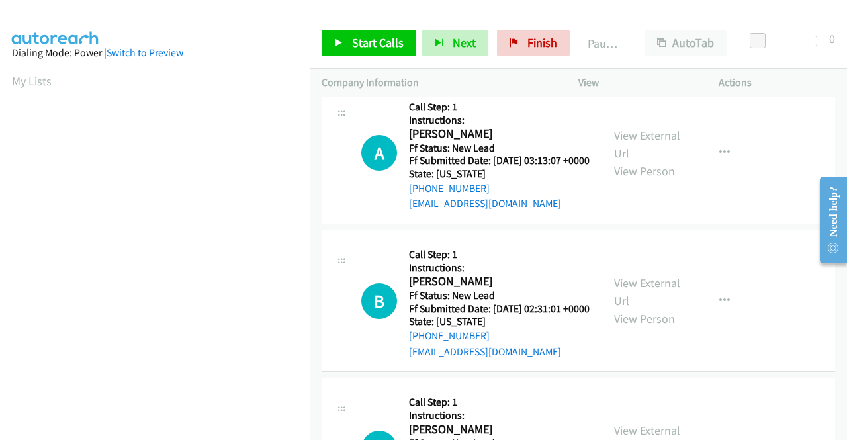
scroll to position [397, 0]
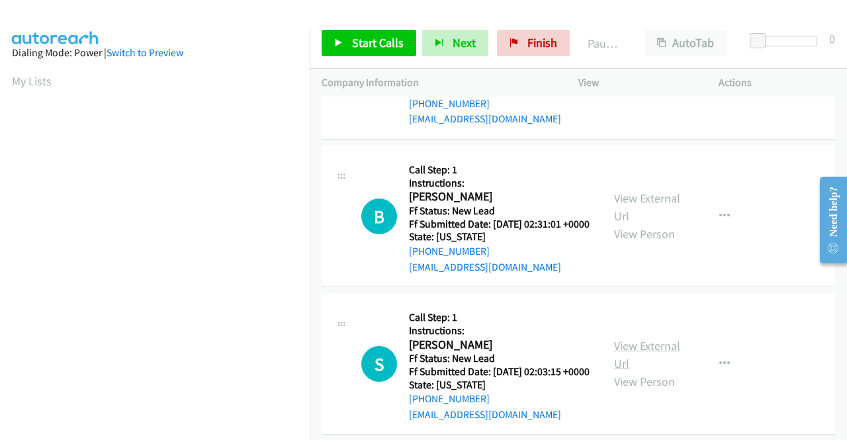
click at [648, 371] on link "View External Url" at bounding box center [647, 354] width 66 height 33
drag, startPoint x: 387, startPoint y: 35, endPoint x: 388, endPoint y: 105, distance: 70.2
click at [387, 35] on span "Start Calls" at bounding box center [378, 42] width 52 height 15
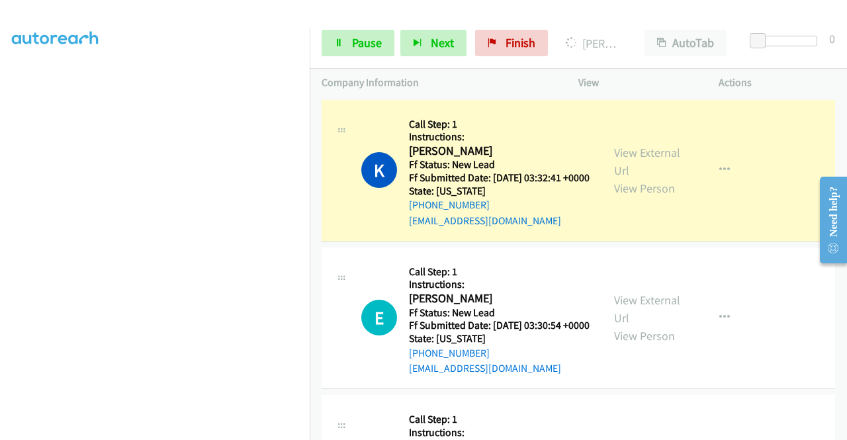
scroll to position [0, 0]
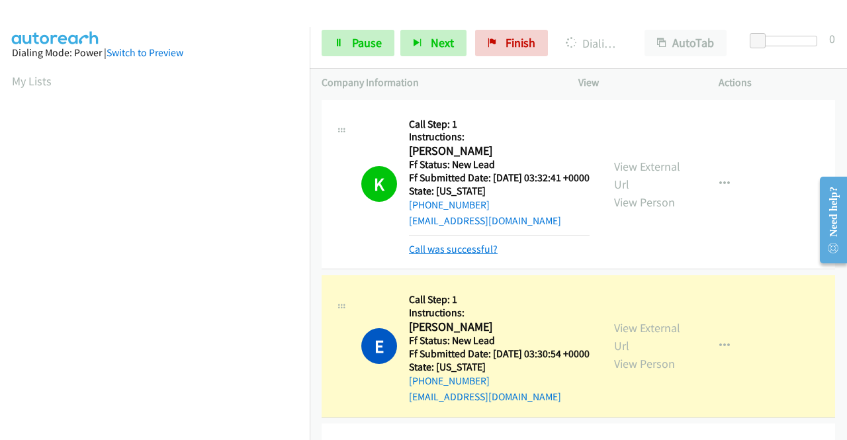
click at [440, 256] on link "Call was successful?" at bounding box center [453, 249] width 89 height 13
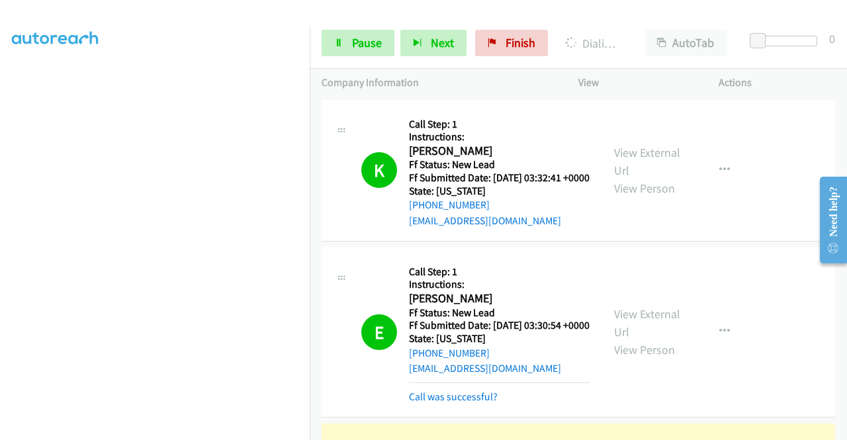
scroll to position [273, 0]
click at [352, 43] on span "Pause" at bounding box center [367, 42] width 30 height 15
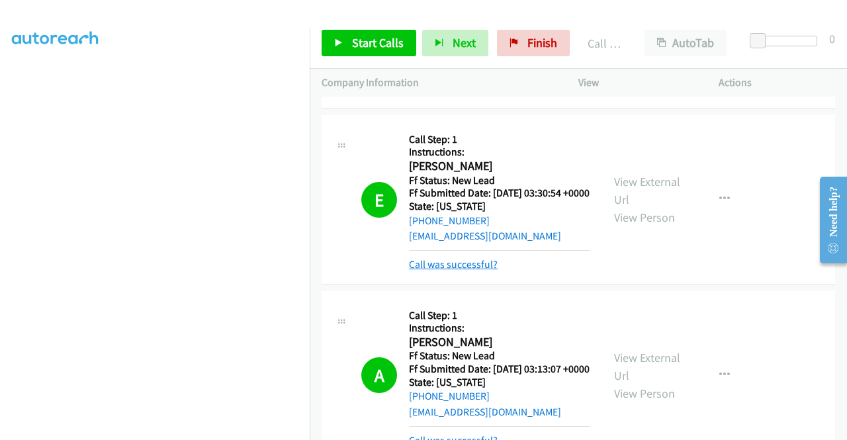
click at [488, 271] on link "Call was successful?" at bounding box center [453, 264] width 89 height 13
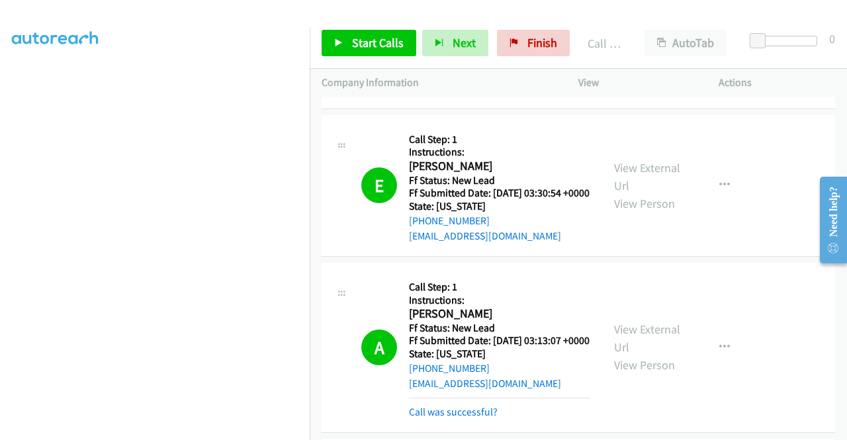
scroll to position [265, 0]
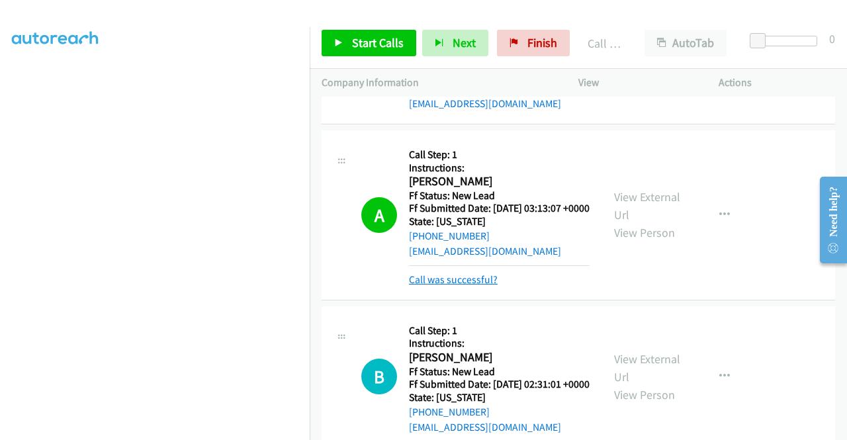
click at [494, 286] on link "Call was successful?" at bounding box center [453, 279] width 89 height 13
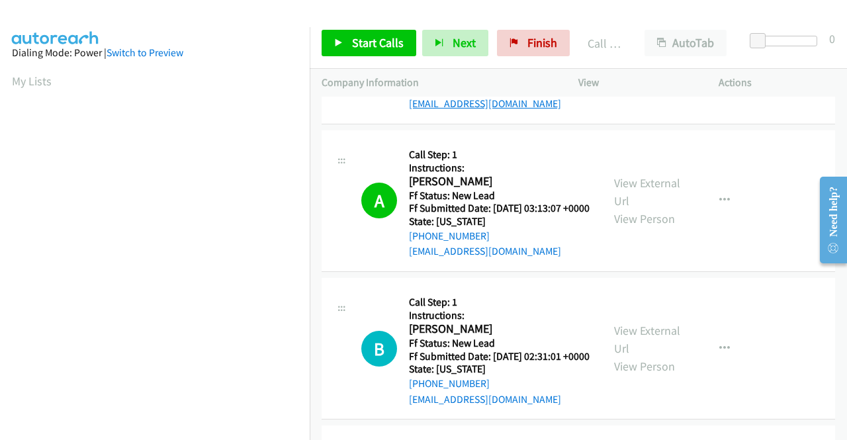
scroll to position [75, 0]
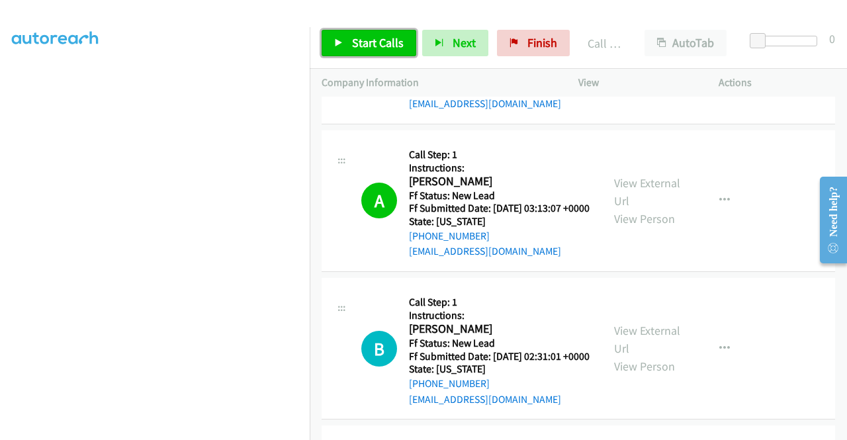
click at [383, 46] on span "Start Calls" at bounding box center [378, 42] width 52 height 15
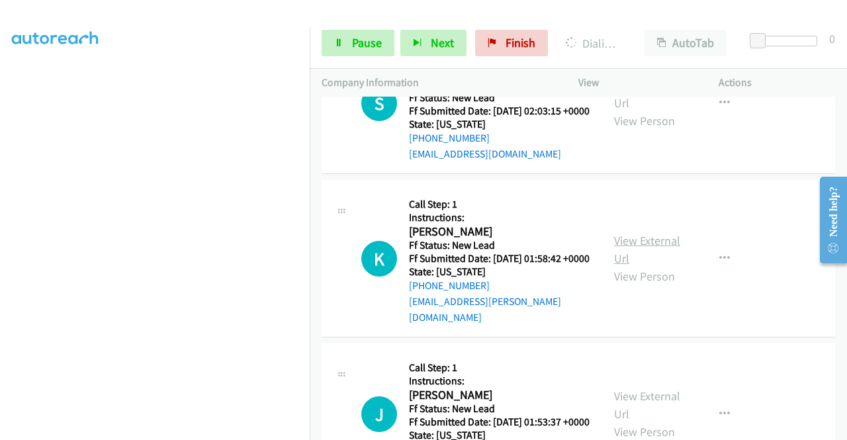
scroll to position [662, 0]
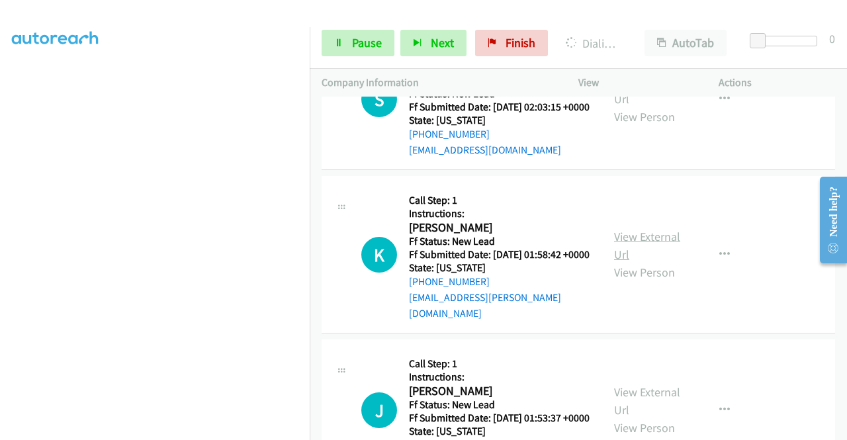
click at [653, 262] on link "View External Url" at bounding box center [647, 245] width 66 height 33
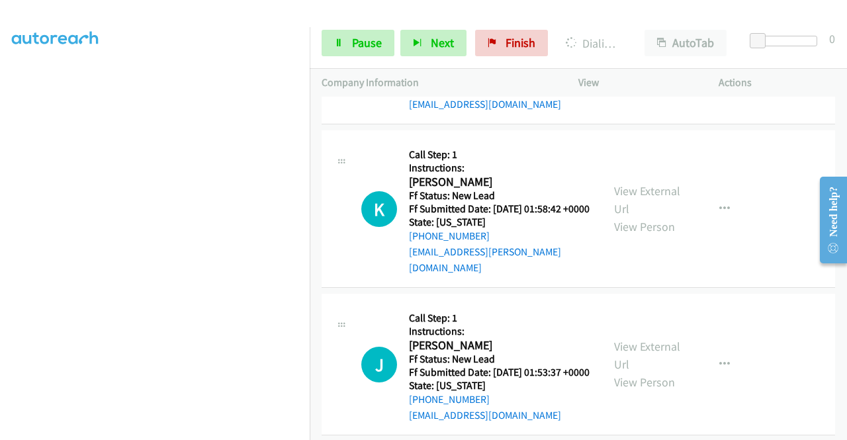
scroll to position [728, 0]
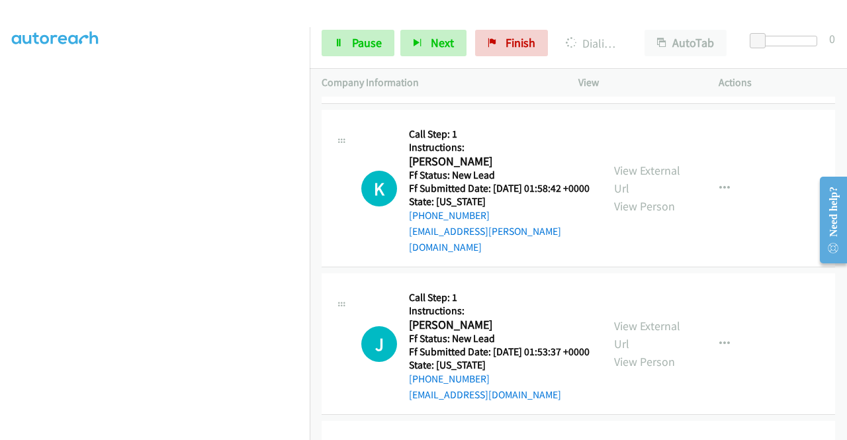
click at [653, 385] on div "View External Url View Person View External Url Email Schedule/Manage Callback …" at bounding box center [678, 343] width 152 height 117
click at [651, 352] on link "View External Url" at bounding box center [647, 334] width 66 height 33
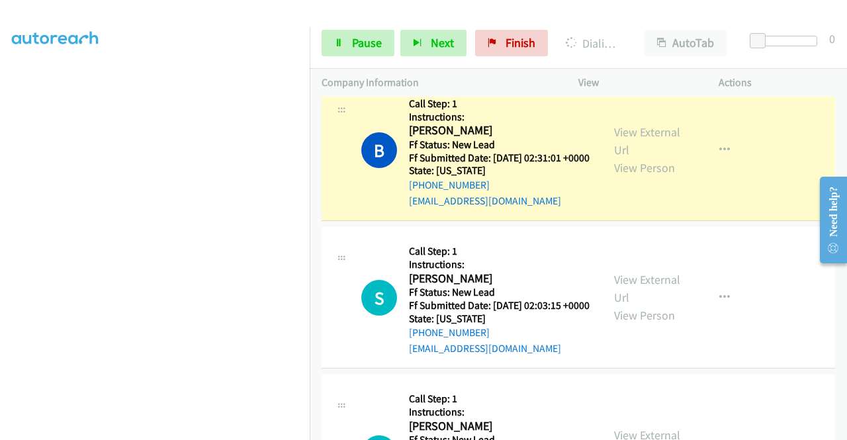
scroll to position [103, 0]
click at [356, 28] on div "Start Calls Pause Next Finish Dialing Beatriz Lozano Duarte AutoTab AutoTab 0" at bounding box center [579, 43] width 538 height 51
click at [357, 30] on link "Pause" at bounding box center [358, 43] width 73 height 26
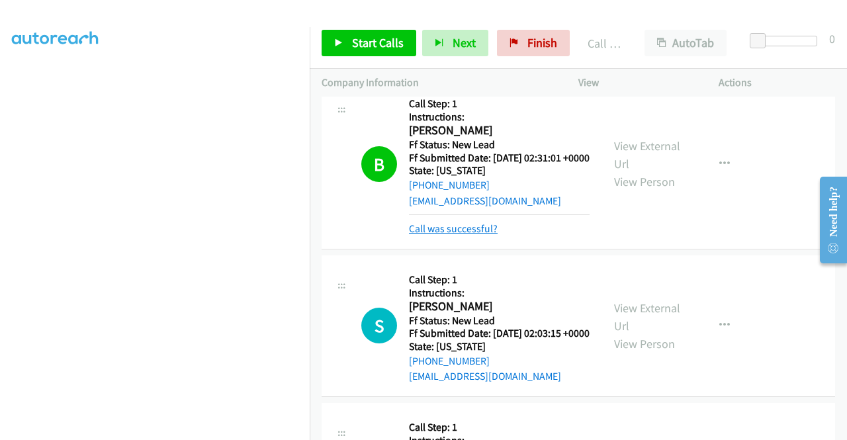
click at [485, 235] on link "Call was successful?" at bounding box center [453, 228] width 89 height 13
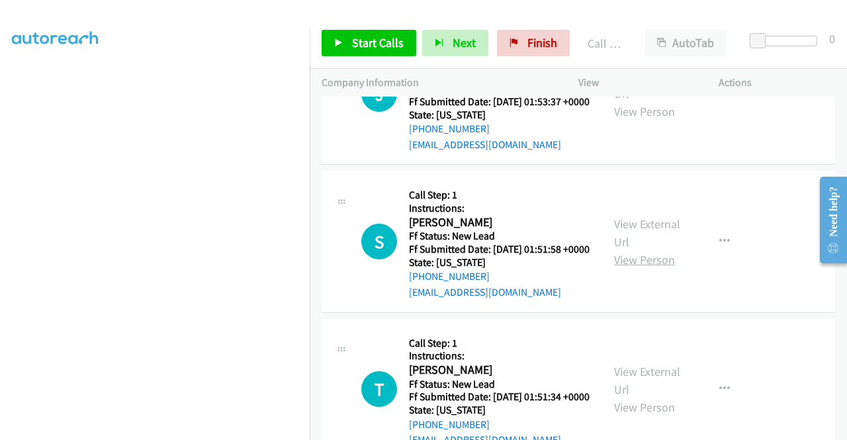
scroll to position [978, 0]
click at [633, 250] on link "View External Url" at bounding box center [647, 232] width 66 height 33
click at [375, 43] on span "Start Calls" at bounding box center [378, 42] width 52 height 15
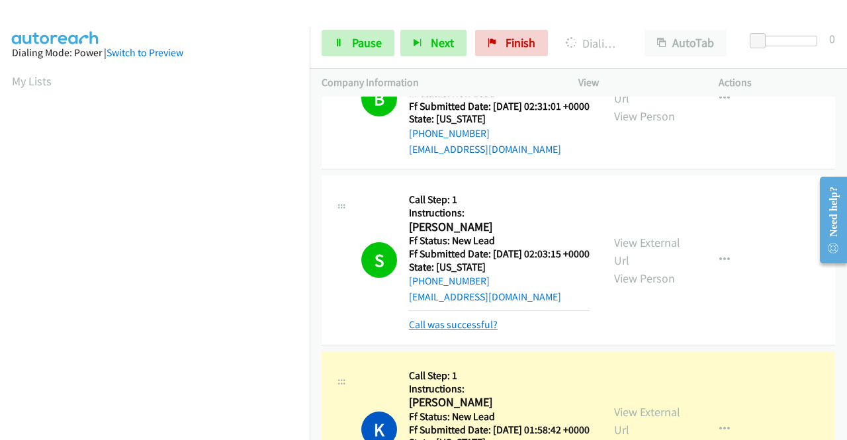
scroll to position [302, 0]
click at [445, 331] on link "Call was successful?" at bounding box center [453, 324] width 89 height 13
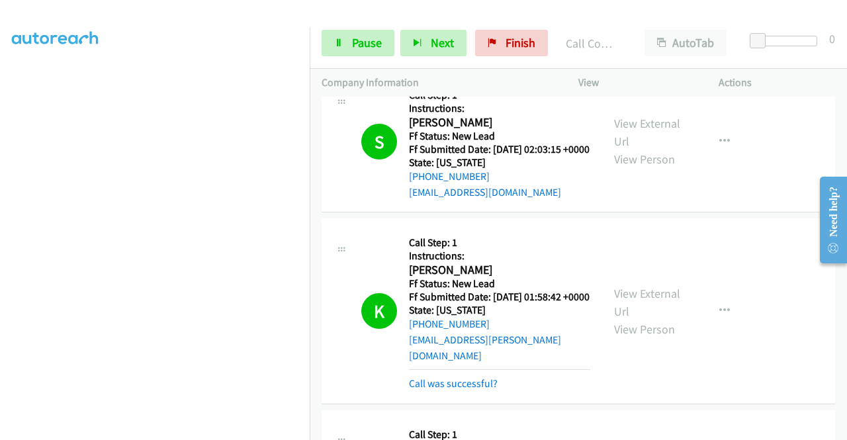
scroll to position [780, 0]
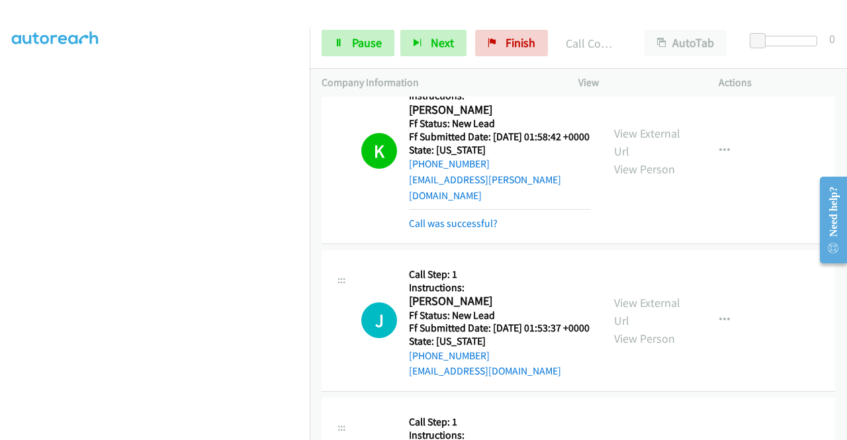
click at [481, 232] on div "Call was successful?" at bounding box center [499, 224] width 181 height 16
click at [479, 230] on link "Call was successful?" at bounding box center [453, 223] width 89 height 13
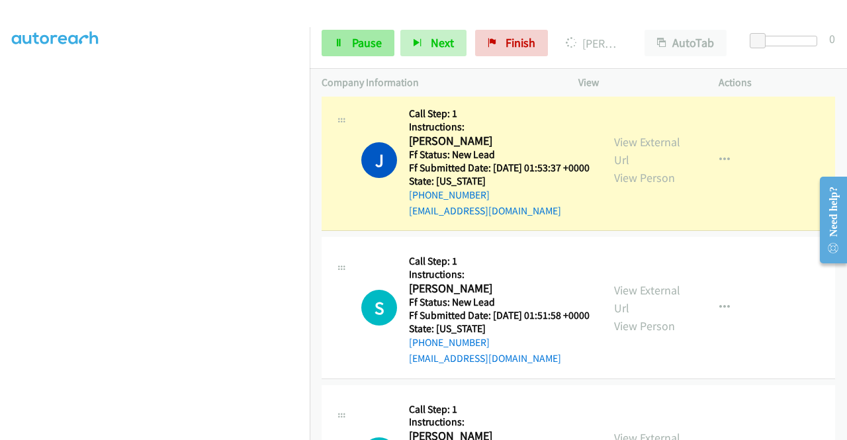
scroll to position [912, 0]
click at [352, 52] on link "Pause" at bounding box center [358, 43] width 73 height 26
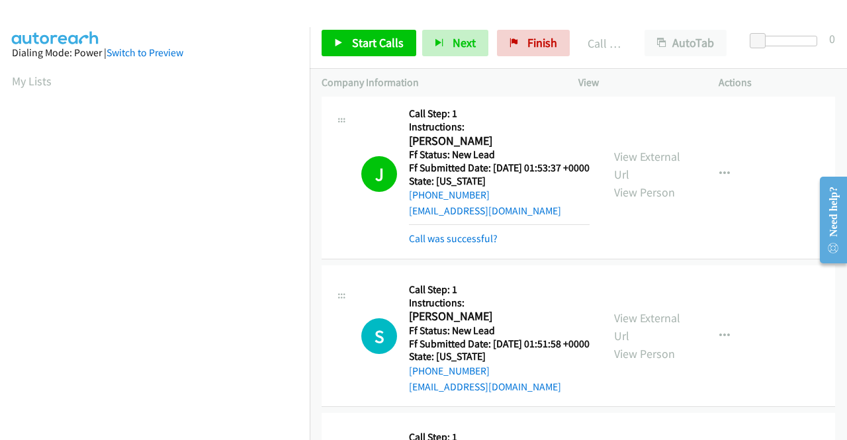
scroll to position [302, 0]
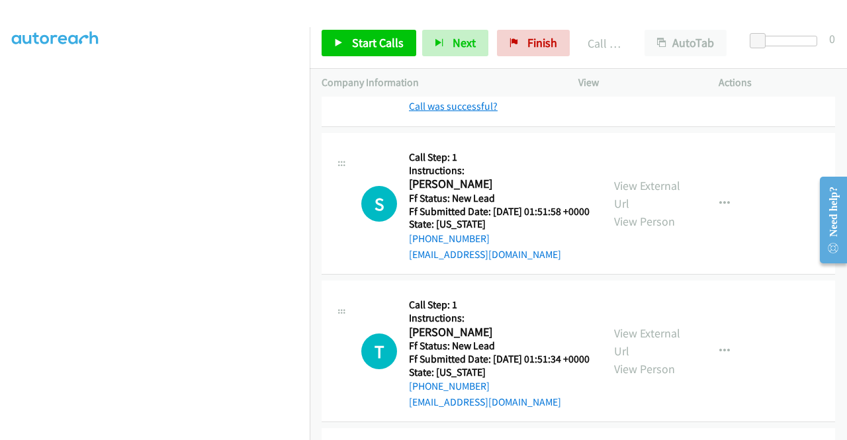
click at [467, 113] on link "Call was successful?" at bounding box center [453, 106] width 89 height 13
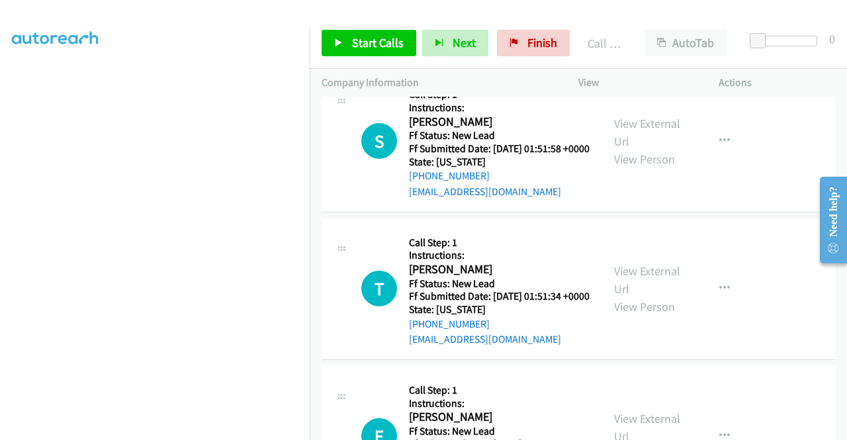
scroll to position [1097, 0]
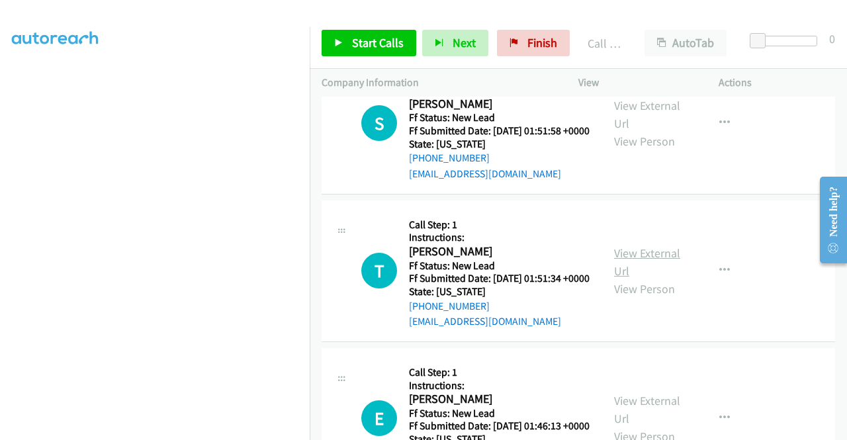
click at [663, 279] on link "View External Url" at bounding box center [647, 262] width 66 height 33
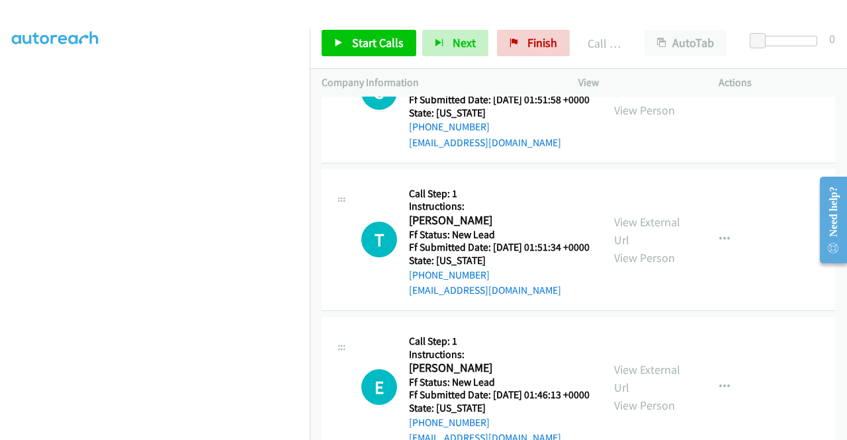
scroll to position [1229, 0]
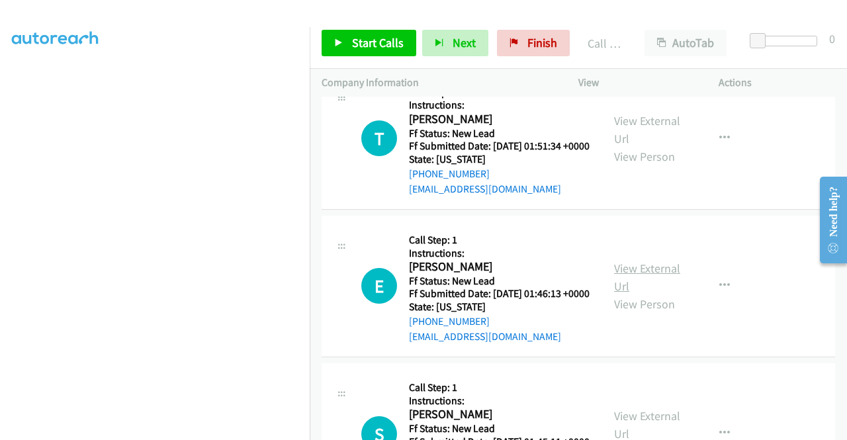
click at [652, 294] on link "View External Url" at bounding box center [647, 277] width 66 height 33
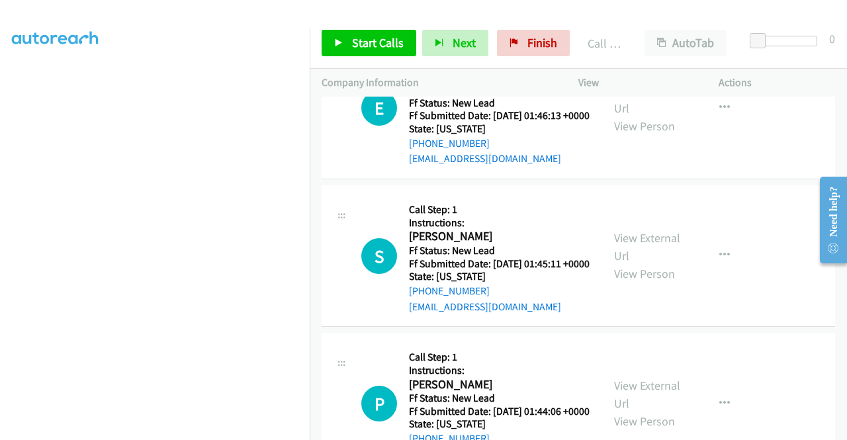
scroll to position [1428, 0]
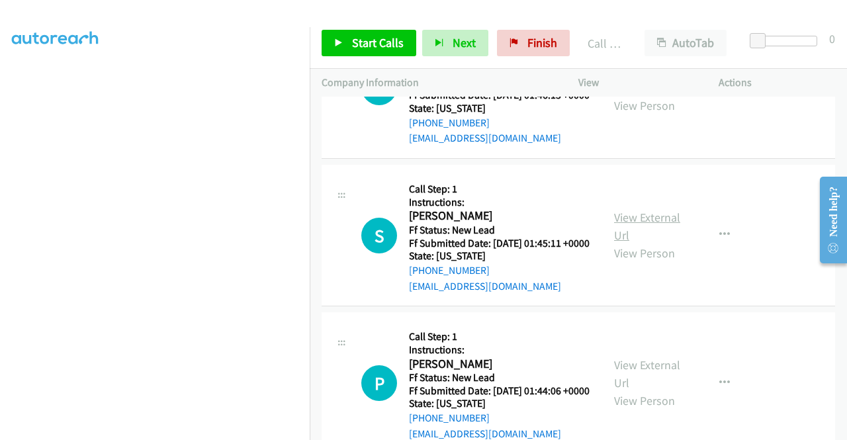
click at [651, 243] on link "View External Url" at bounding box center [647, 226] width 66 height 33
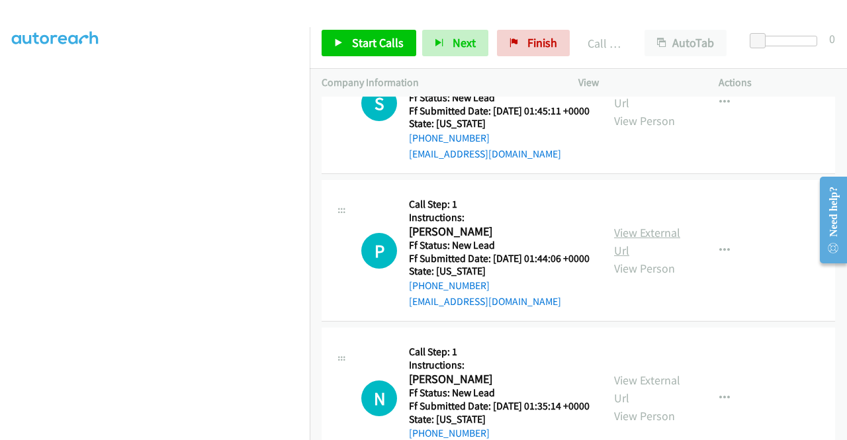
click at [644, 258] on link "View External Url" at bounding box center [647, 241] width 66 height 33
click at [364, 36] on span "Start Calls" at bounding box center [378, 42] width 52 height 15
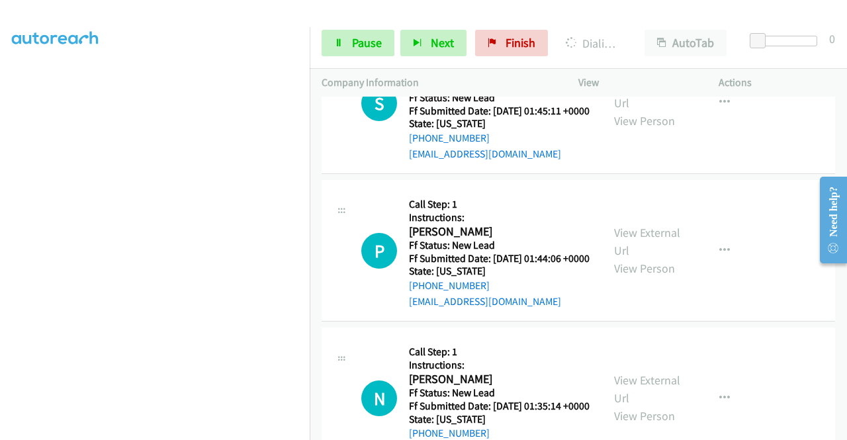
click at [314, 325] on td "P Callback Scheduled Call Step: 1 Instructions: Pancheta Watson America/Denver …" at bounding box center [579, 251] width 538 height 148
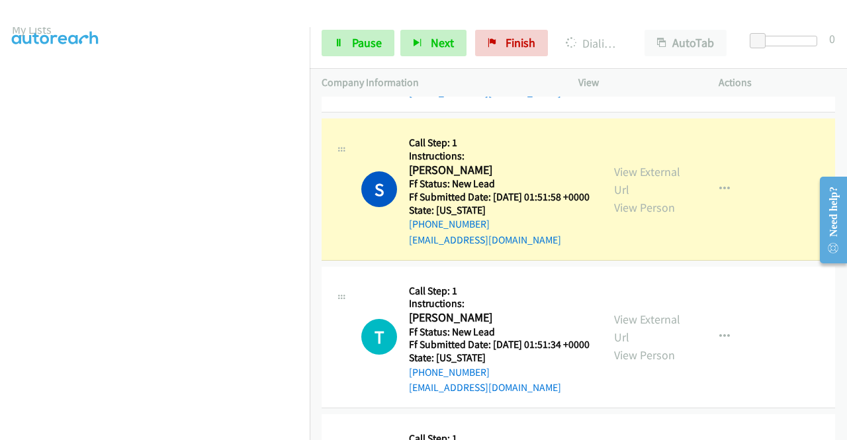
scroll to position [0, 0]
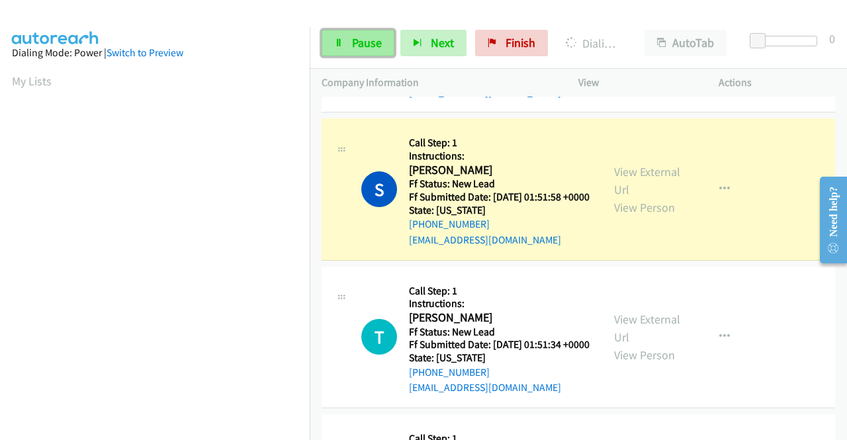
click at [336, 47] on icon at bounding box center [338, 43] width 9 height 9
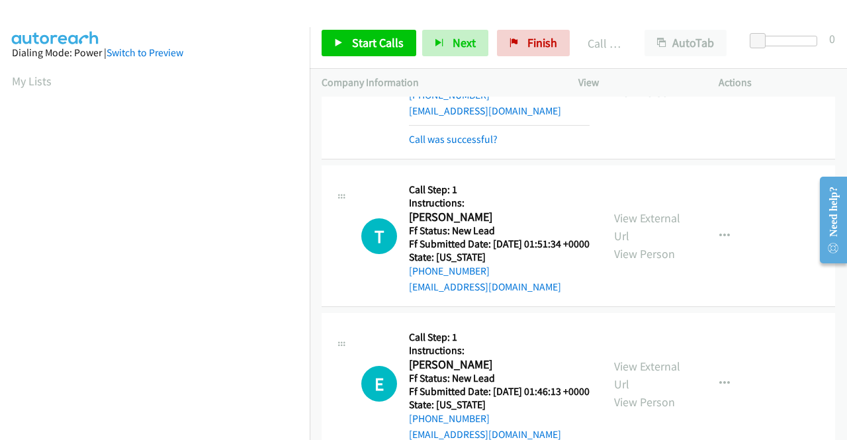
scroll to position [1229, 0]
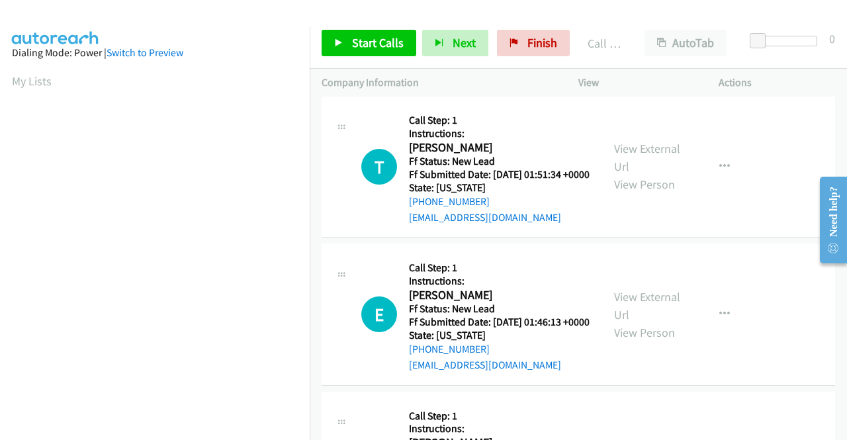
click at [490, 76] on link "Call was successful?" at bounding box center [453, 70] width 89 height 13
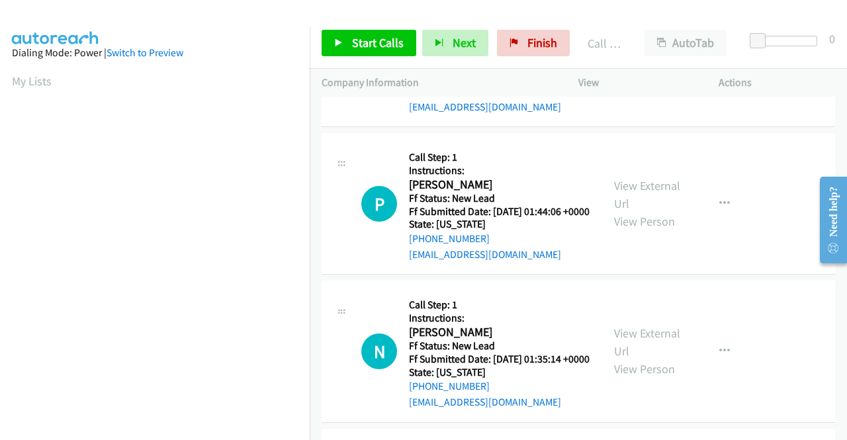
scroll to position [1613, 0]
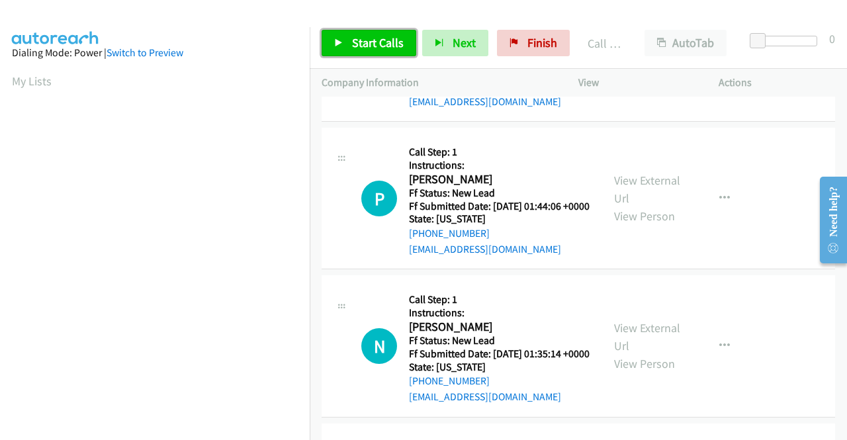
click at [381, 45] on span "Start Calls" at bounding box center [378, 42] width 52 height 15
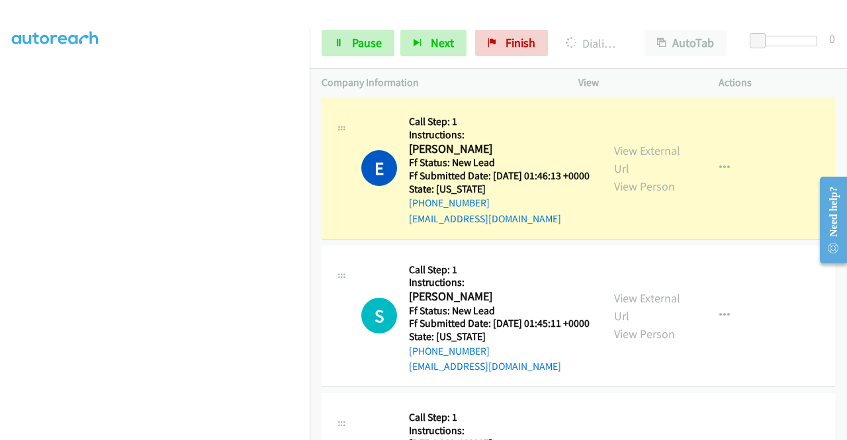
scroll to position [1309, 0]
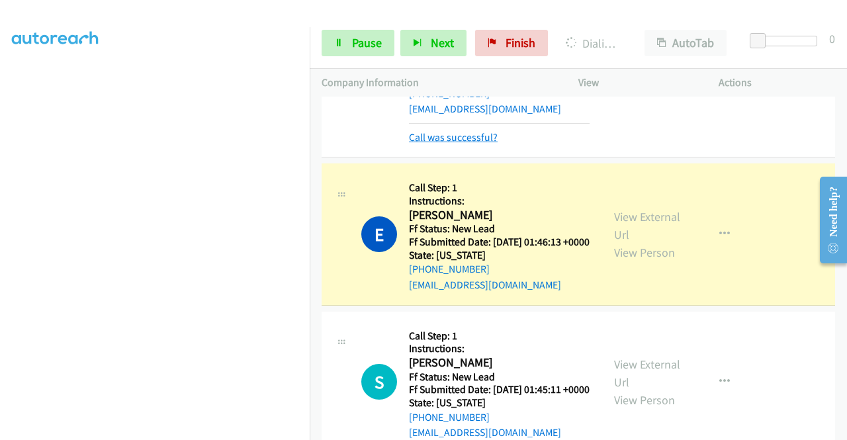
click at [482, 144] on link "Call was successful?" at bounding box center [453, 137] width 89 height 13
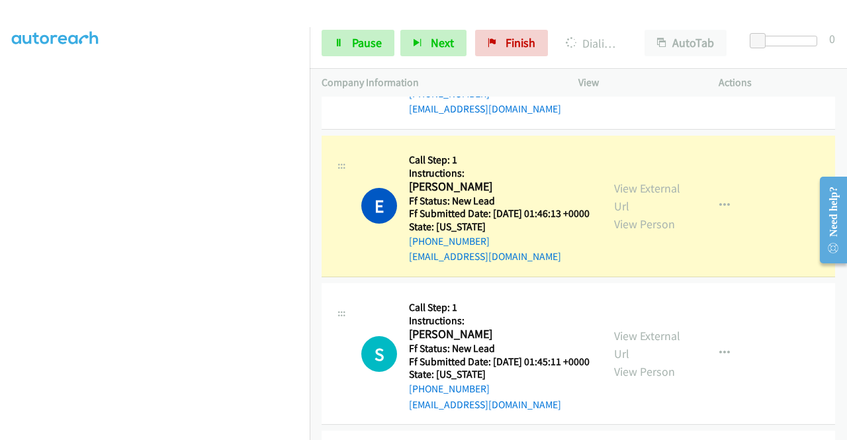
scroll to position [0, 0]
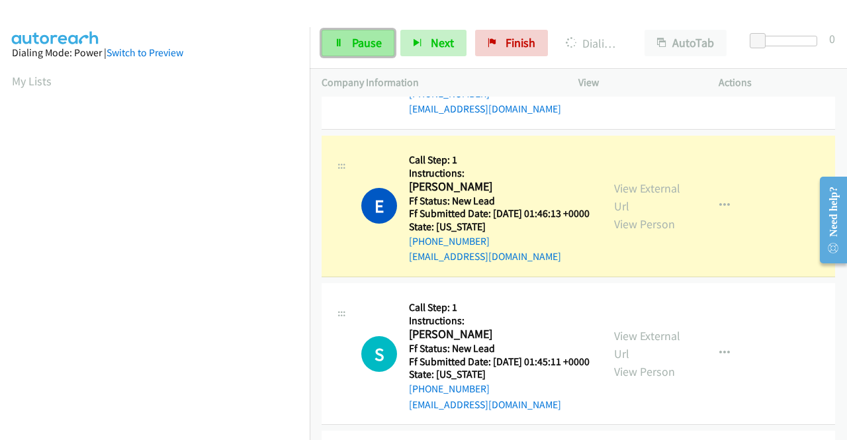
click at [351, 38] on link "Pause" at bounding box center [358, 43] width 73 height 26
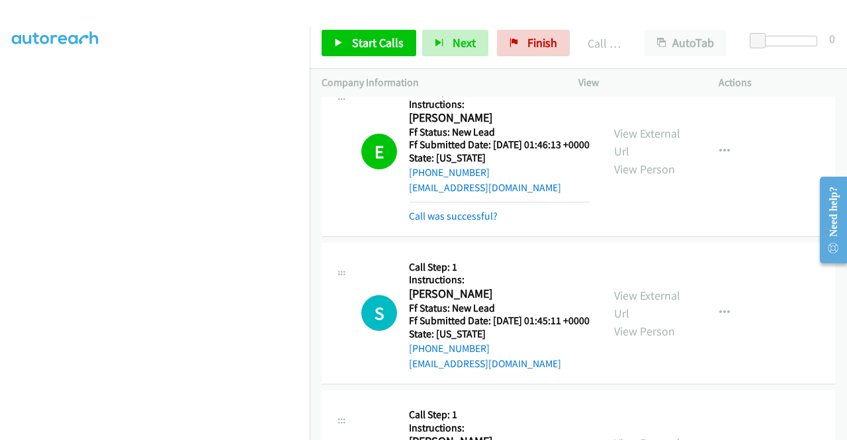
scroll to position [1442, 0]
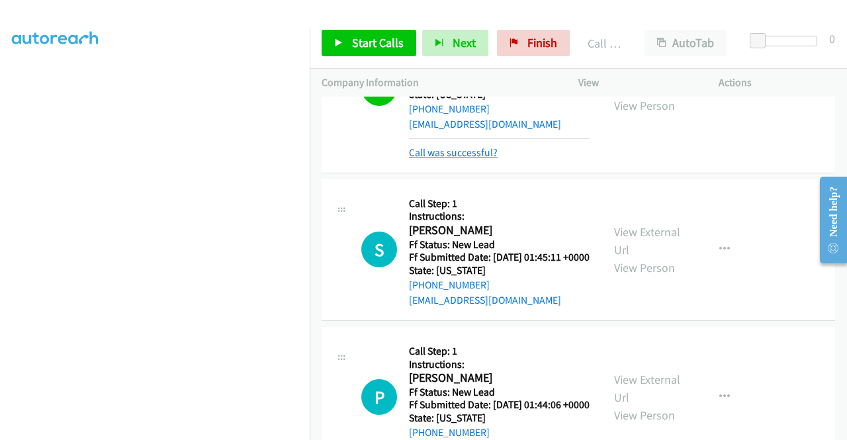
click at [487, 159] on link "Call was successful?" at bounding box center [453, 152] width 89 height 13
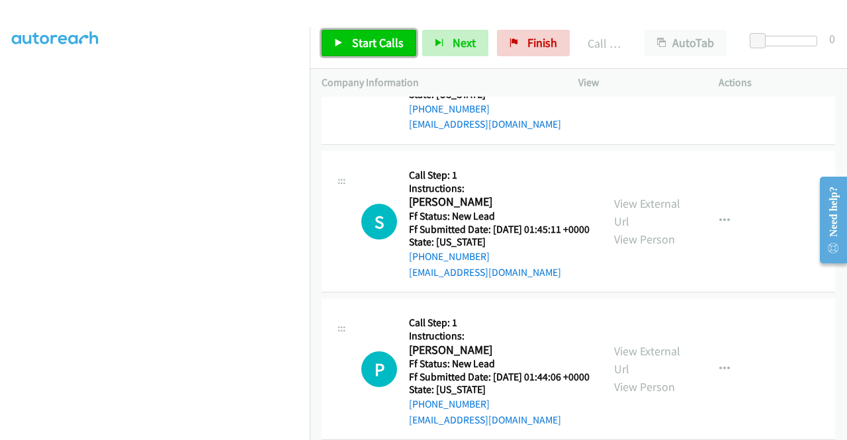
click at [342, 50] on link "Start Calls" at bounding box center [369, 43] width 95 height 26
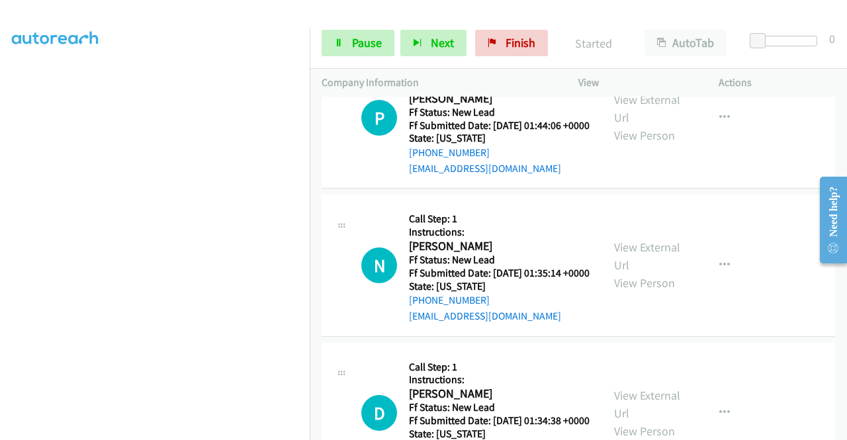
scroll to position [1773, 0]
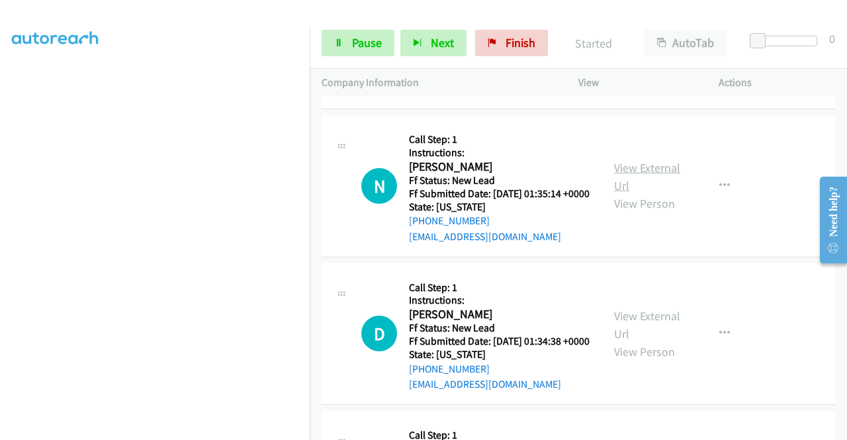
click at [651, 193] on link "View External Url" at bounding box center [647, 176] width 66 height 33
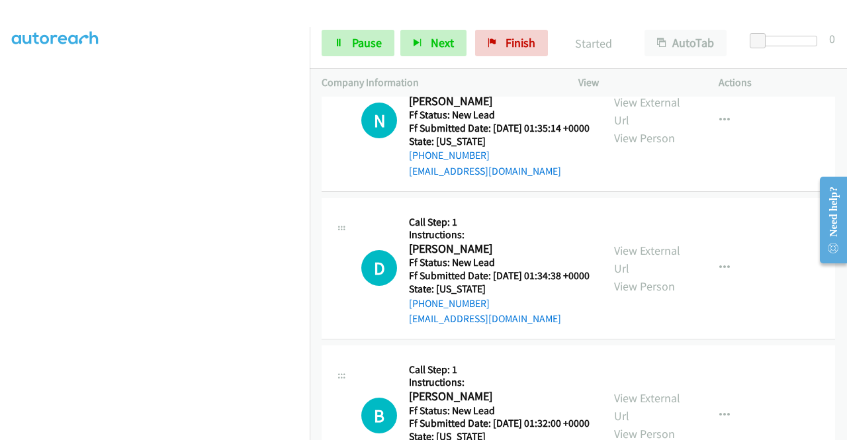
scroll to position [1839, 0]
click at [667, 275] on link "View External Url" at bounding box center [647, 258] width 66 height 33
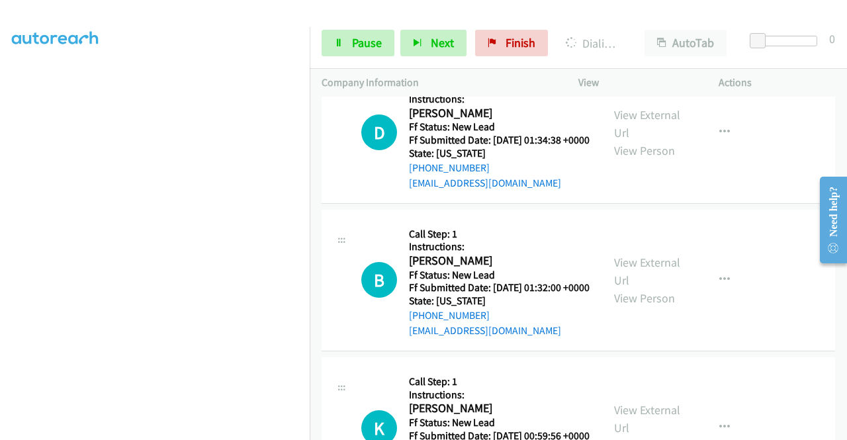
scroll to position [2038, 0]
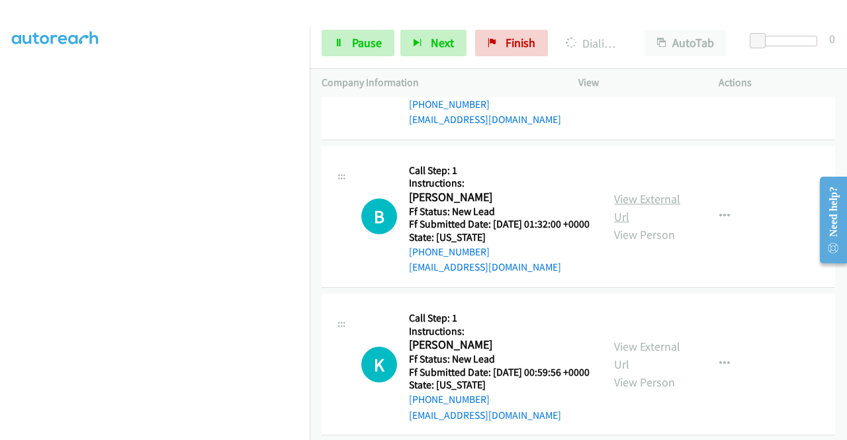
click at [653, 224] on link "View External Url" at bounding box center [647, 207] width 66 height 33
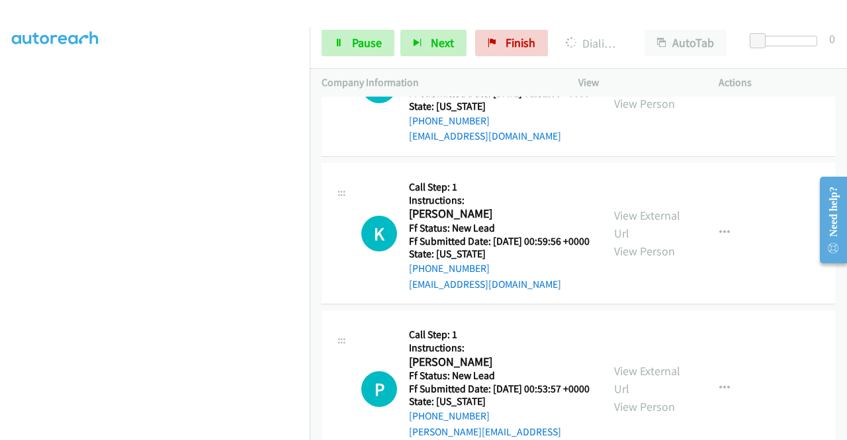
scroll to position [2170, 0]
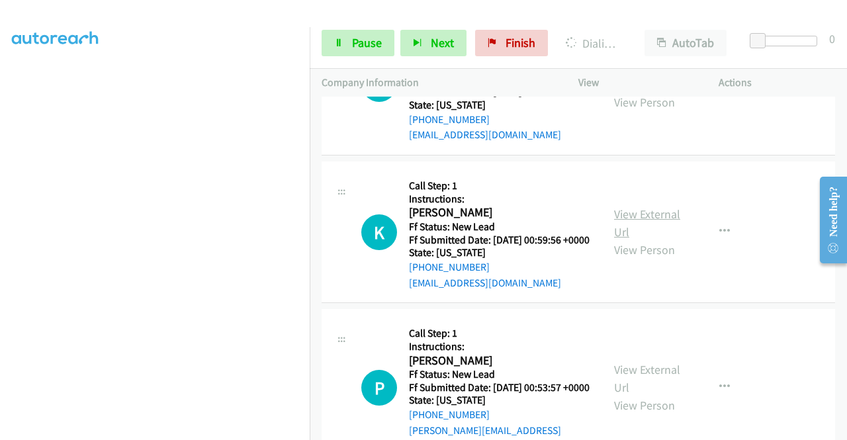
click at [655, 240] on link "View External Url" at bounding box center [647, 223] width 66 height 33
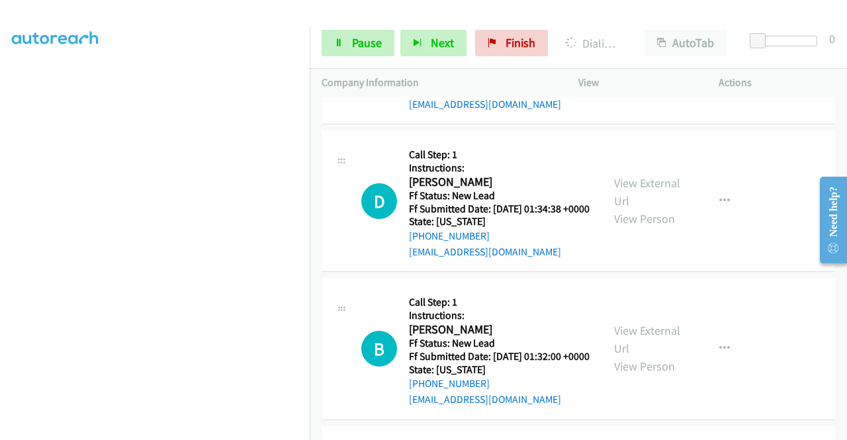
scroll to position [1669, 0]
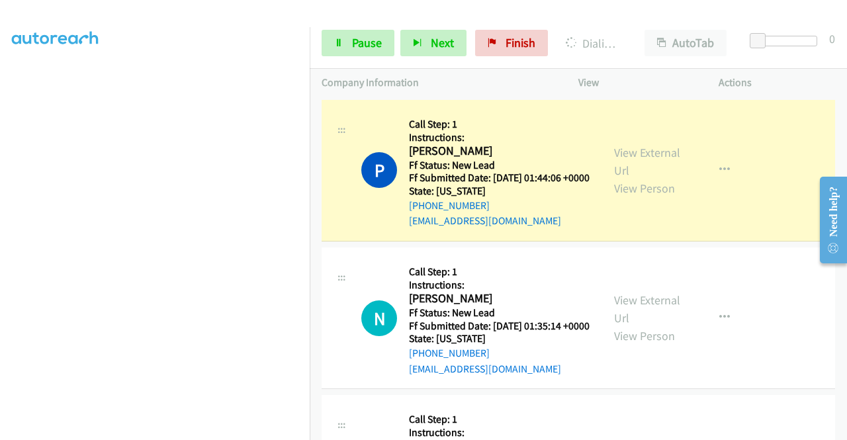
click at [461, 79] on link "Call was successful?" at bounding box center [453, 73] width 89 height 13
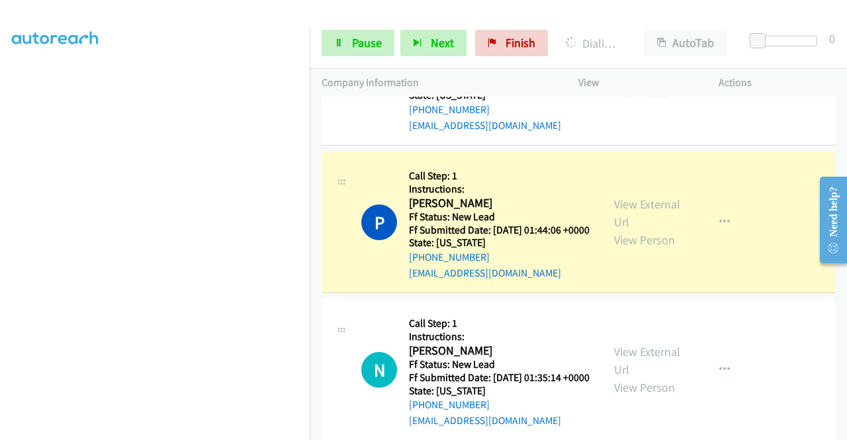
scroll to position [0, 0]
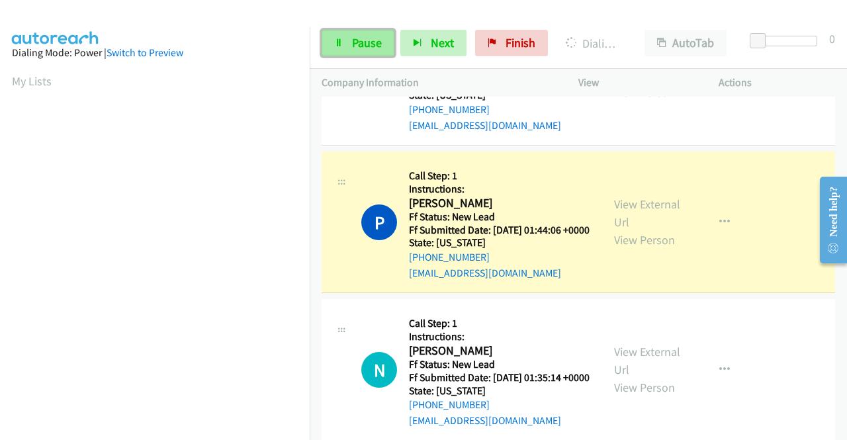
click at [361, 35] on span "Pause" at bounding box center [367, 42] width 30 height 15
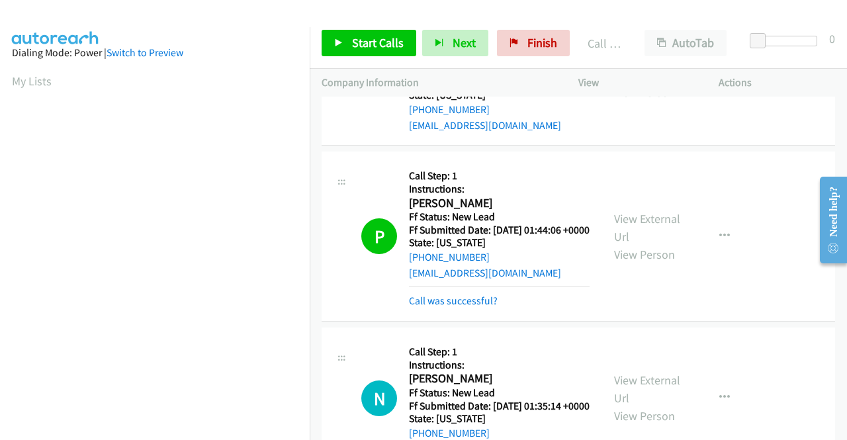
scroll to position [302, 0]
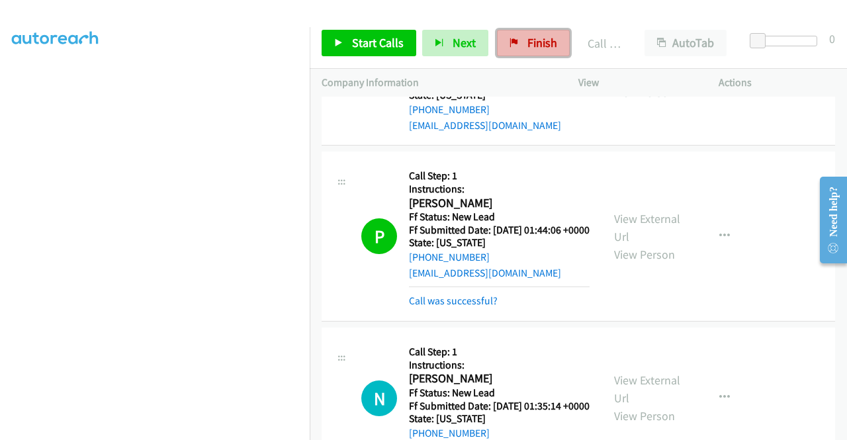
click at [555, 43] on link "Finish" at bounding box center [533, 43] width 73 height 26
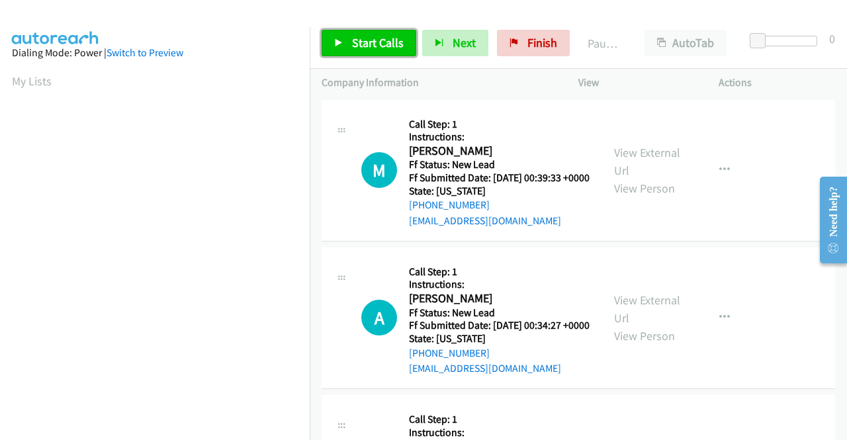
click at [368, 49] on span "Start Calls" at bounding box center [378, 42] width 52 height 15
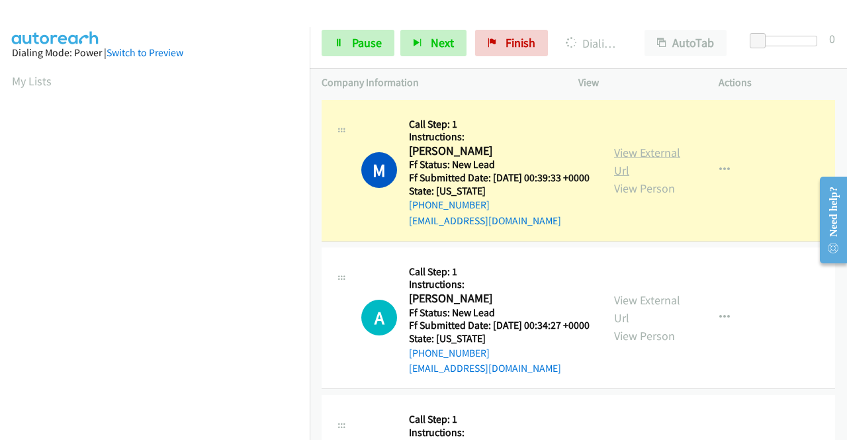
click at [649, 154] on link "View External Url" at bounding box center [647, 161] width 66 height 33
click at [658, 312] on link "View External Url" at bounding box center [647, 309] width 66 height 33
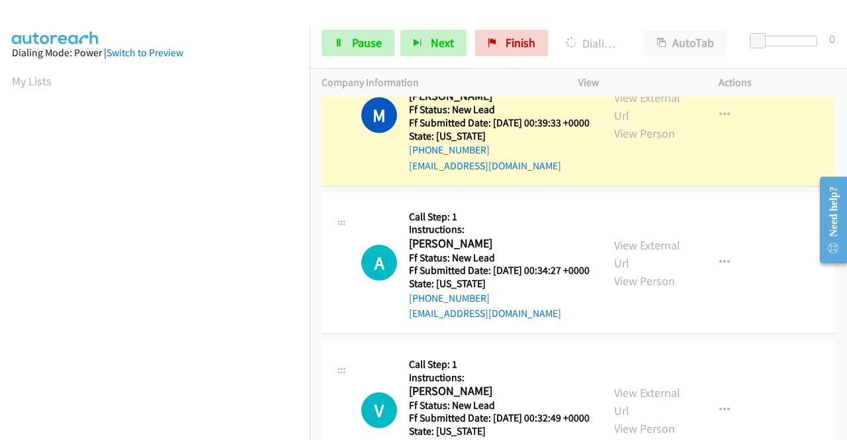
scroll to position [132, 0]
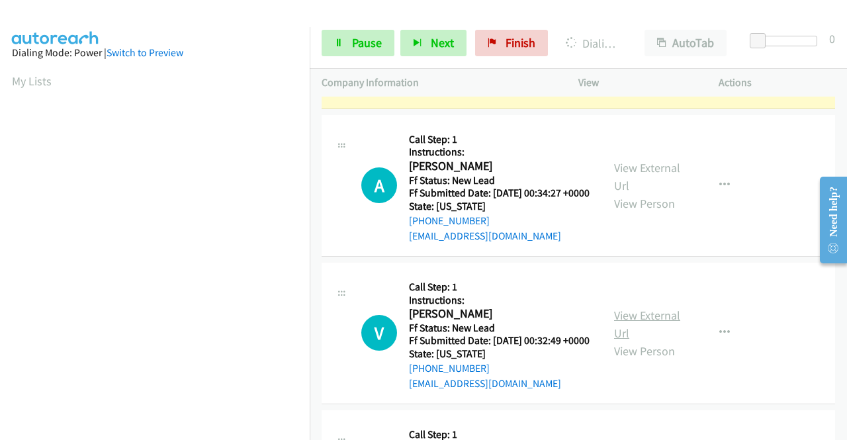
click at [667, 341] on link "View External Url" at bounding box center [647, 324] width 66 height 33
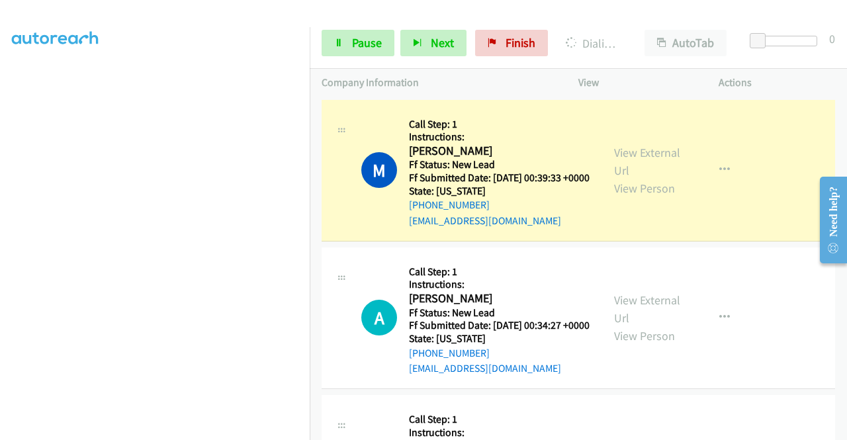
scroll to position [0, 0]
drag, startPoint x: 377, startPoint y: 40, endPoint x: 433, endPoint y: 17, distance: 60.5
click at [377, 40] on span "Pause" at bounding box center [367, 42] width 30 height 15
